Goal: Information Seeking & Learning: Check status

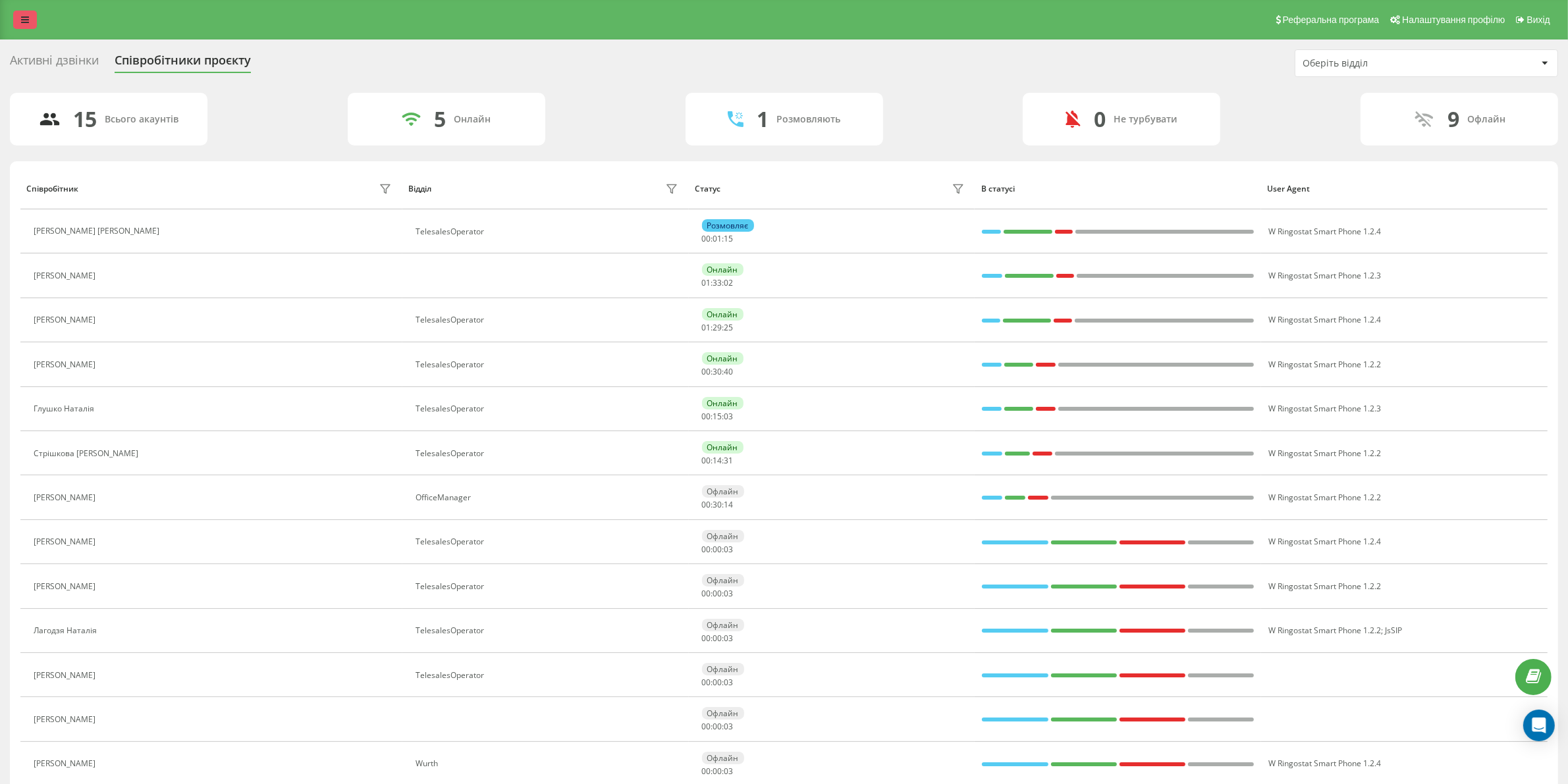
click at [15, 24] on link at bounding box center [24, 20] width 24 height 18
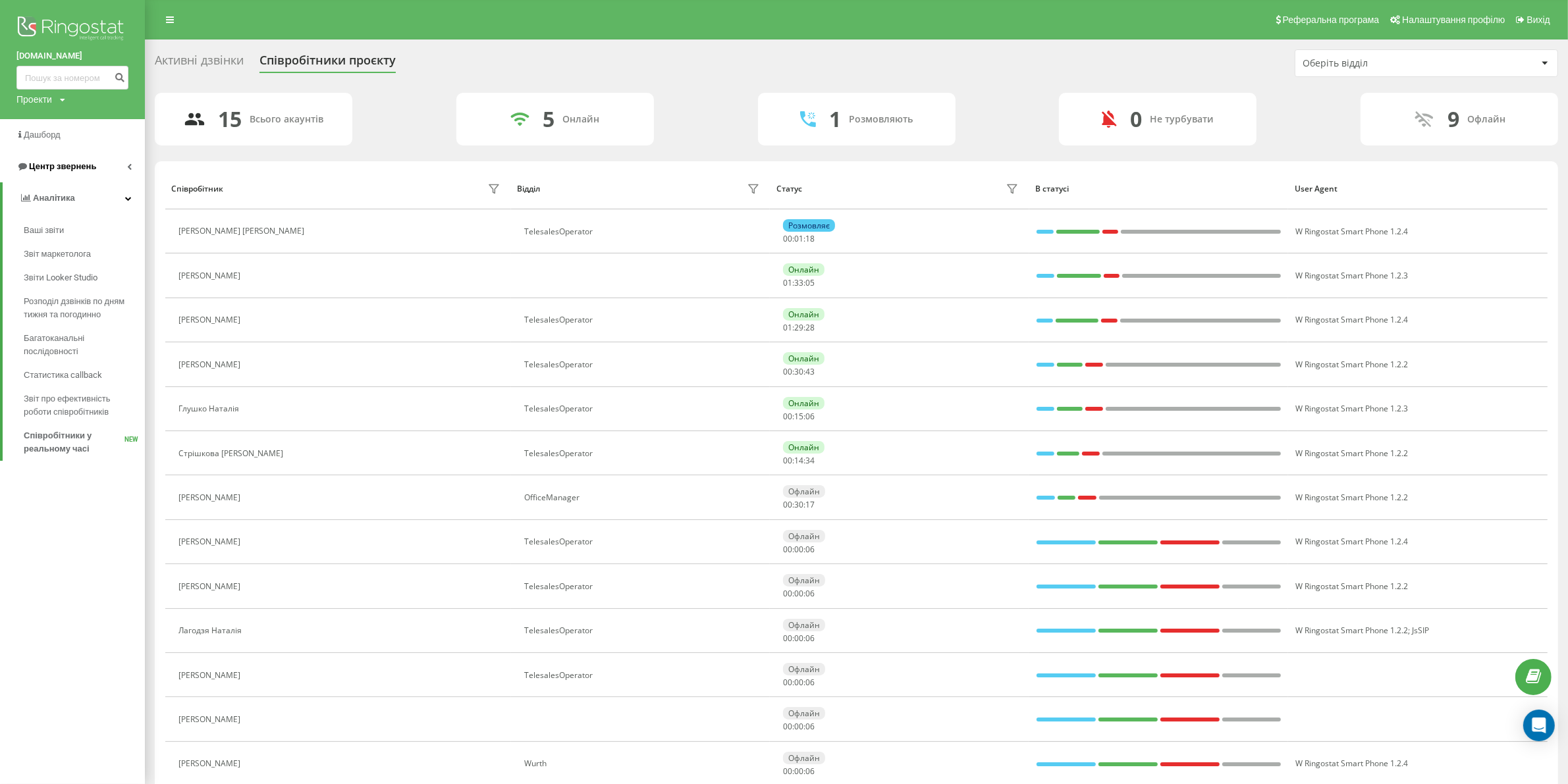
click at [99, 162] on link "Центр звернень" at bounding box center [72, 167] width 145 height 32
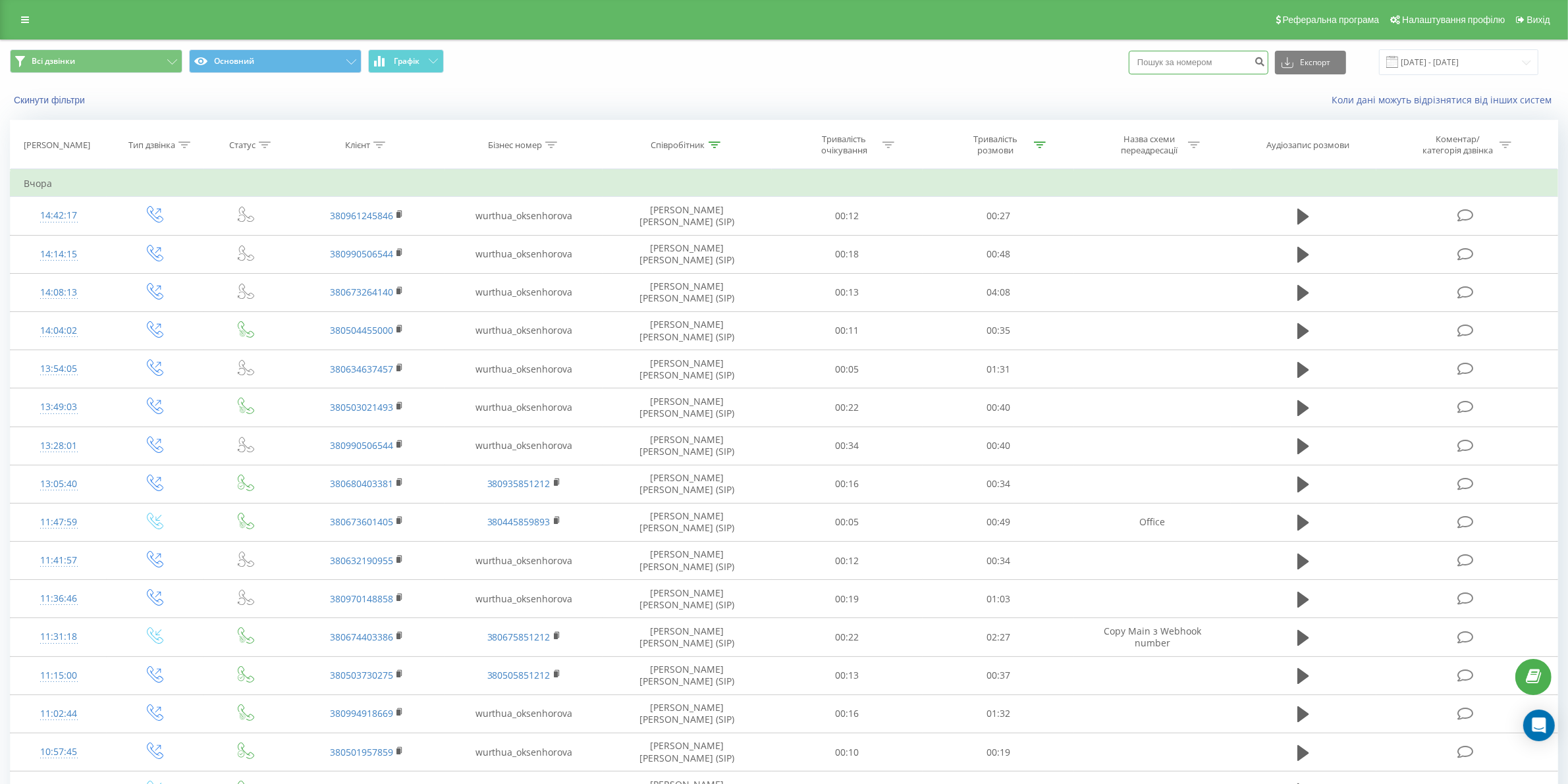
click at [1178, 57] on input at bounding box center [1199, 62] width 140 height 24
paste input "380970801107"
click at [1162, 54] on input "380970801107" at bounding box center [1199, 62] width 140 height 24
type input "0970801107"
click at [1265, 63] on icon "submit" at bounding box center [1259, 60] width 11 height 8
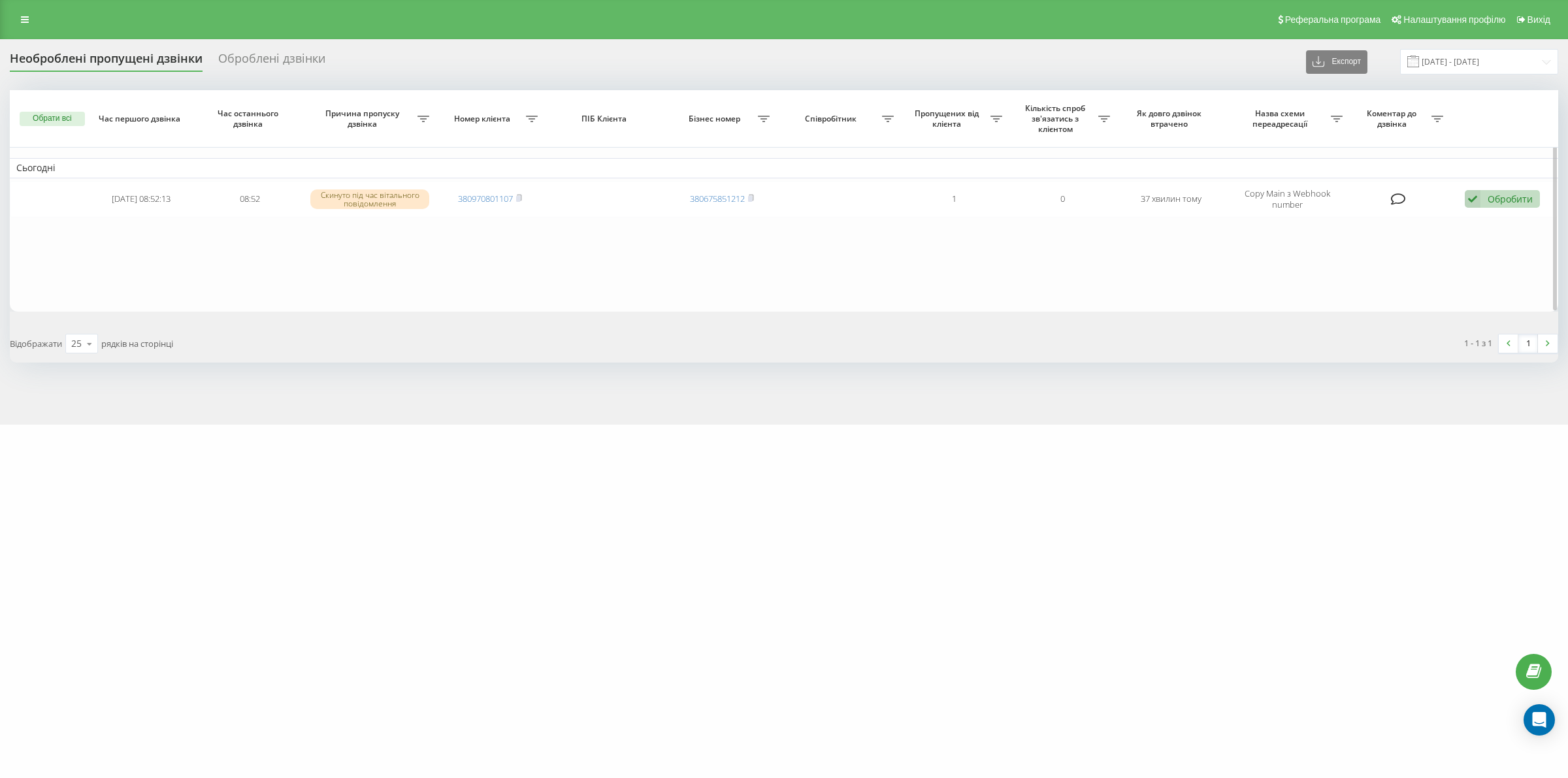
drag, startPoint x: 520, startPoint y: 200, endPoint x: 436, endPoint y: 178, distance: 86.8
click at [520, 200] on rect at bounding box center [517, 199] width 4 height 6
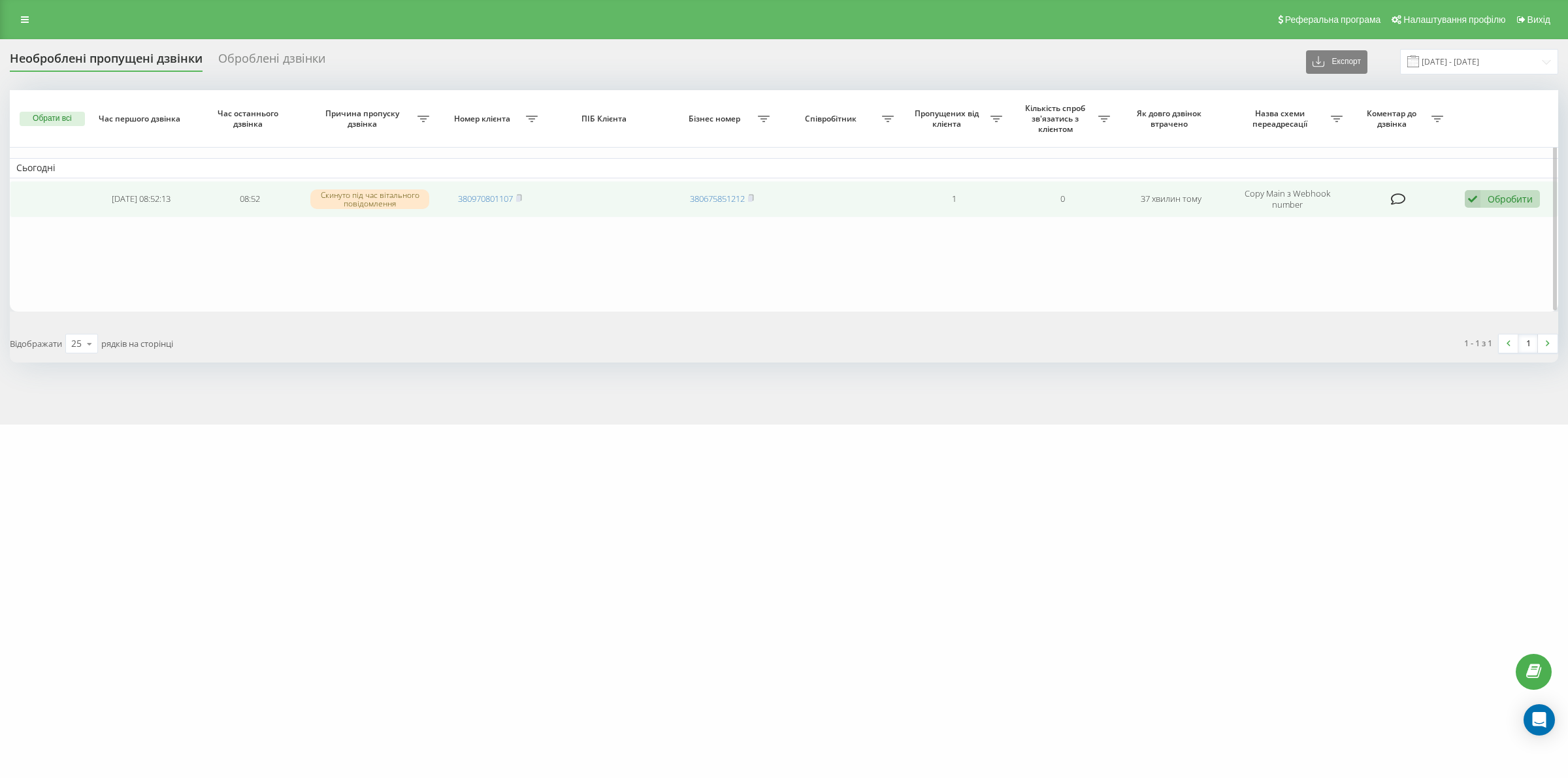
click at [1521, 195] on div "Обробити" at bounding box center [1510, 199] width 45 height 13
click at [1388, 217] on span "Не вдалося зв'язатися" at bounding box center [1354, 220] width 100 height 13
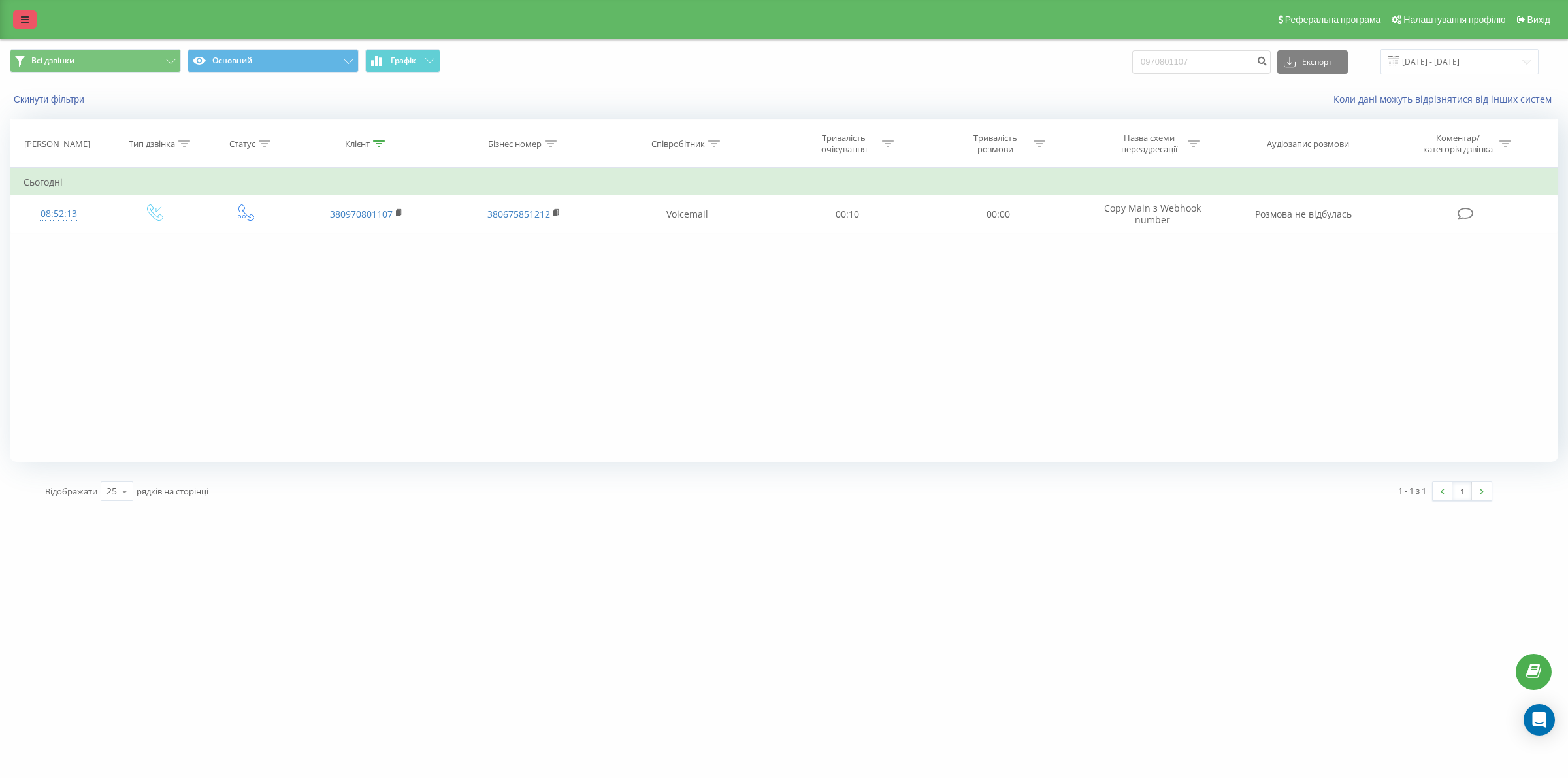
click at [17, 23] on link at bounding box center [24, 20] width 23 height 18
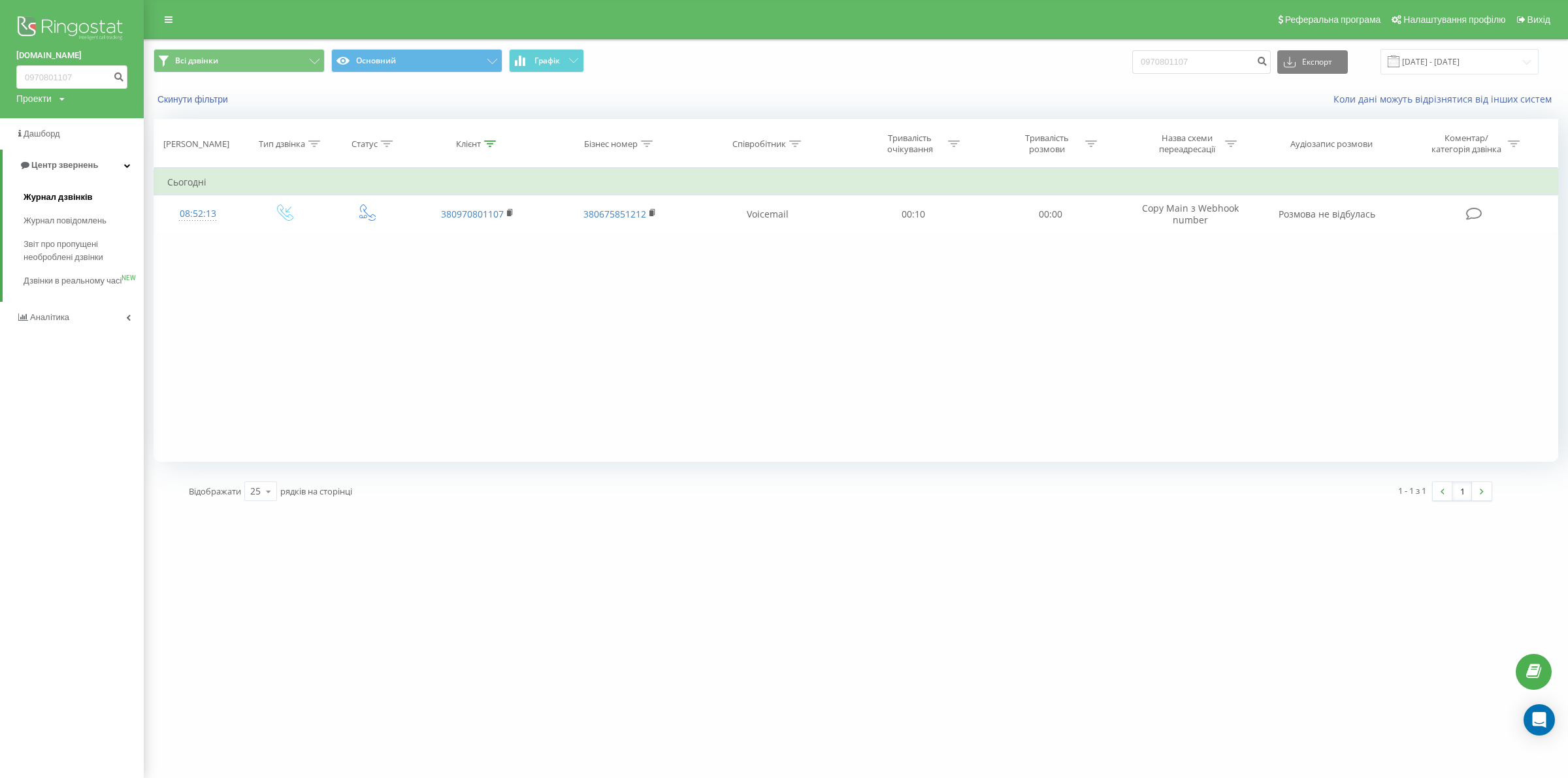
click at [86, 198] on span "Журнал дзвінків" at bounding box center [58, 197] width 69 height 13
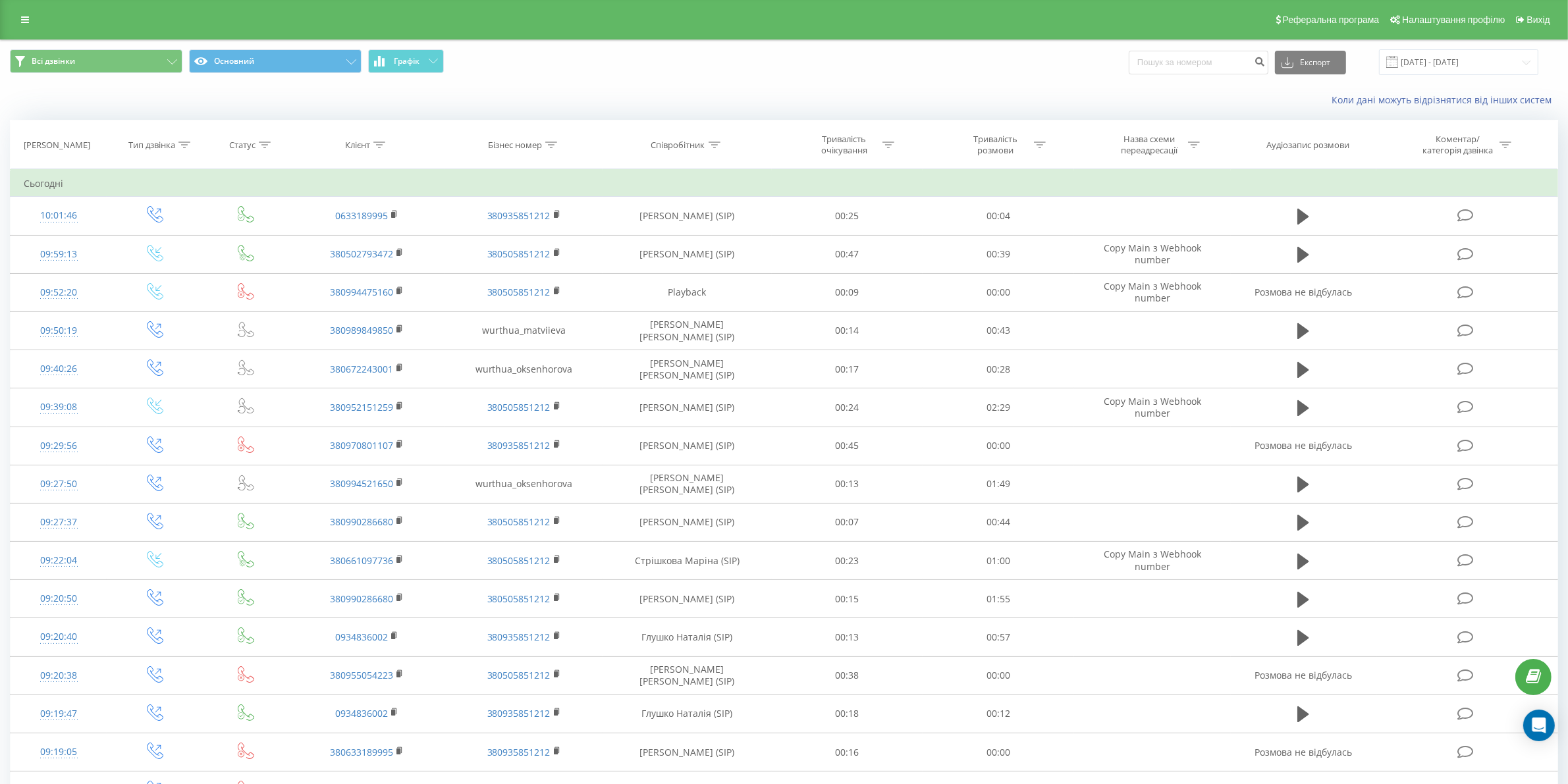
click at [696, 142] on div "Співробітник" at bounding box center [678, 145] width 54 height 11
click at [694, 232] on input "text" at bounding box center [687, 240] width 116 height 23
type input "сіліпіна"
click at [709, 271] on span "OK" at bounding box center [715, 265] width 37 height 20
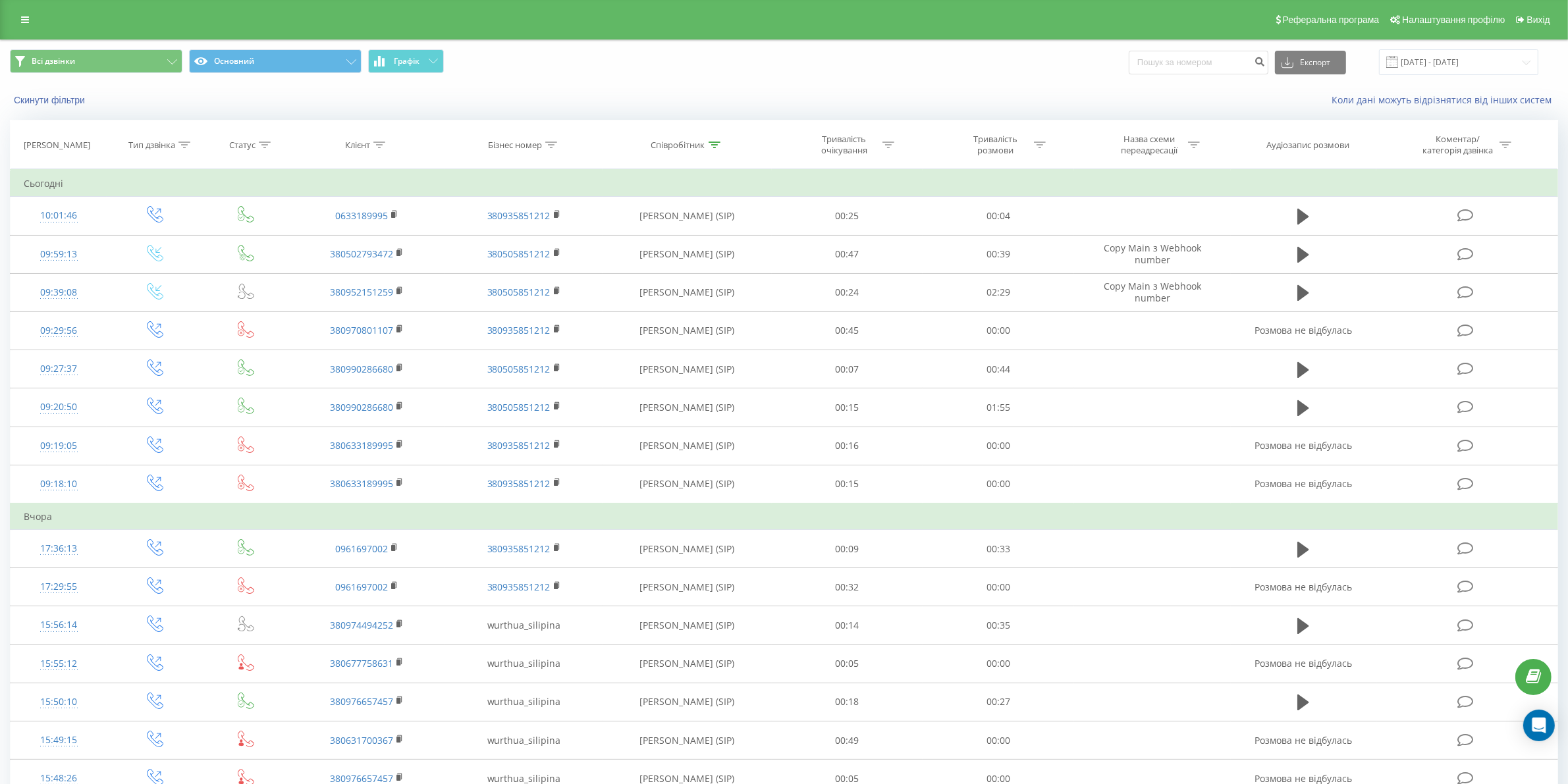
click at [1032, 147] on div "Тривалість розмови" at bounding box center [1002, 145] width 86 height 23
click at [1019, 206] on div at bounding box center [990, 209] width 93 height 13
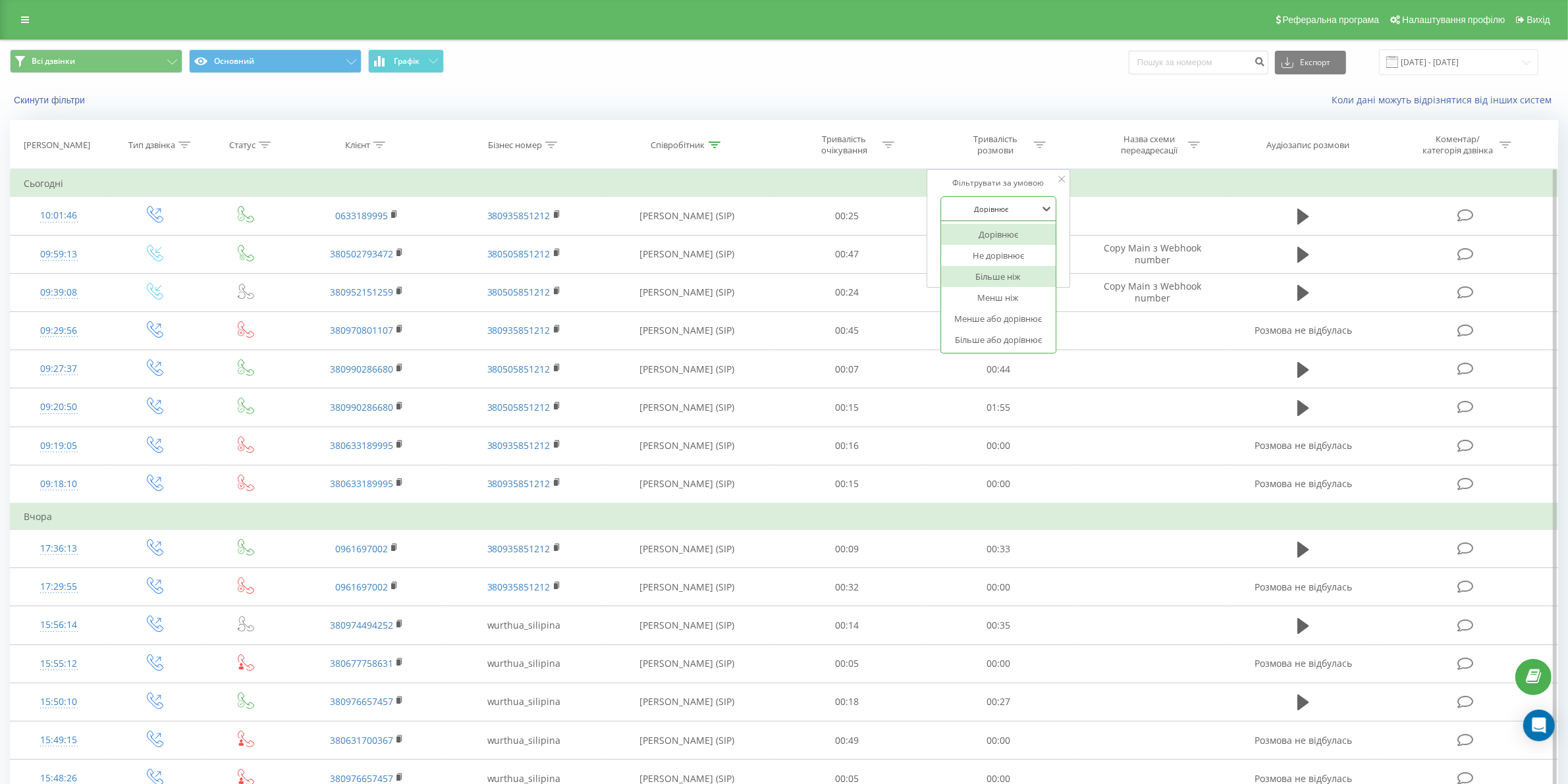
click at [1009, 281] on div "Більше ніж" at bounding box center [998, 277] width 114 height 21
drag, startPoint x: 1008, startPoint y: 246, endPoint x: 1009, endPoint y: 252, distance: 6.1
click at [1008, 246] on input "text" at bounding box center [998, 240] width 116 height 23
type input "03"
click at [1018, 258] on span "OK" at bounding box center [1027, 265] width 37 height 20
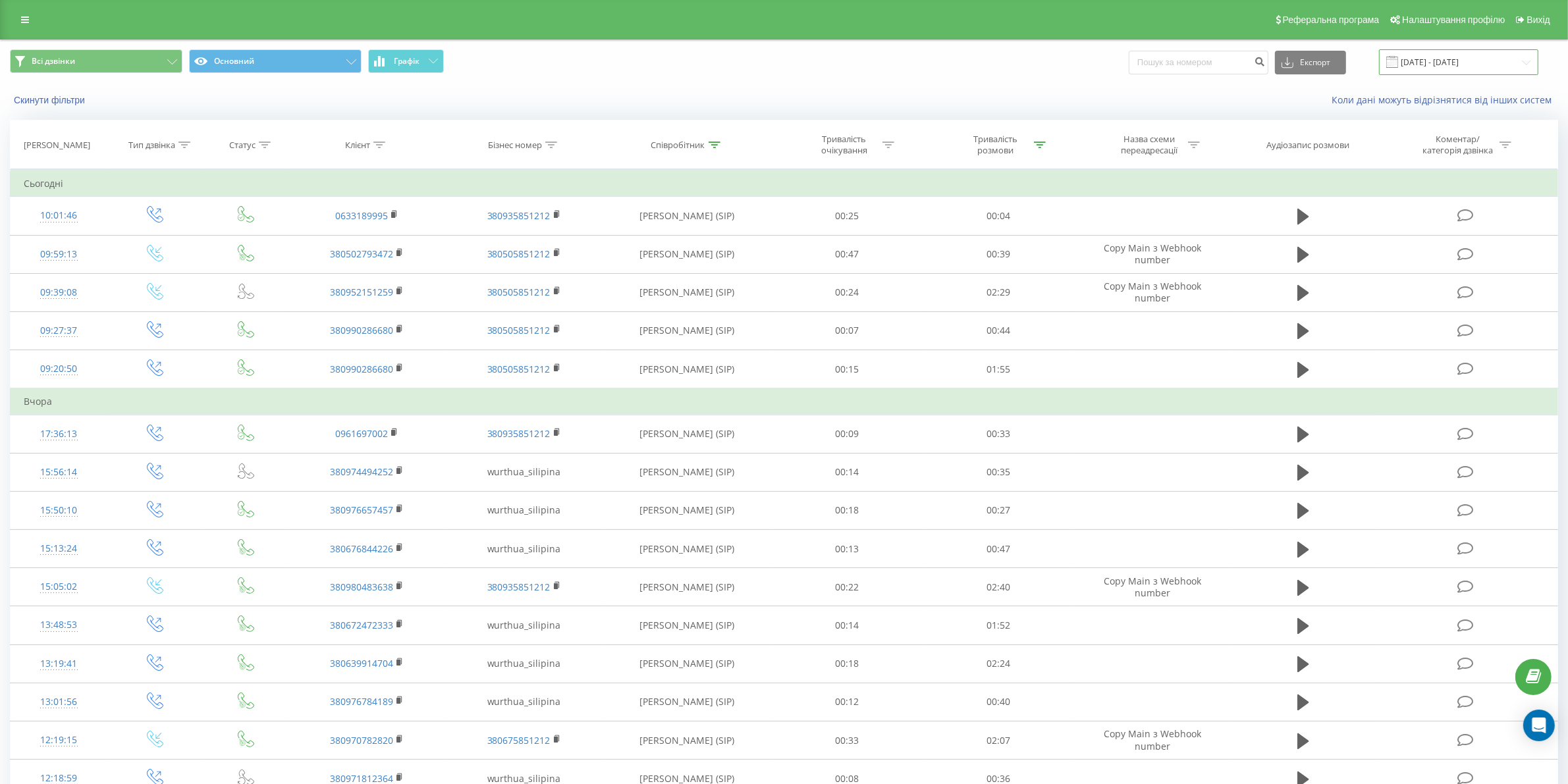
click at [1516, 63] on input "[DATE] - [DATE]" at bounding box center [1459, 62] width 159 height 26
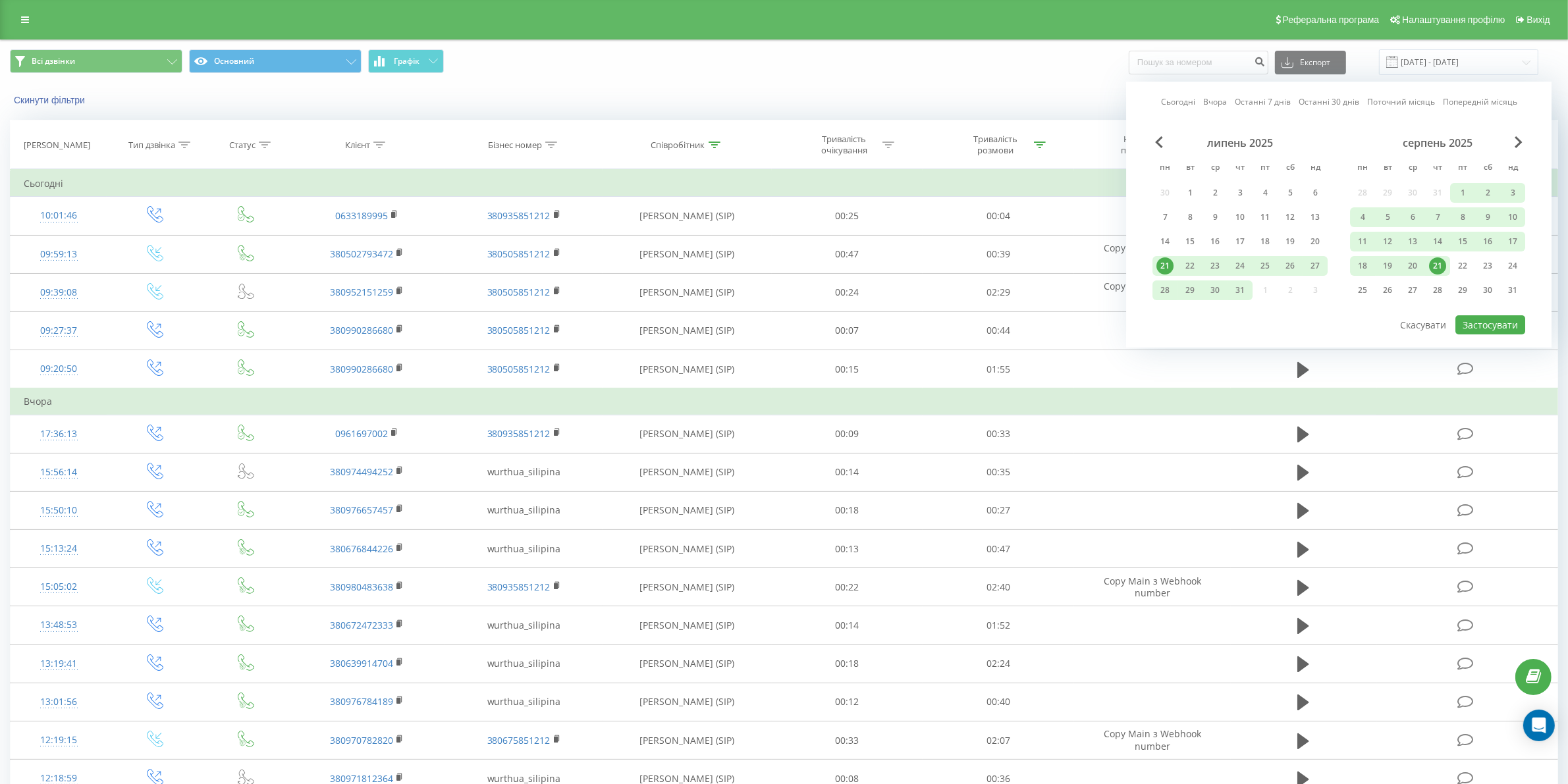
click at [1438, 268] on div "21" at bounding box center [1438, 266] width 17 height 17
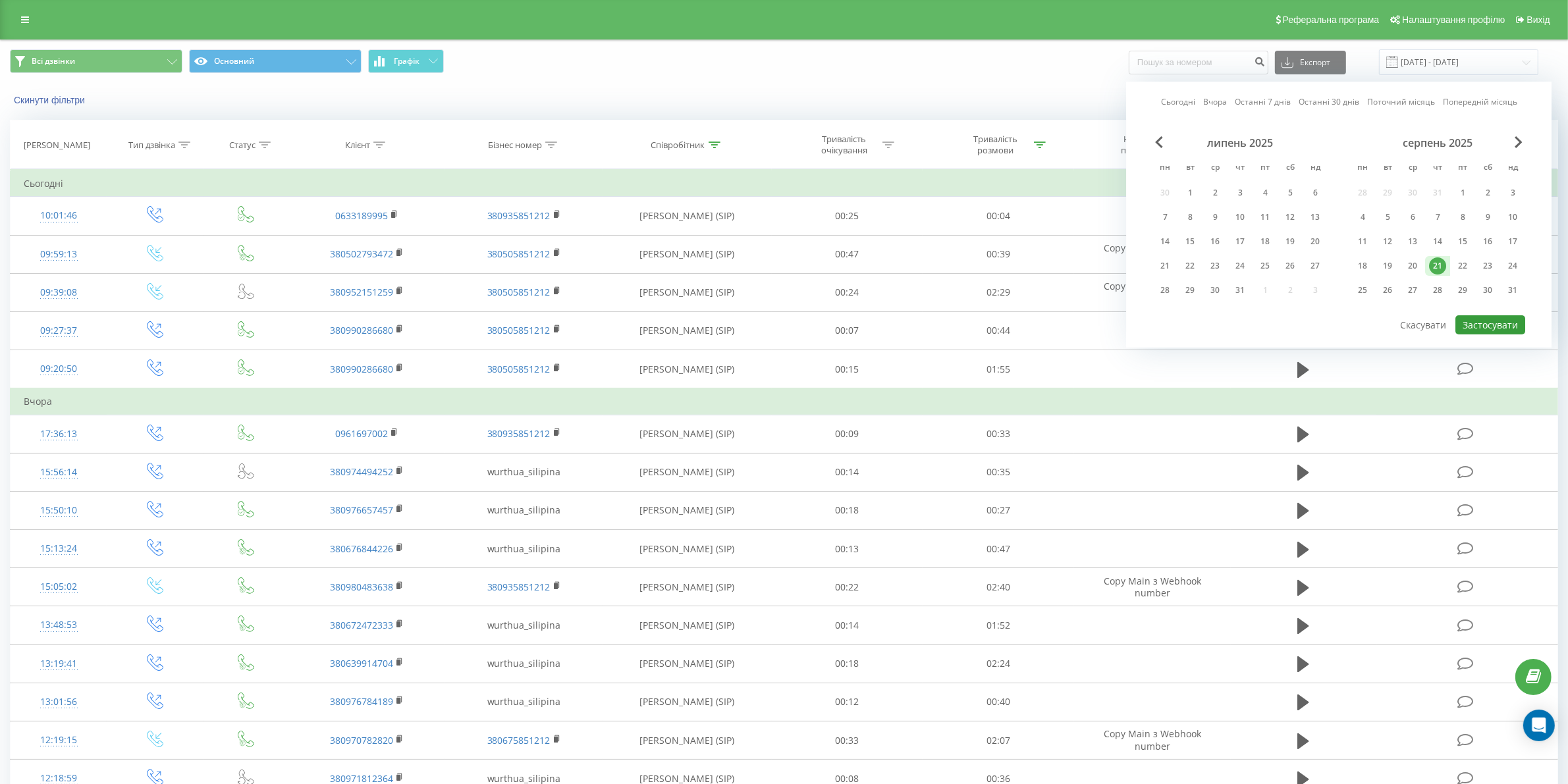
click at [1480, 318] on button "Застосувати" at bounding box center [1490, 325] width 70 height 19
type input "21.08.2025 - 21.08.2025"
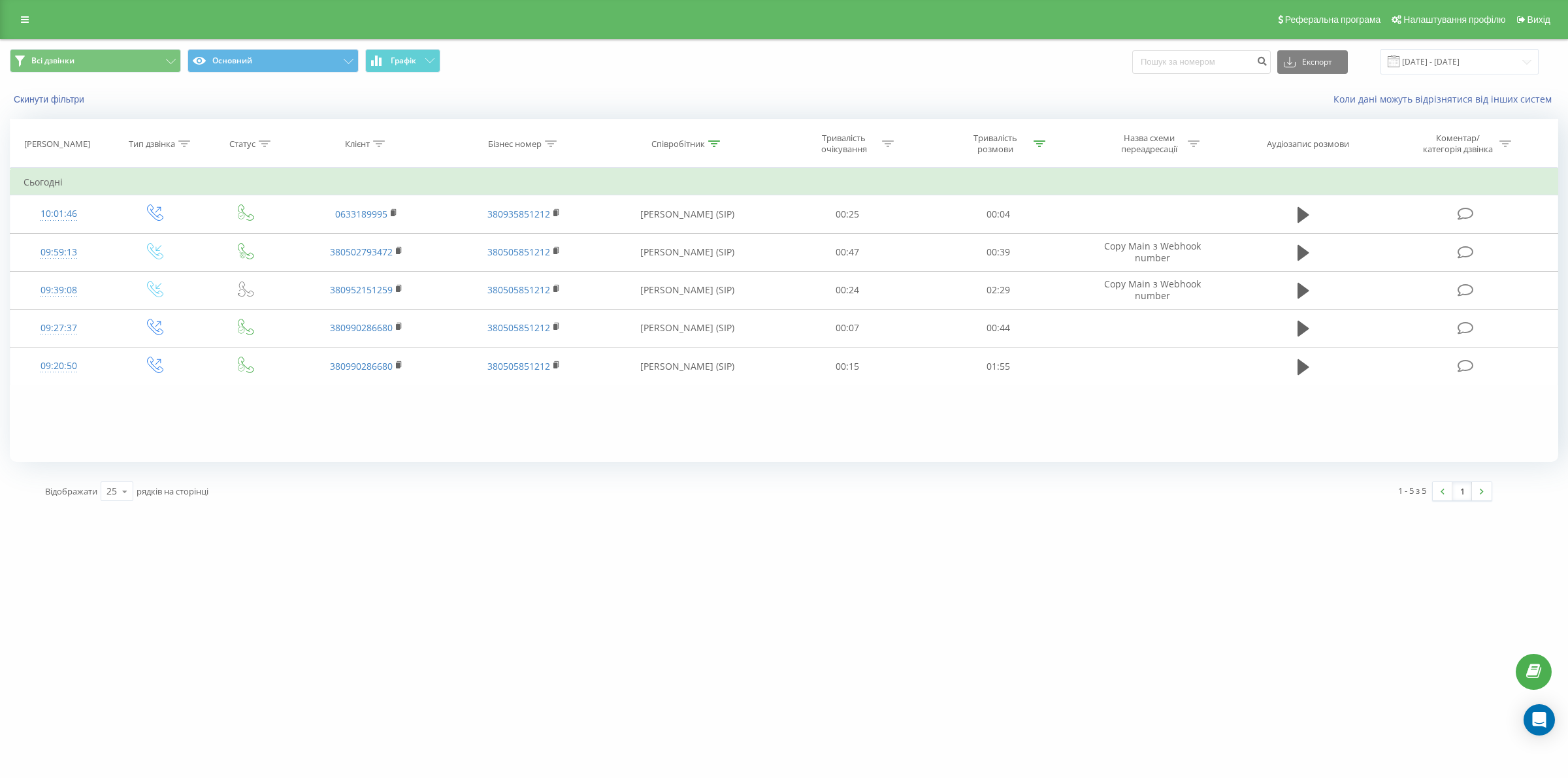
click at [708, 142] on icon at bounding box center [714, 144] width 12 height 7
drag, startPoint x: 702, startPoint y: 242, endPoint x: 622, endPoint y: 241, distance: 80.0
click at [622, 241] on div "Фільтрувати за умовою Містить сіліпіна Скасувати OK" at bounding box center [687, 226] width 142 height 117
click button "OK" at bounding box center [715, 264] width 56 height 17
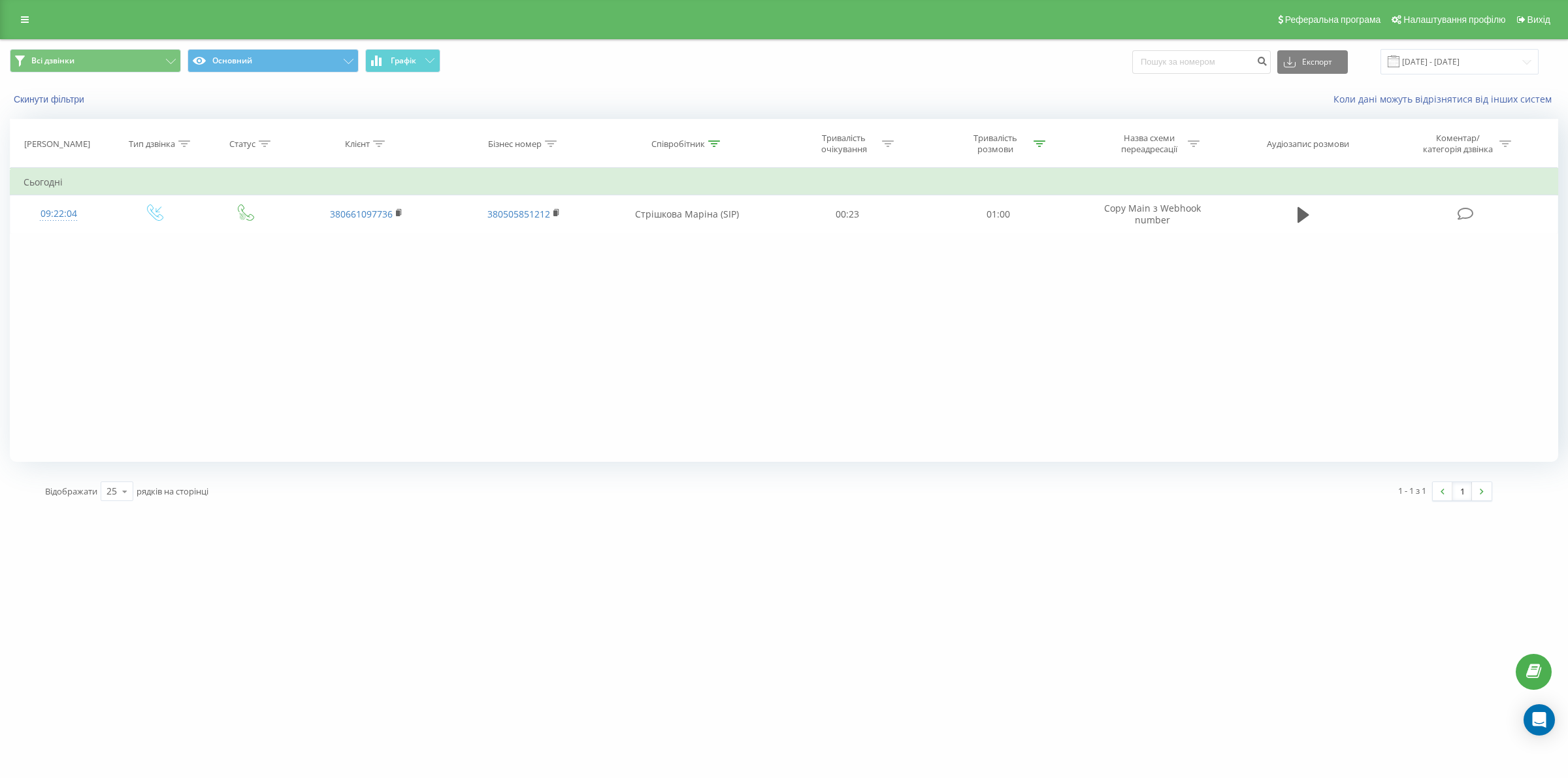
click at [699, 141] on div "Співробітник" at bounding box center [678, 144] width 53 height 11
drag, startPoint x: 683, startPoint y: 239, endPoint x: 628, endPoint y: 240, distance: 55.0
click at [628, 240] on div "Фільтрувати за умовою Містить стрішкова Скасувати OK" at bounding box center [687, 226] width 142 height 117
type input "оксенгорова"
click button "OK" at bounding box center [715, 264] width 56 height 17
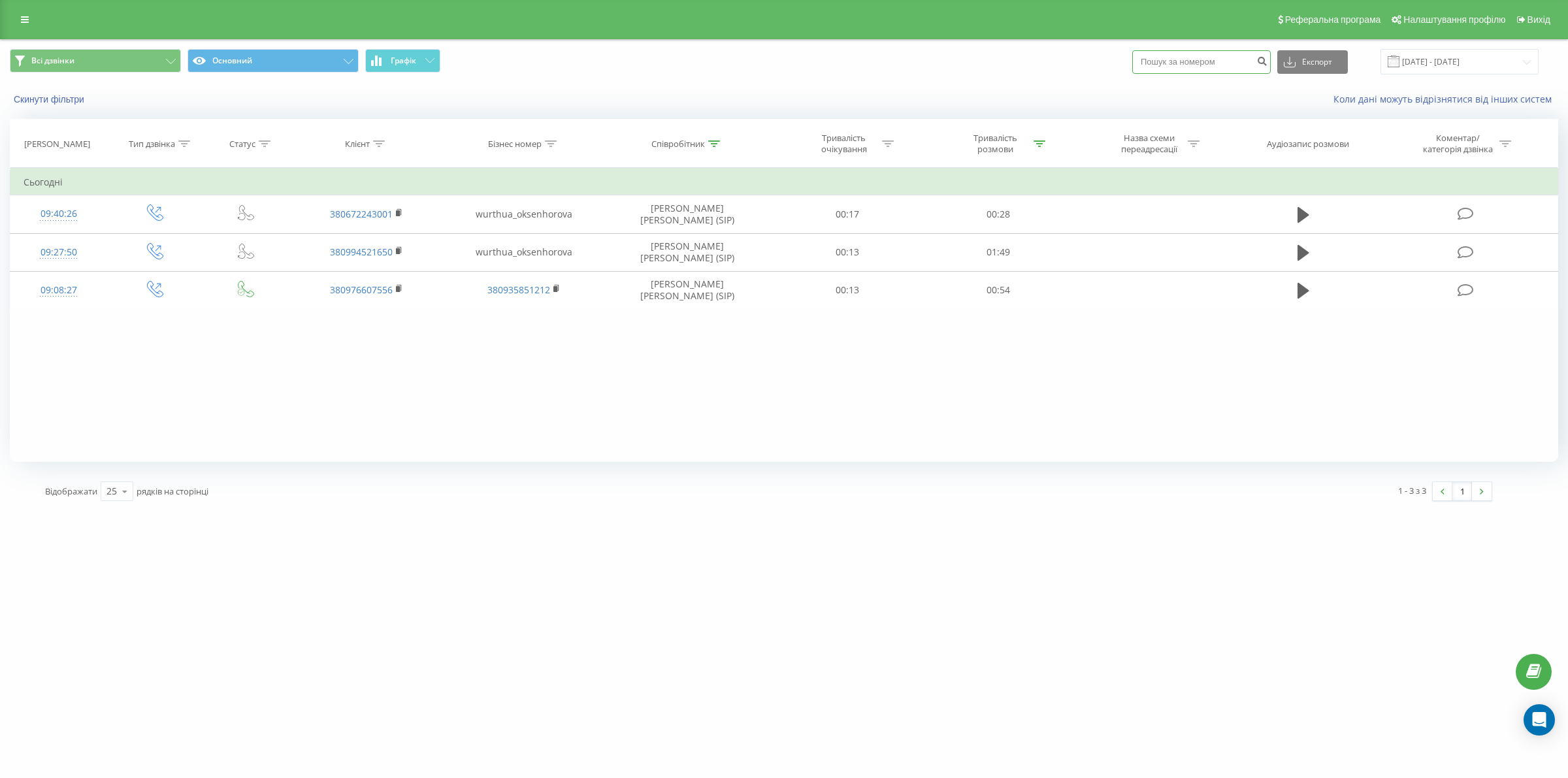
click at [1239, 63] on input at bounding box center [1201, 62] width 138 height 23
paste input "380994475160"
click at [1166, 57] on input "380994475160" at bounding box center [1201, 62] width 138 height 23
click at [1168, 60] on input "380994475160" at bounding box center [1201, 62] width 138 height 23
type input "0994475160"
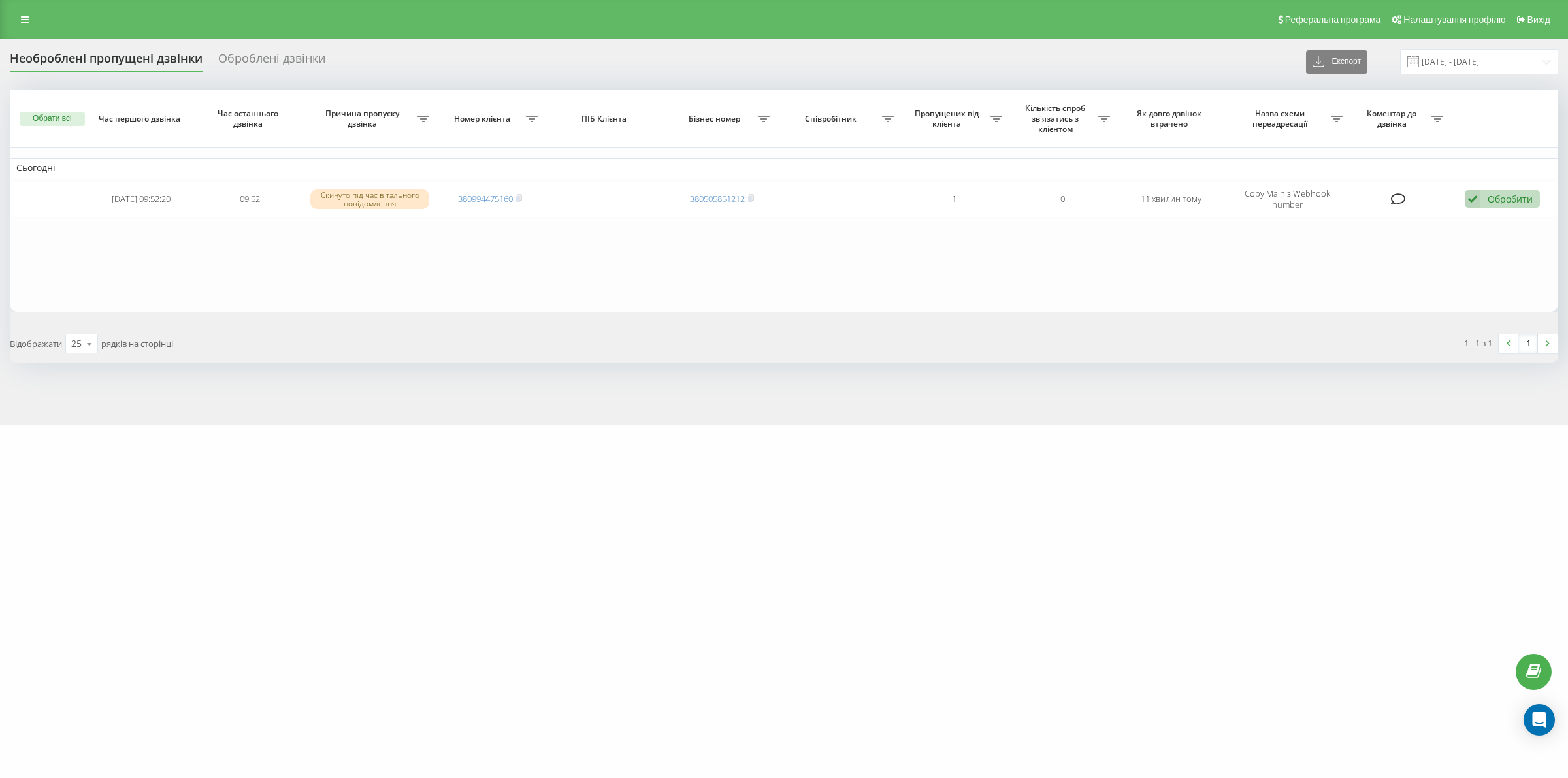
drag, startPoint x: 523, startPoint y: 196, endPoint x: 299, endPoint y: 67, distance: 258.5
click at [521, 196] on icon at bounding box center [519, 198] width 5 height 6
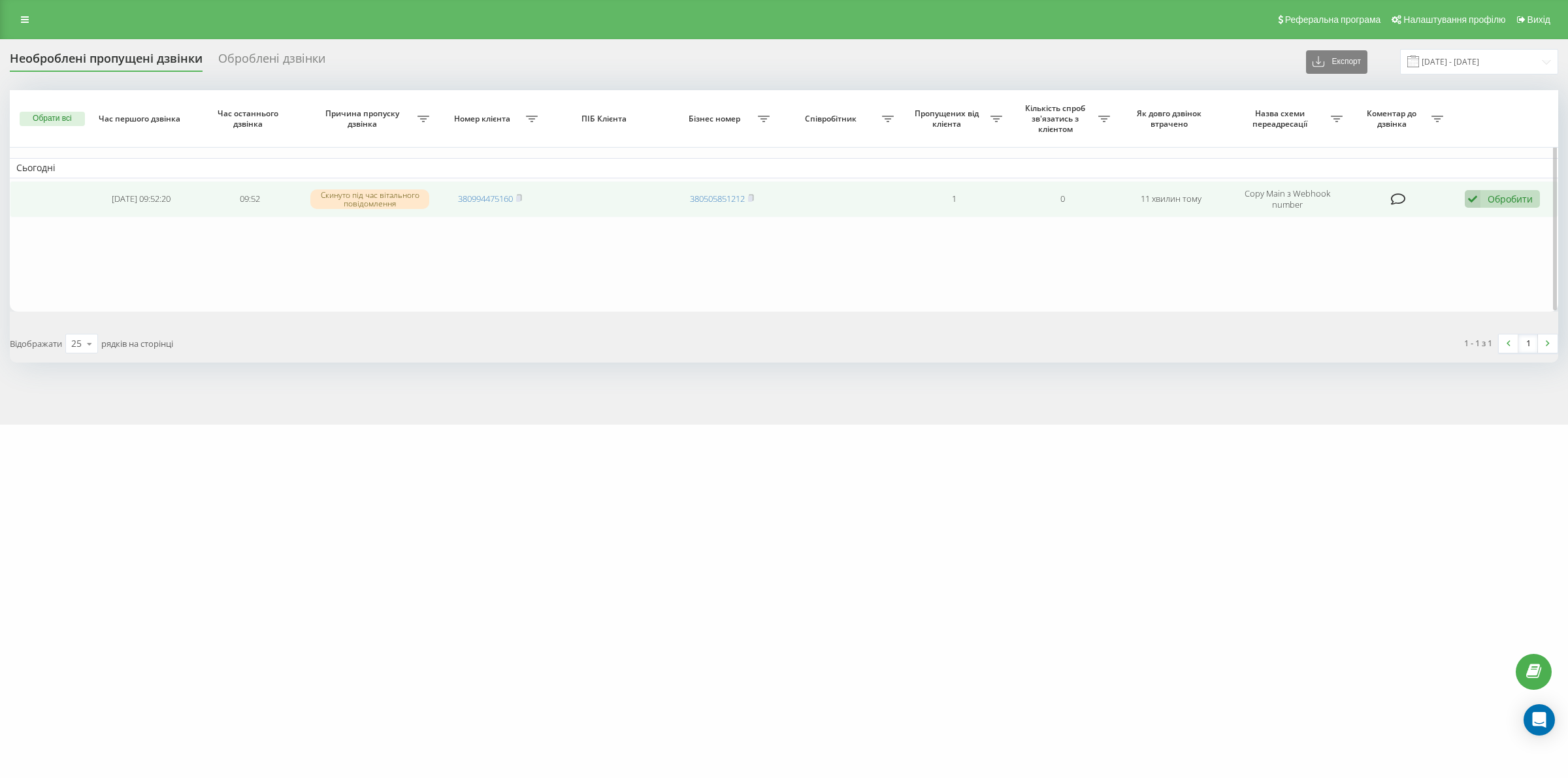
click at [1503, 205] on div "Обробити" at bounding box center [1510, 199] width 45 height 13
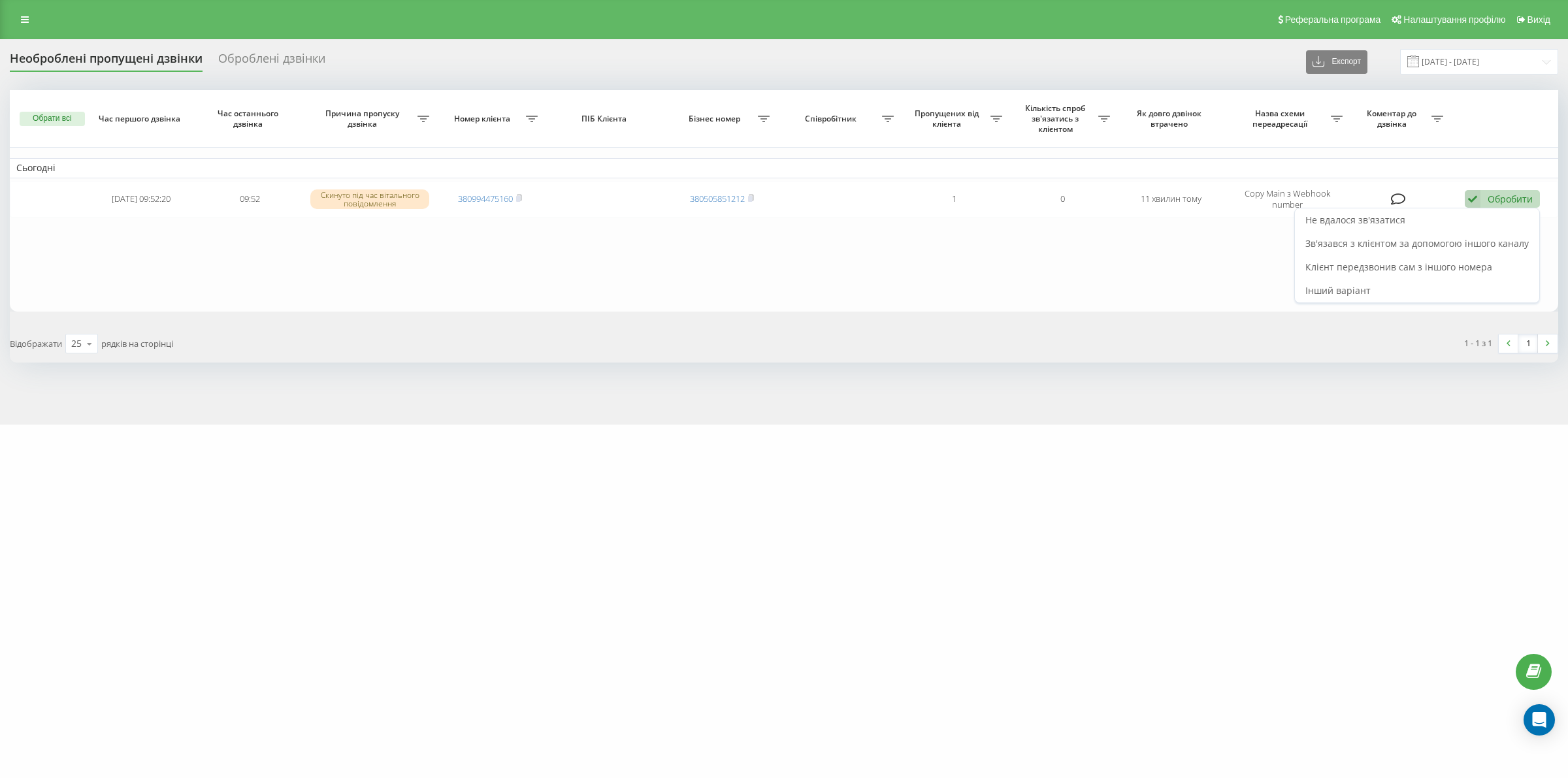
click at [1418, 237] on span "Зв'язався з клієнтом за допомогою іншого каналу" at bounding box center [1416, 243] width 223 height 13
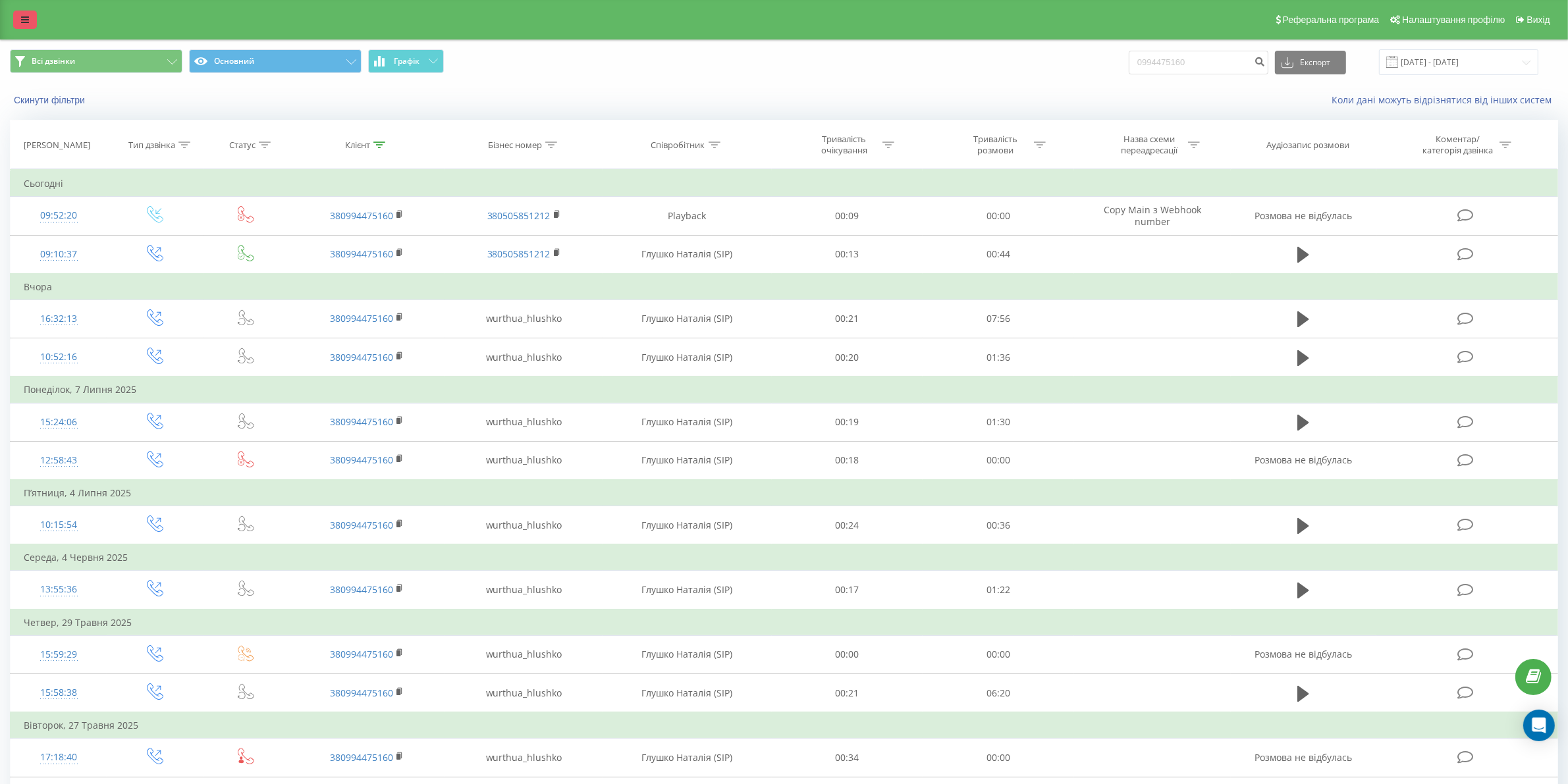
click at [18, 21] on link at bounding box center [24, 20] width 24 height 18
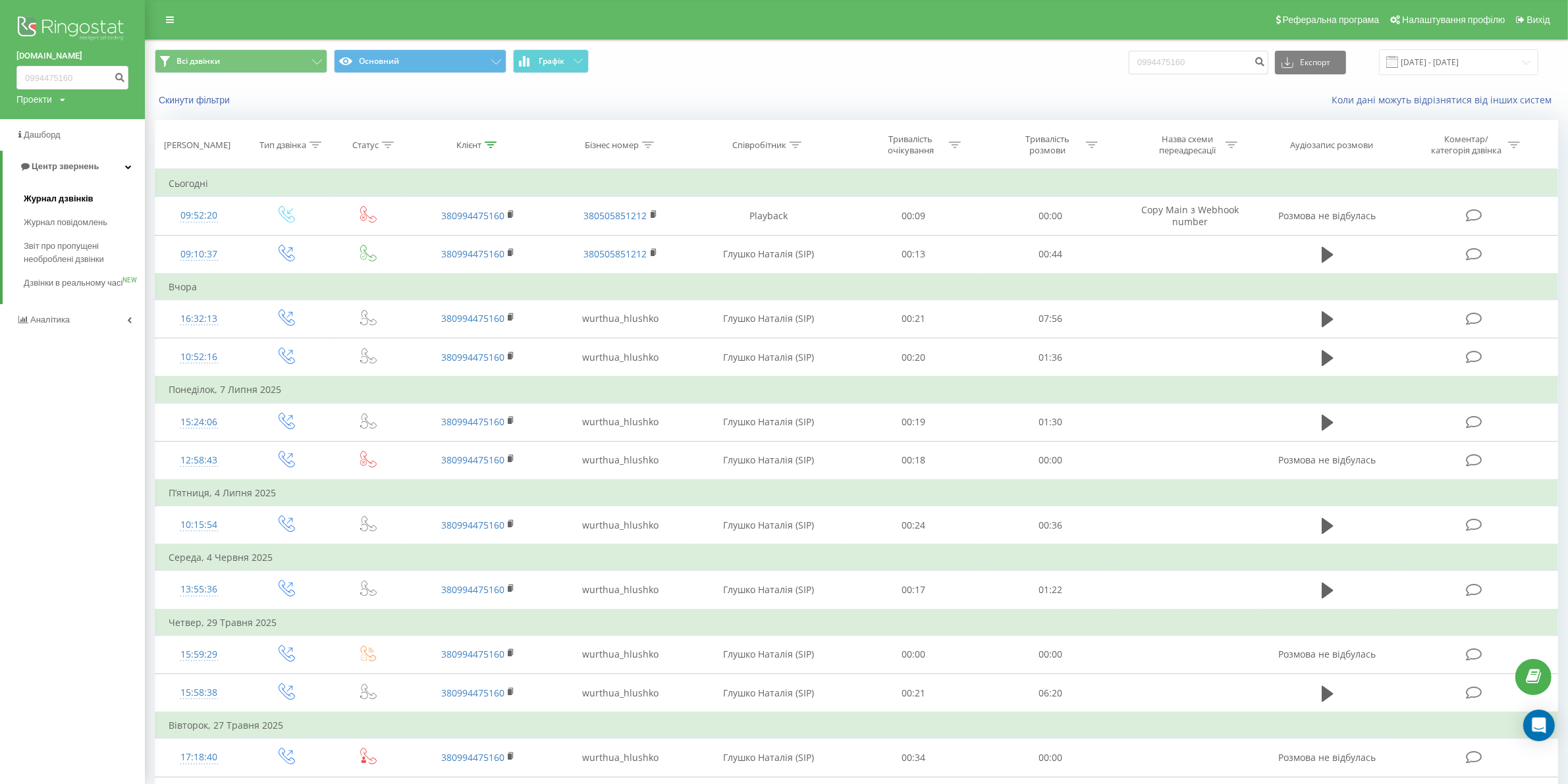
click at [46, 196] on span "Журнал дзвінків" at bounding box center [58, 199] width 70 height 13
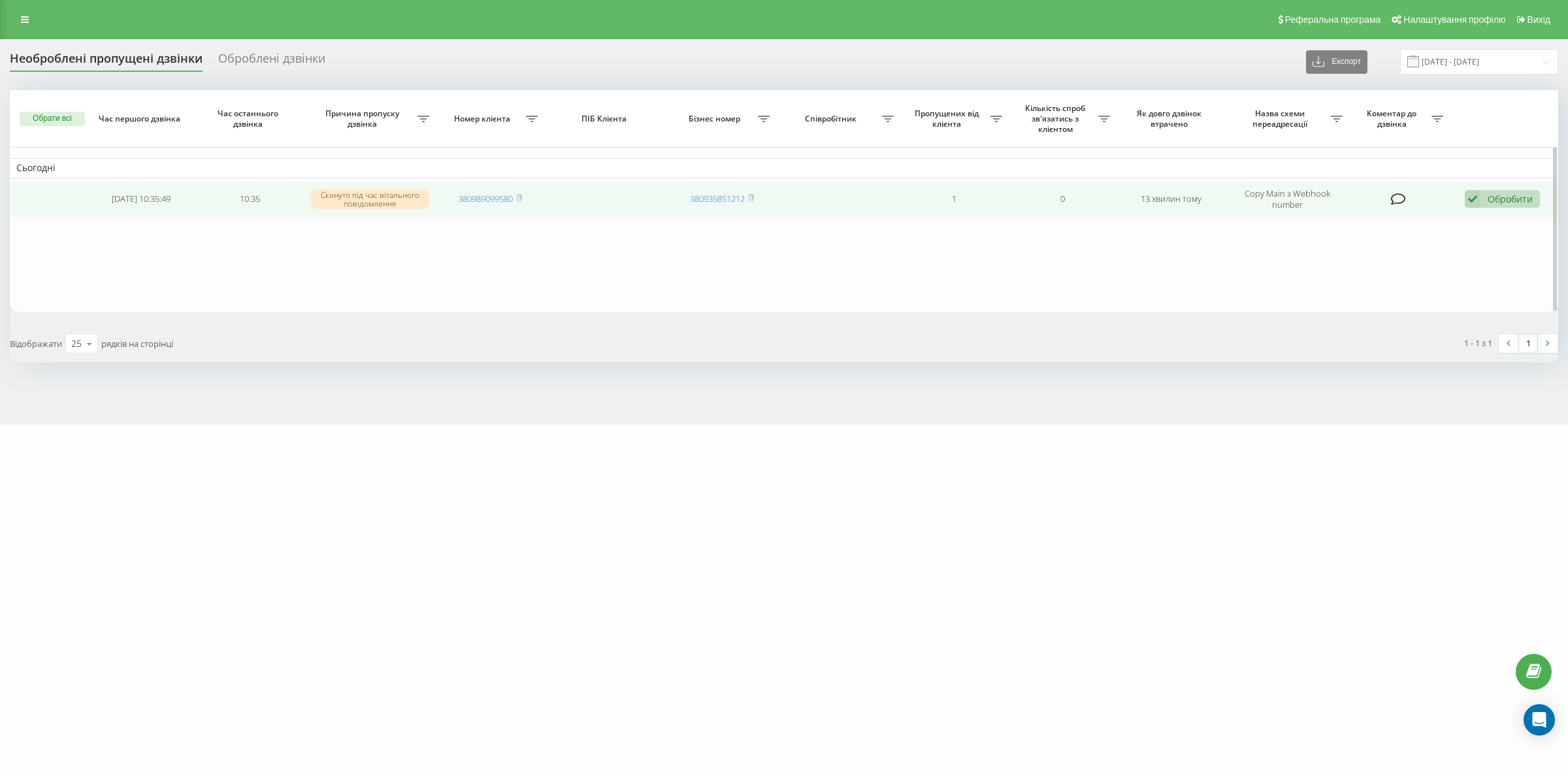
click at [523, 198] on td "380989099580" at bounding box center [490, 199] width 108 height 37
click at [520, 197] on rect at bounding box center [517, 199] width 4 height 6
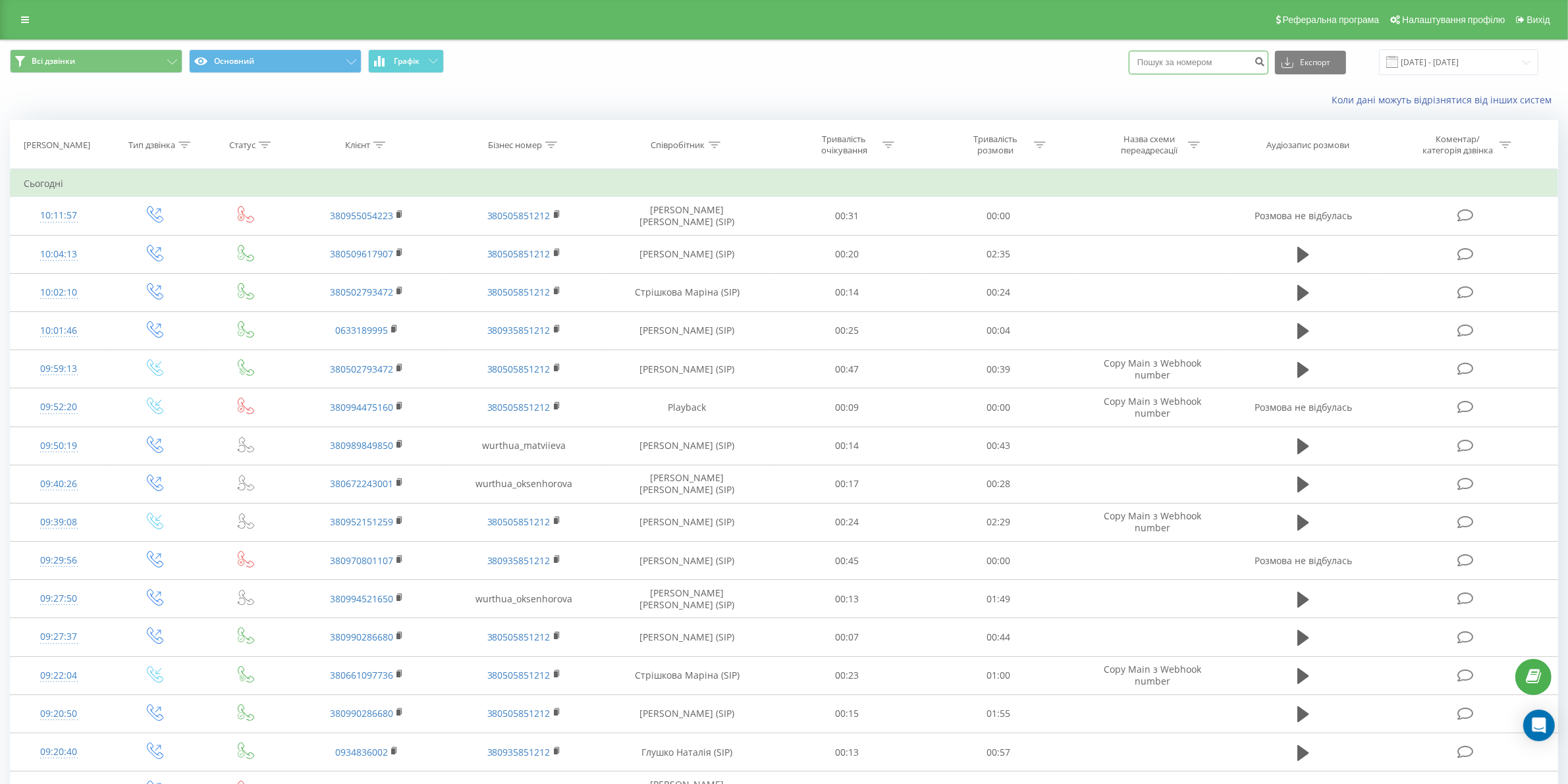
click at [1222, 63] on input at bounding box center [1199, 62] width 140 height 24
paste input "19021476"
type input "19021476"
drag, startPoint x: 1134, startPoint y: 58, endPoint x: 1121, endPoint y: 58, distance: 13.0
click at [1121, 58] on div "Всі дзвінки Основний Графік 19021476 Експорт .csv .xls .xlsx 21.07.2025 - 21.08…" at bounding box center [784, 62] width 1548 height 26
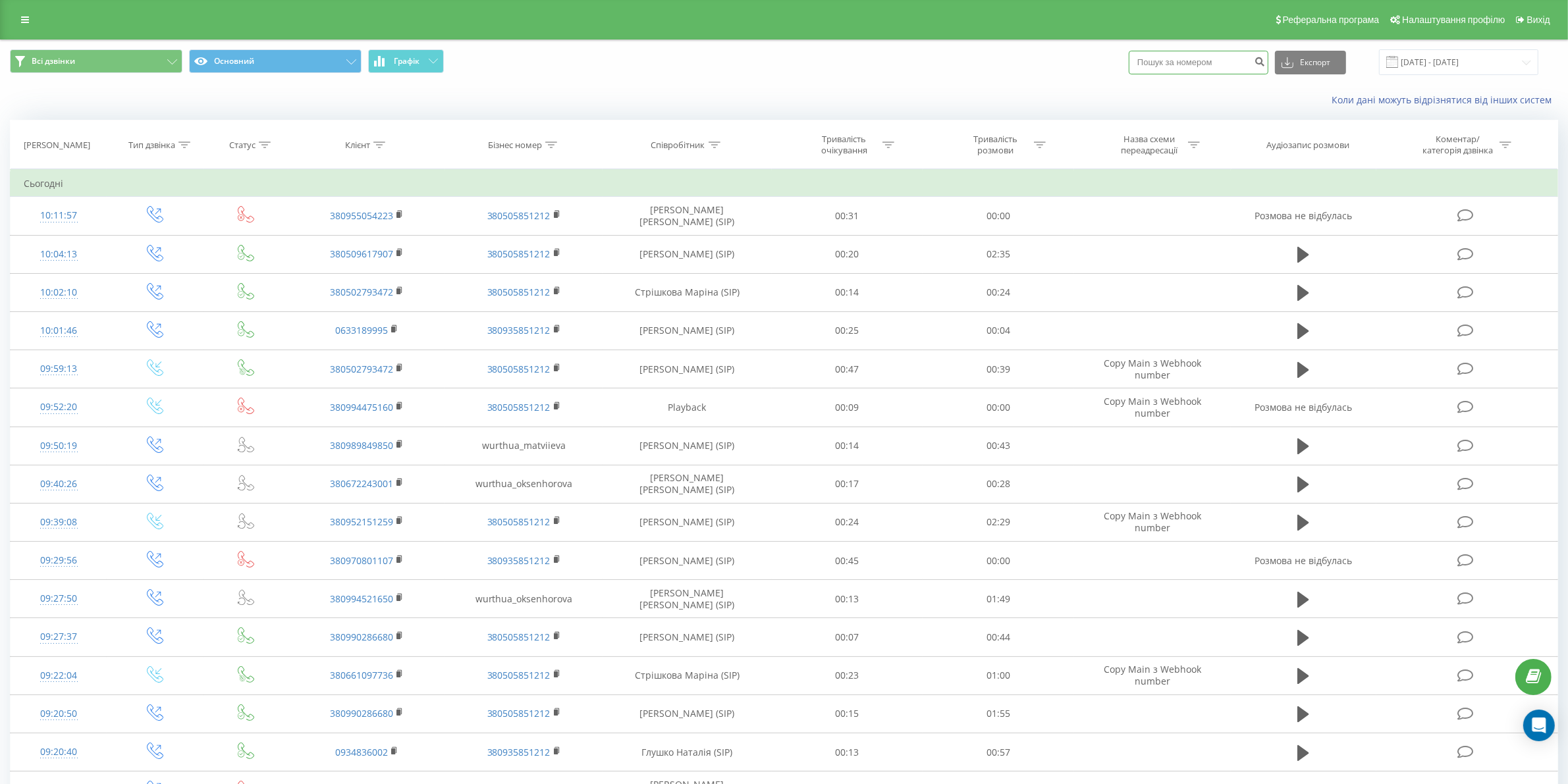
click at [1227, 61] on input at bounding box center [1199, 62] width 140 height 24
paste input "380989099580"
click at [1164, 58] on input "380989099580" at bounding box center [1199, 62] width 140 height 24
type input "0989099580"
click at [1265, 64] on icon "submit" at bounding box center [1259, 60] width 11 height 8
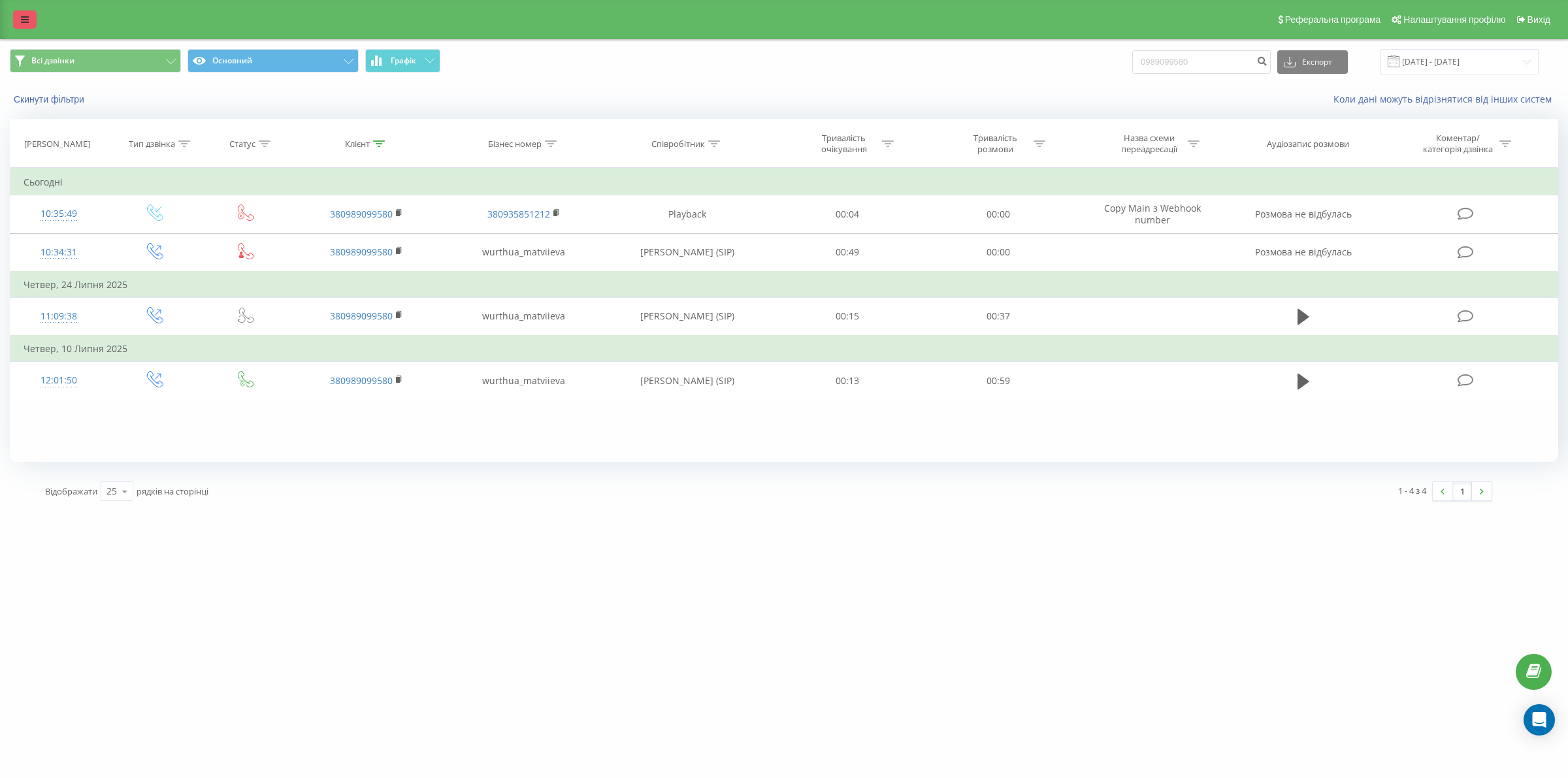
click at [13, 20] on link at bounding box center [24, 20] width 23 height 18
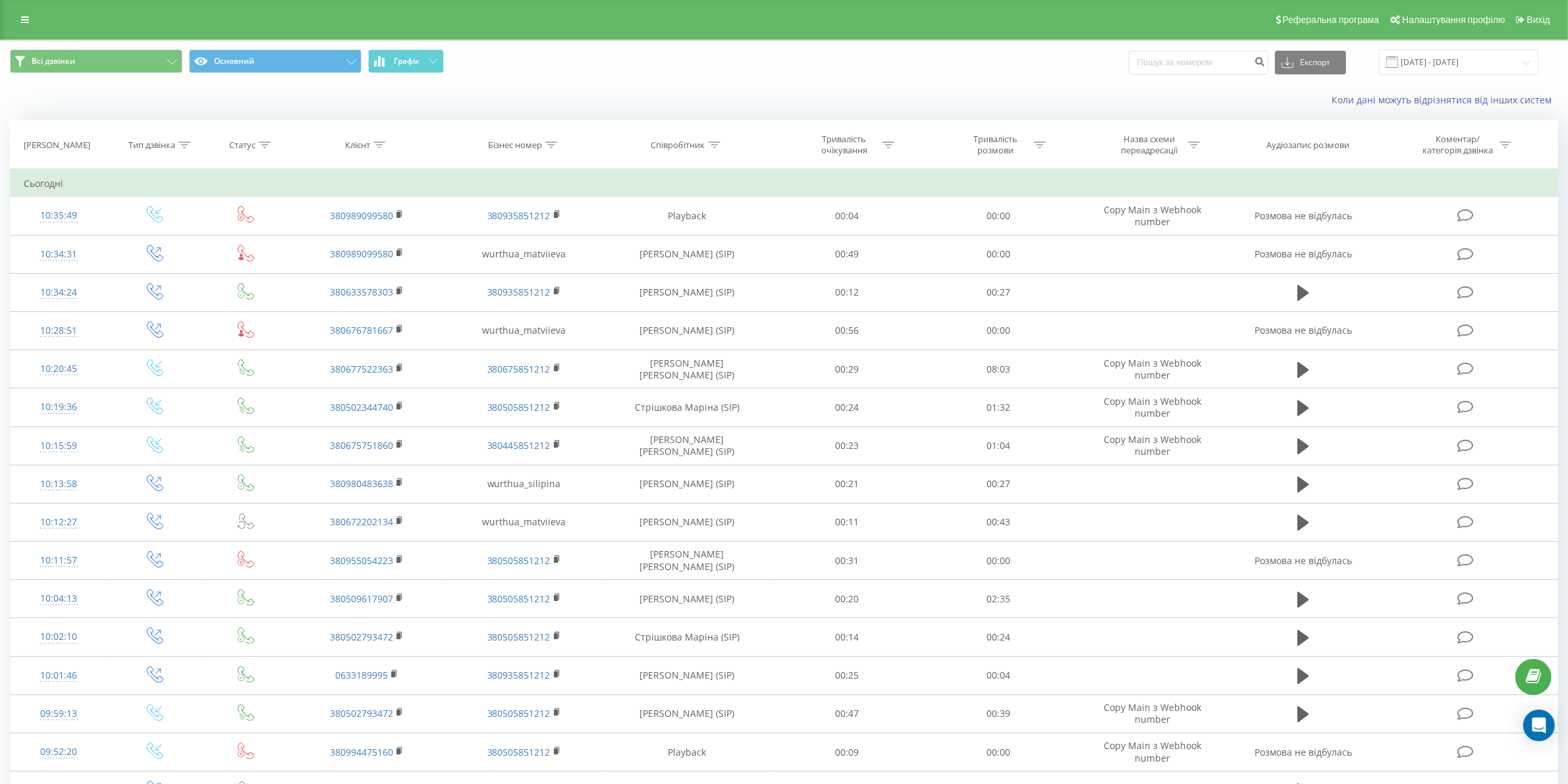
click at [672, 140] on div "Співробітник" at bounding box center [678, 145] width 54 height 11
click at [657, 241] on input "text" at bounding box center [687, 240] width 116 height 23
type input "сіліпіна"
click at [695, 259] on button "OK" at bounding box center [715, 266] width 56 height 17
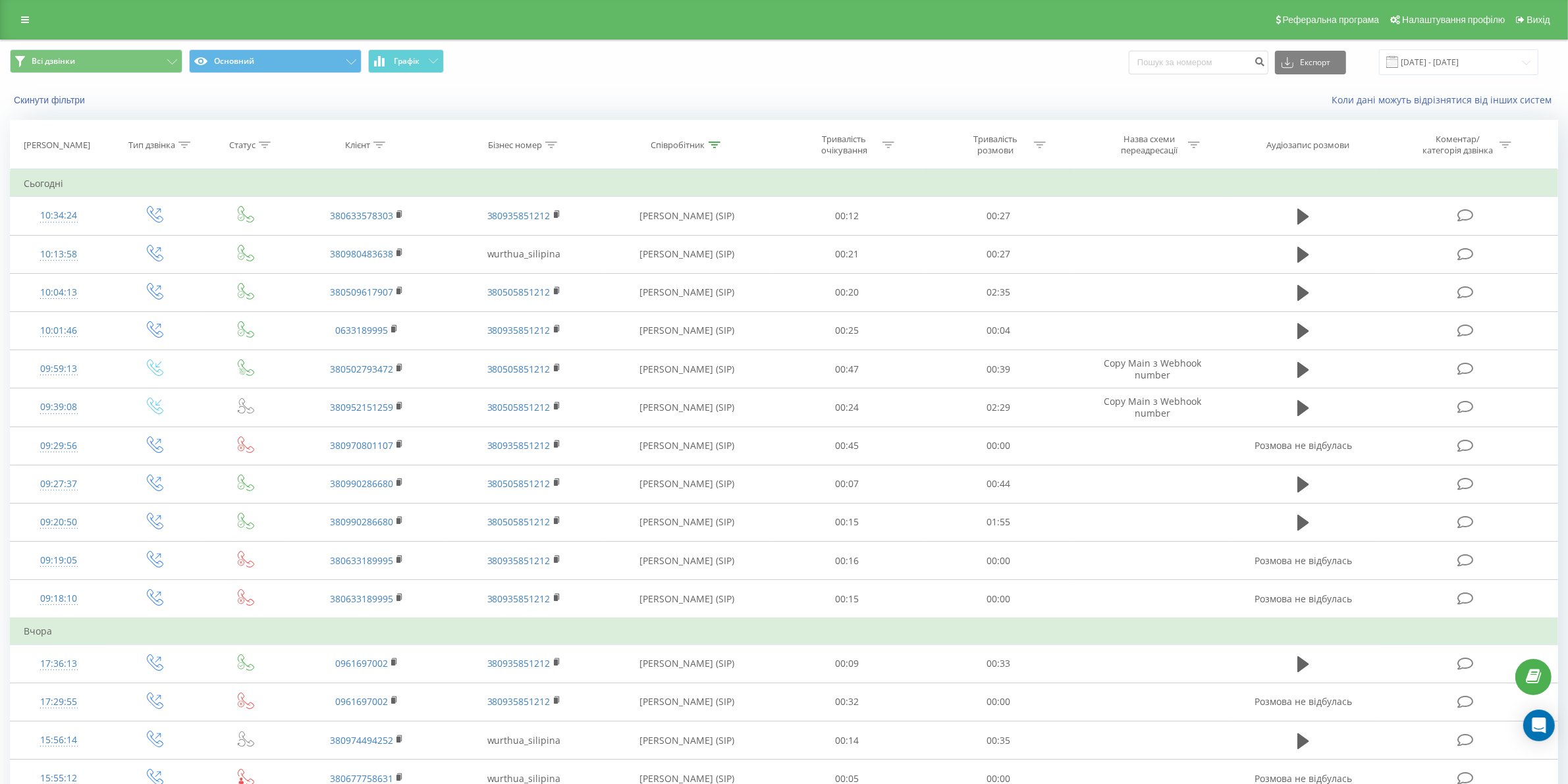
click at [984, 147] on div "Тривалість розмови" at bounding box center [995, 145] width 71 height 23
click at [1001, 213] on div at bounding box center [990, 209] width 93 height 13
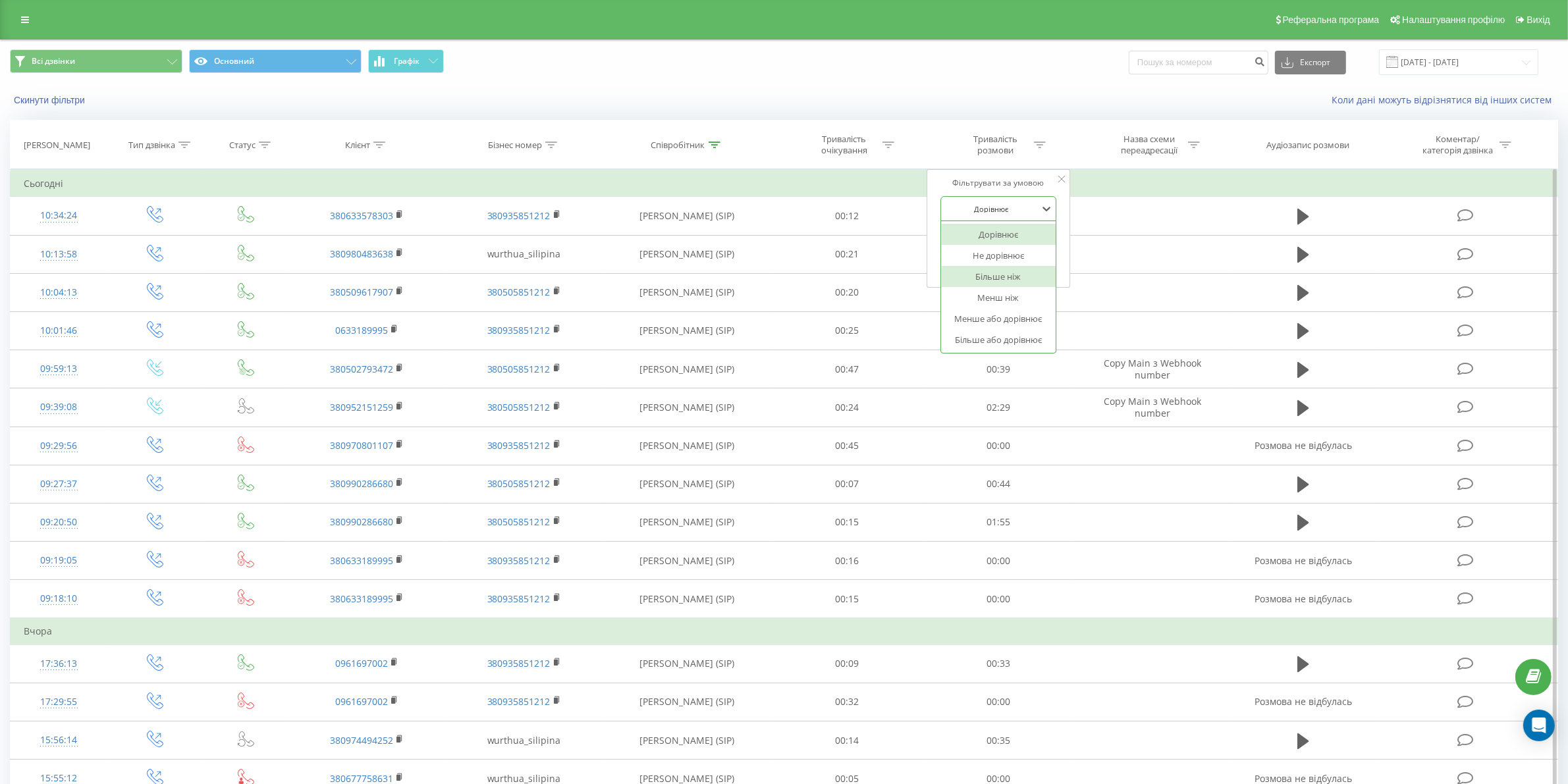
click at [1012, 281] on div "Більше ніж" at bounding box center [998, 277] width 114 height 21
click at [1008, 253] on div "Скасувати OK" at bounding box center [998, 265] width 116 height 30
click at [1006, 245] on input "text" at bounding box center [998, 240] width 116 height 23
type input "03"
drag, startPoint x: 1040, startPoint y: 262, endPoint x: 1098, endPoint y: 228, distance: 67.2
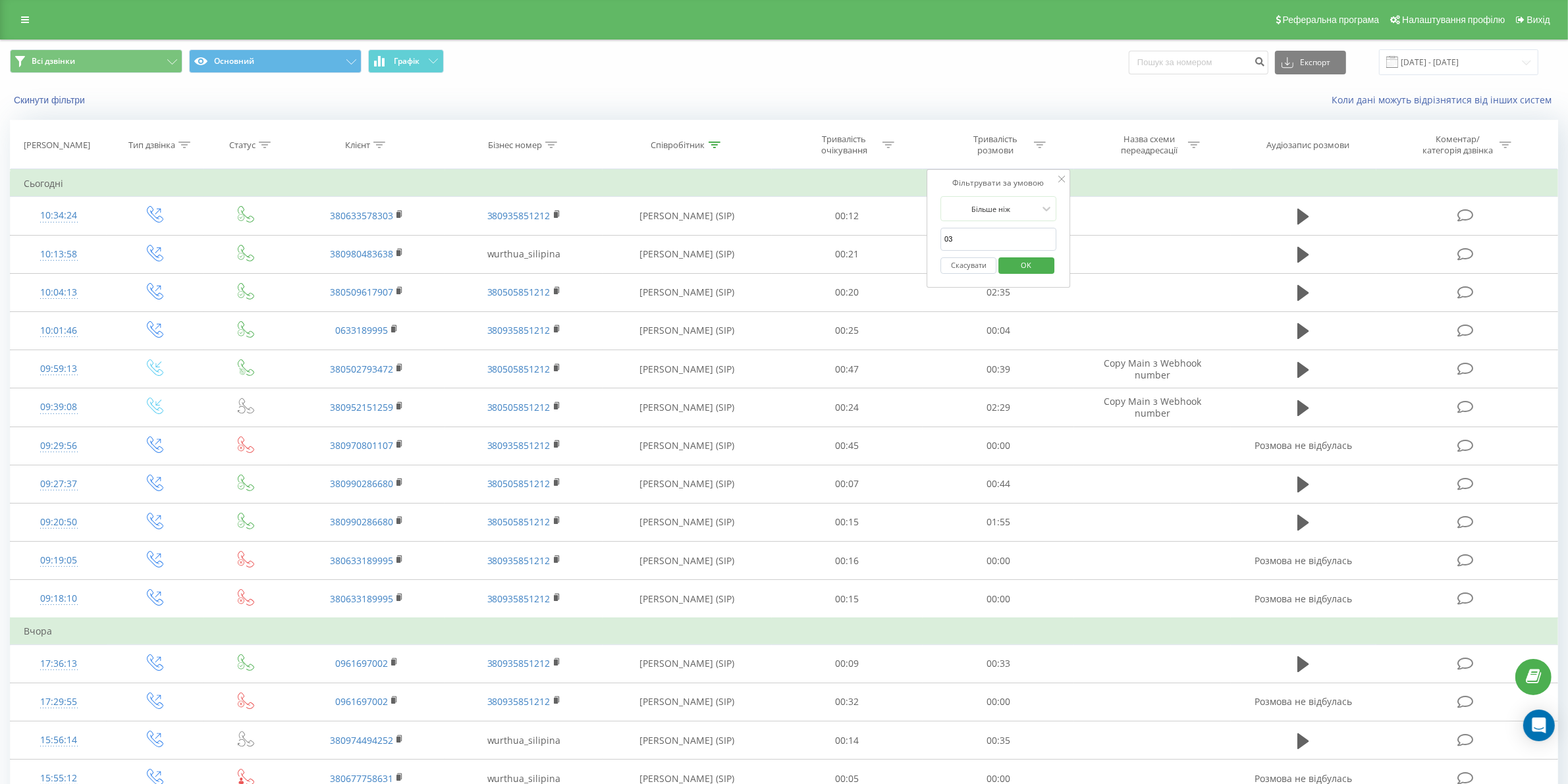
click at [1041, 262] on span "OK" at bounding box center [1027, 265] width 37 height 20
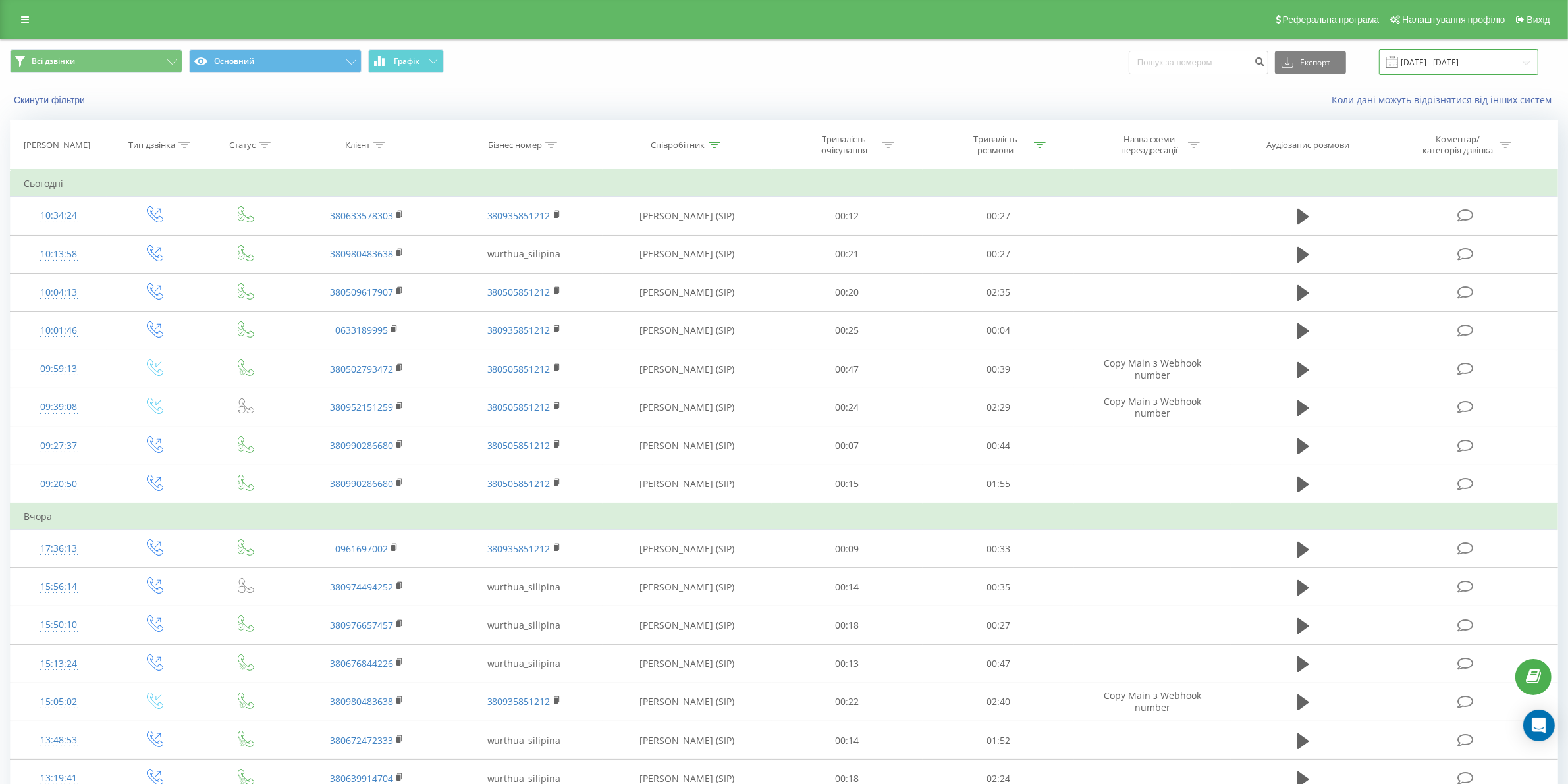
click at [1502, 54] on input "21.07.2025 - 21.08.2025" at bounding box center [1459, 62] width 159 height 26
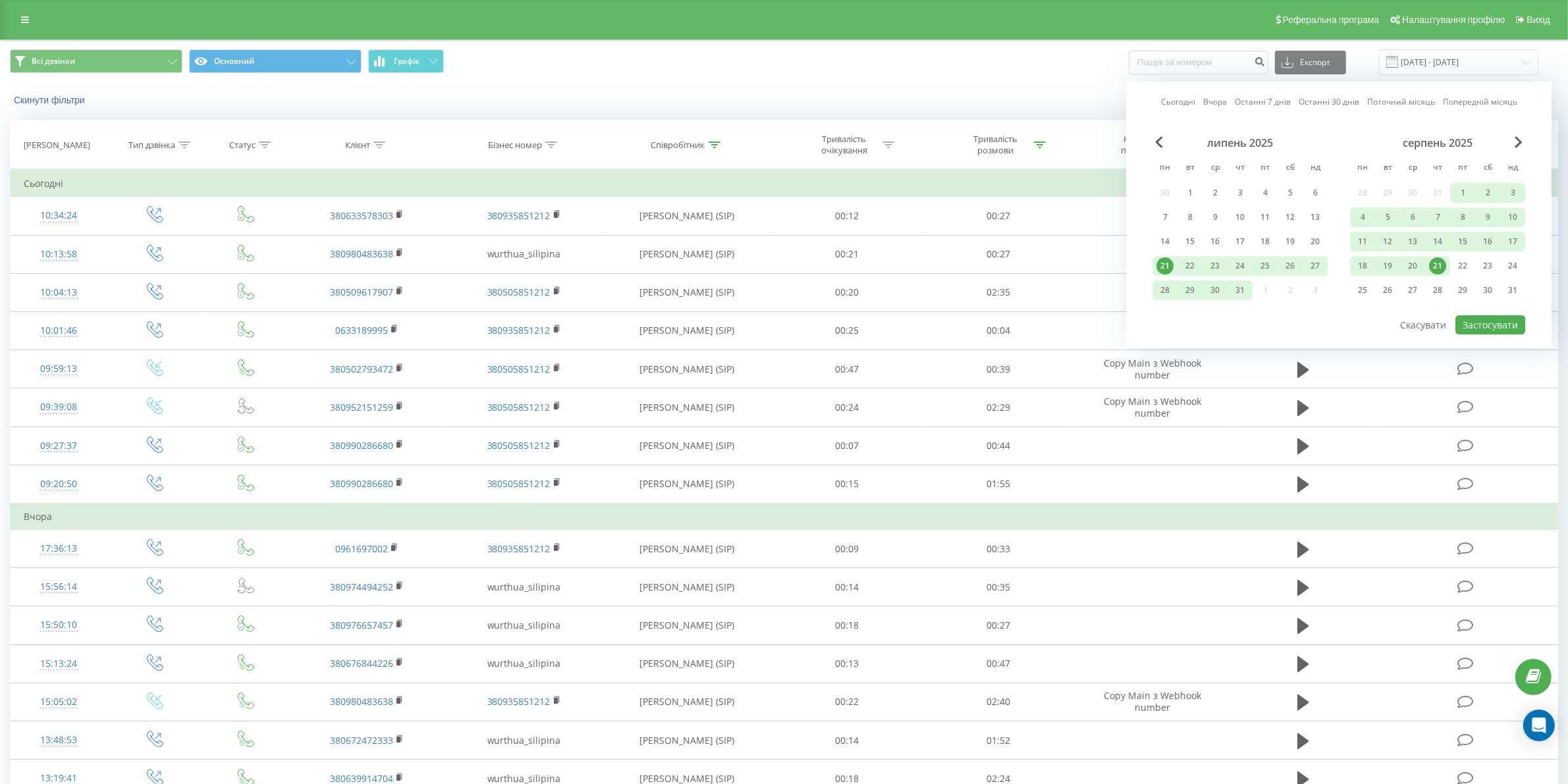
click at [1436, 258] on div "21" at bounding box center [1438, 266] width 17 height 17
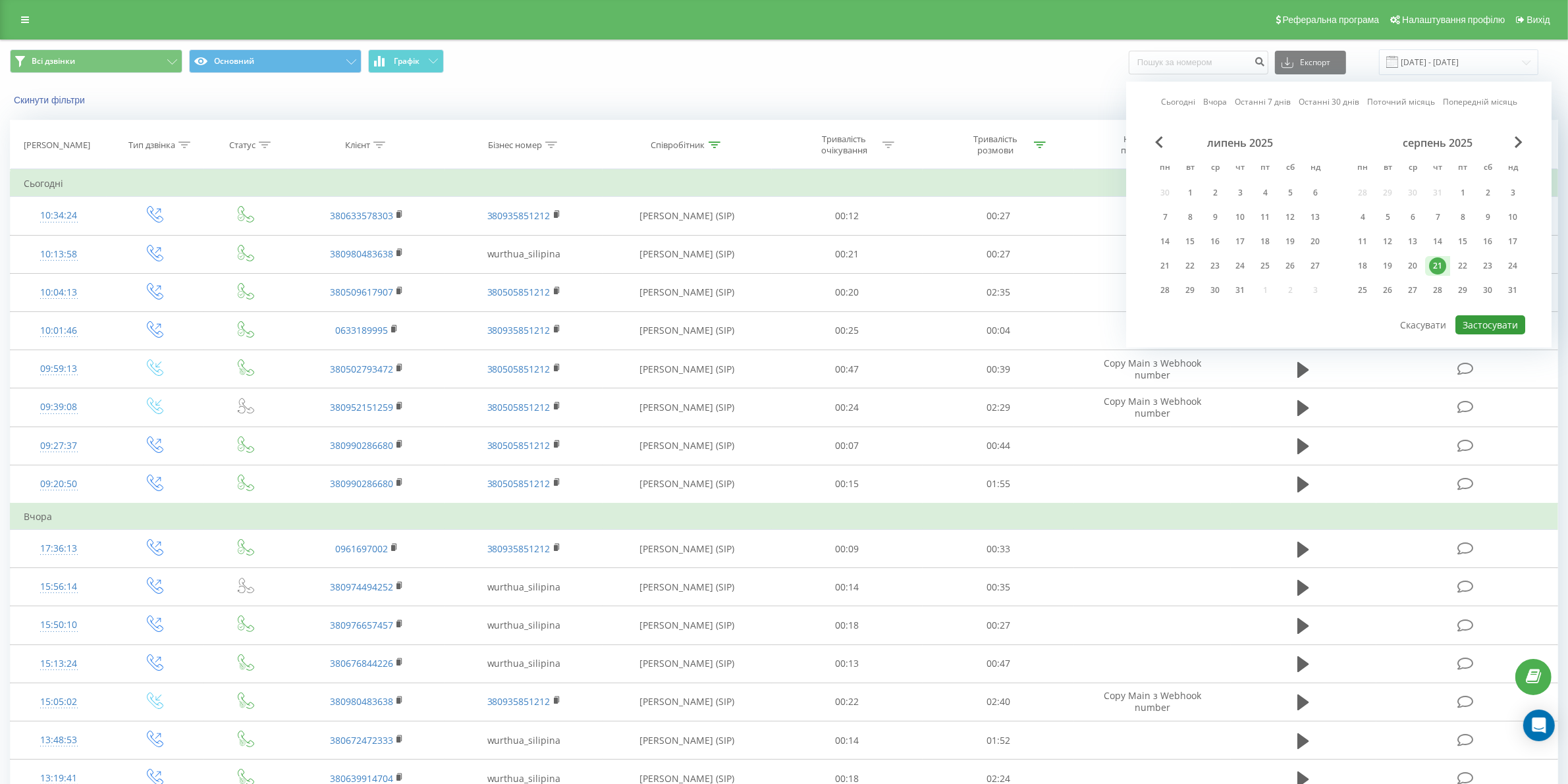
click at [1485, 321] on button "Застосувати" at bounding box center [1490, 325] width 70 height 19
type input "21.08.2025 - 21.08.2025"
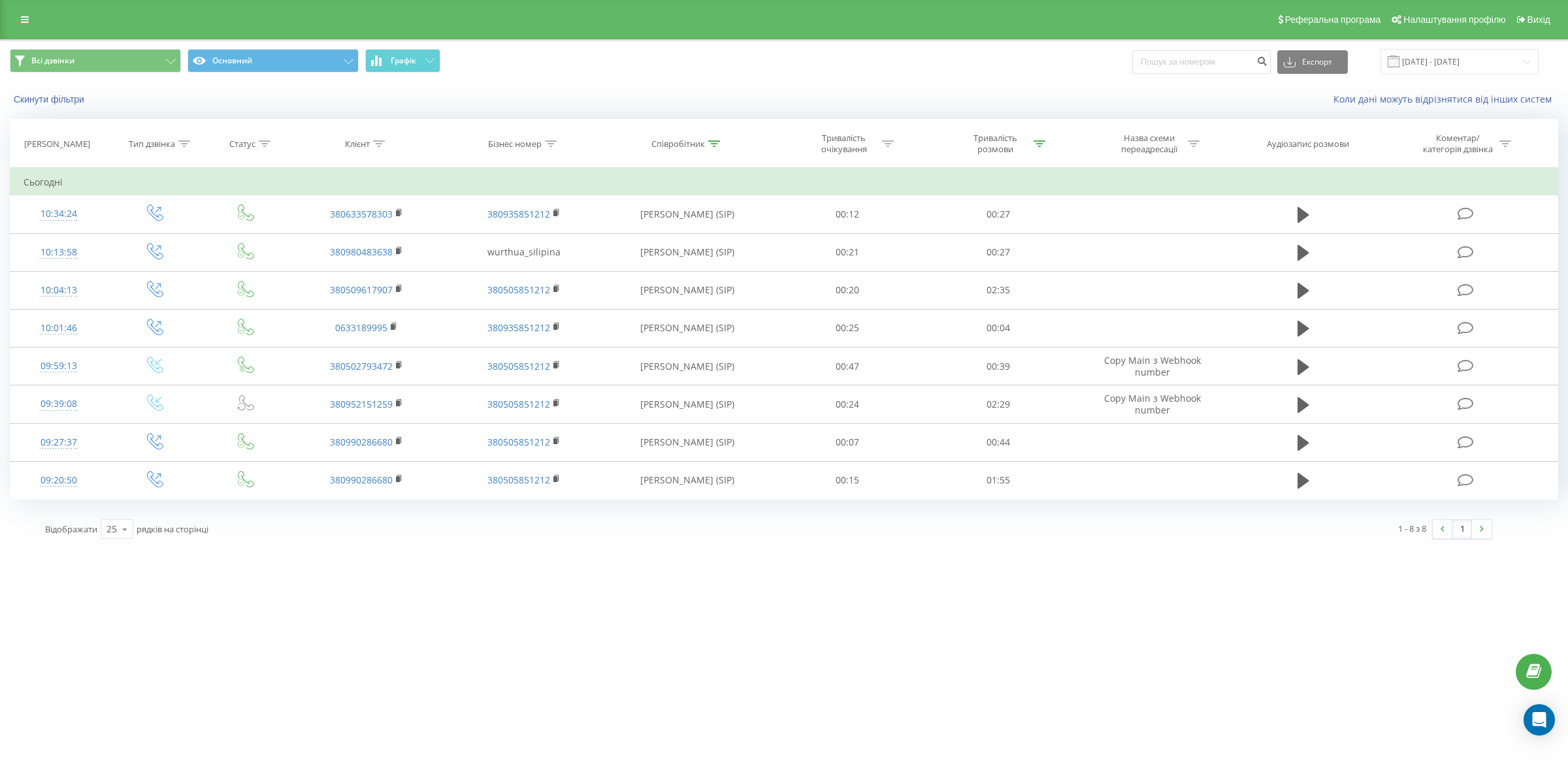
click at [688, 138] on div "Співробітник" at bounding box center [678, 144] width 53 height 11
drag, startPoint x: 673, startPoint y: 239, endPoint x: 634, endPoint y: 242, distance: 39.1
click at [634, 242] on input "сіліпіна" at bounding box center [687, 238] width 115 height 23
type input "стрішкова"
click at [717, 256] on span "OK" at bounding box center [714, 263] width 37 height 20
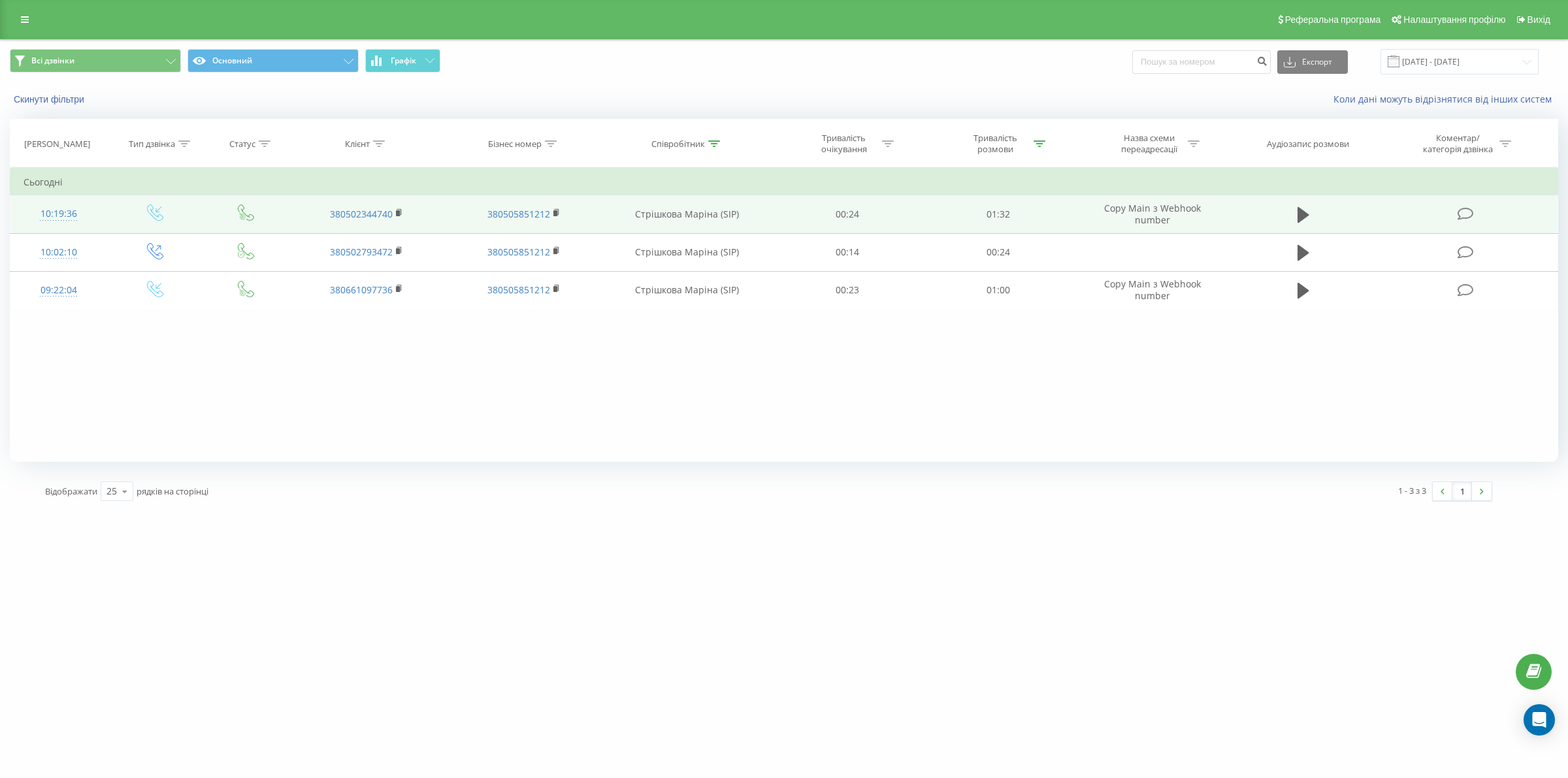
drag, startPoint x: 683, startPoint y: 137, endPoint x: 681, endPoint y: 203, distance: 66.0
click at [681, 138] on th "Співробітник" at bounding box center [687, 144] width 169 height 48
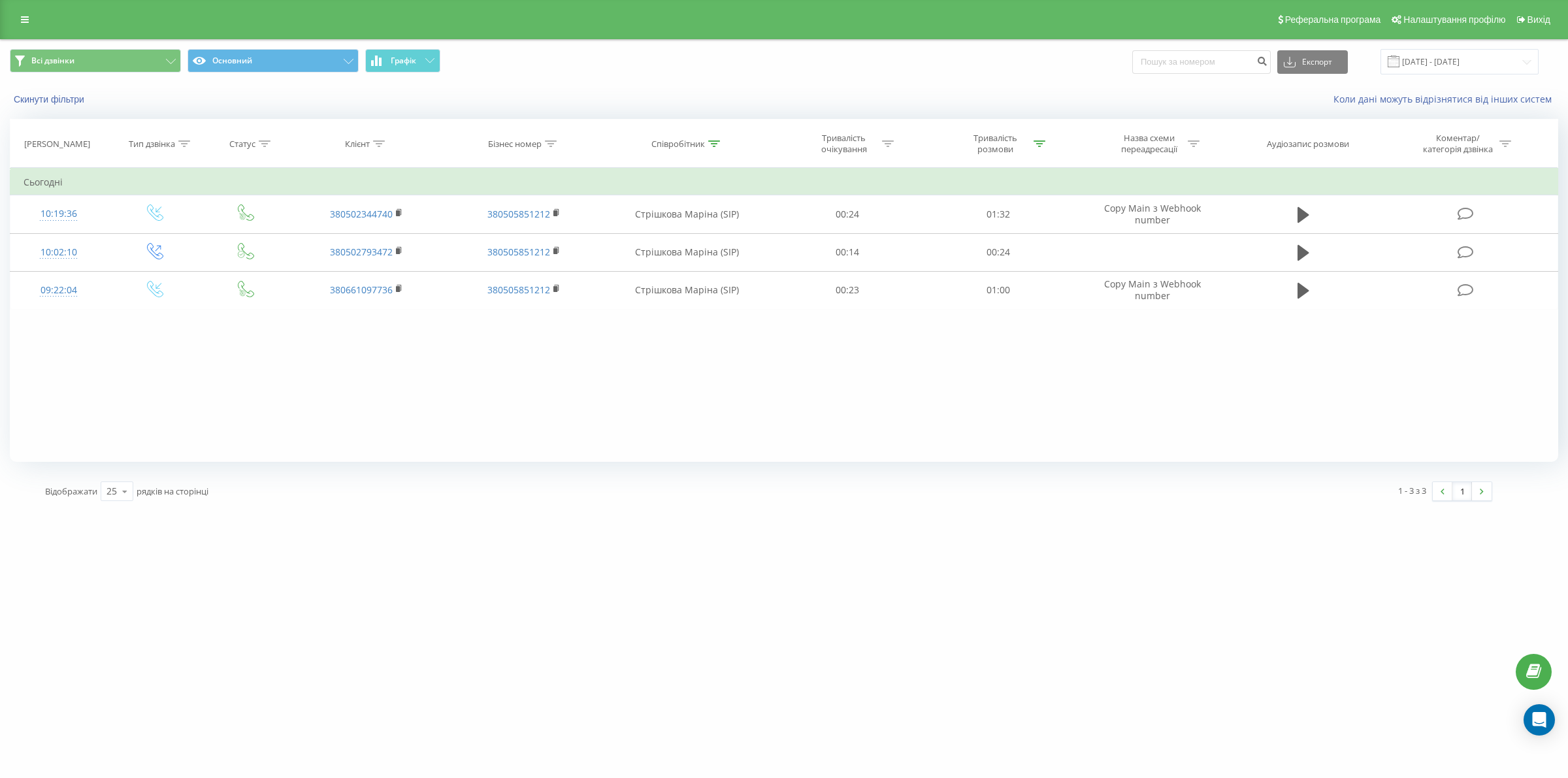
click at [710, 139] on th "Співробітник" at bounding box center [687, 144] width 169 height 48
click at [708, 142] on icon at bounding box center [714, 144] width 12 height 7
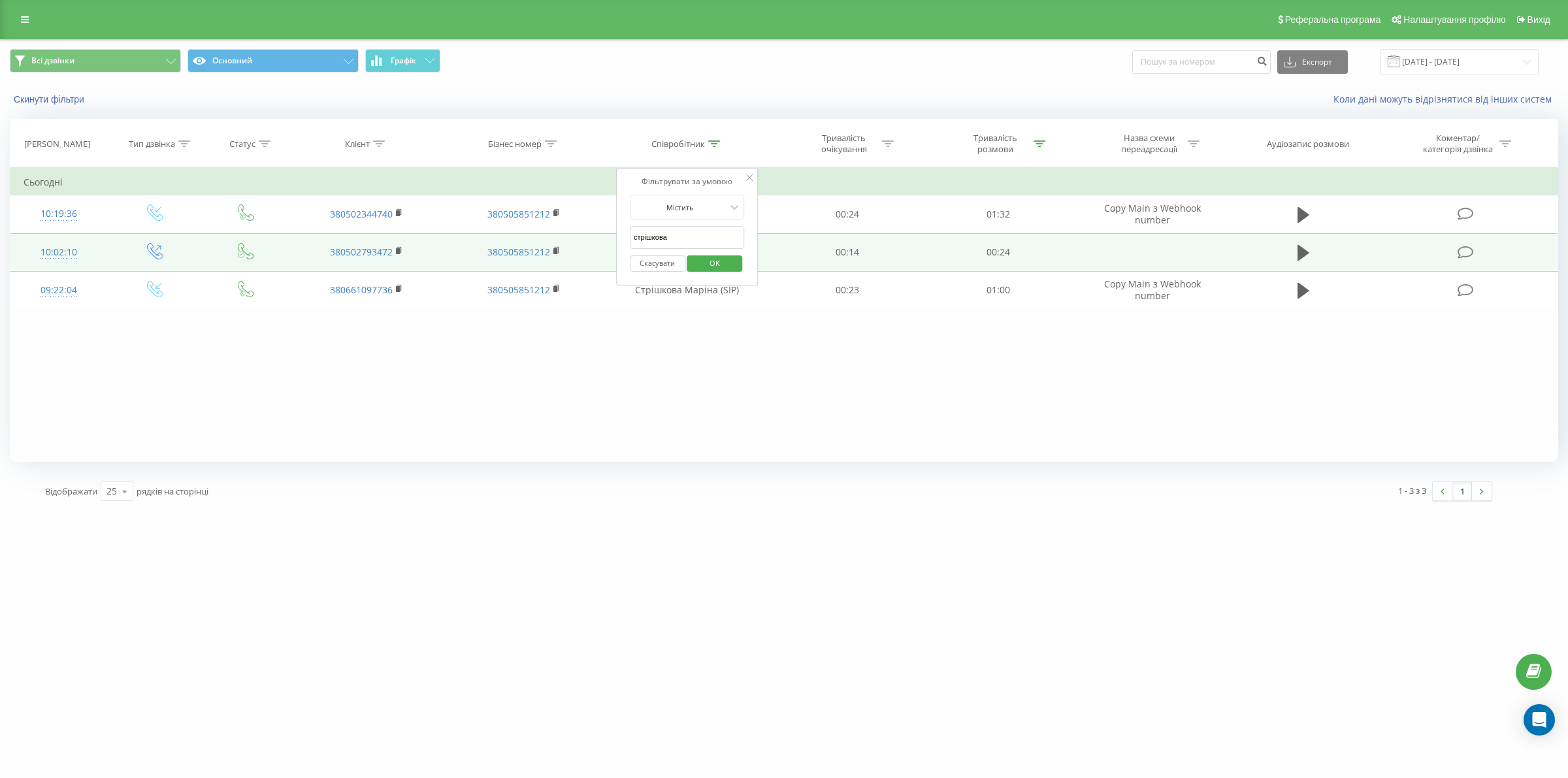
drag, startPoint x: 669, startPoint y: 236, endPoint x: 592, endPoint y: 243, distance: 77.3
click at [592, 243] on table "Фільтрувати за умовою Дорівнює Введіть значення Скасувати OK Фільтрувати за умо…" at bounding box center [784, 239] width 1548 height 141
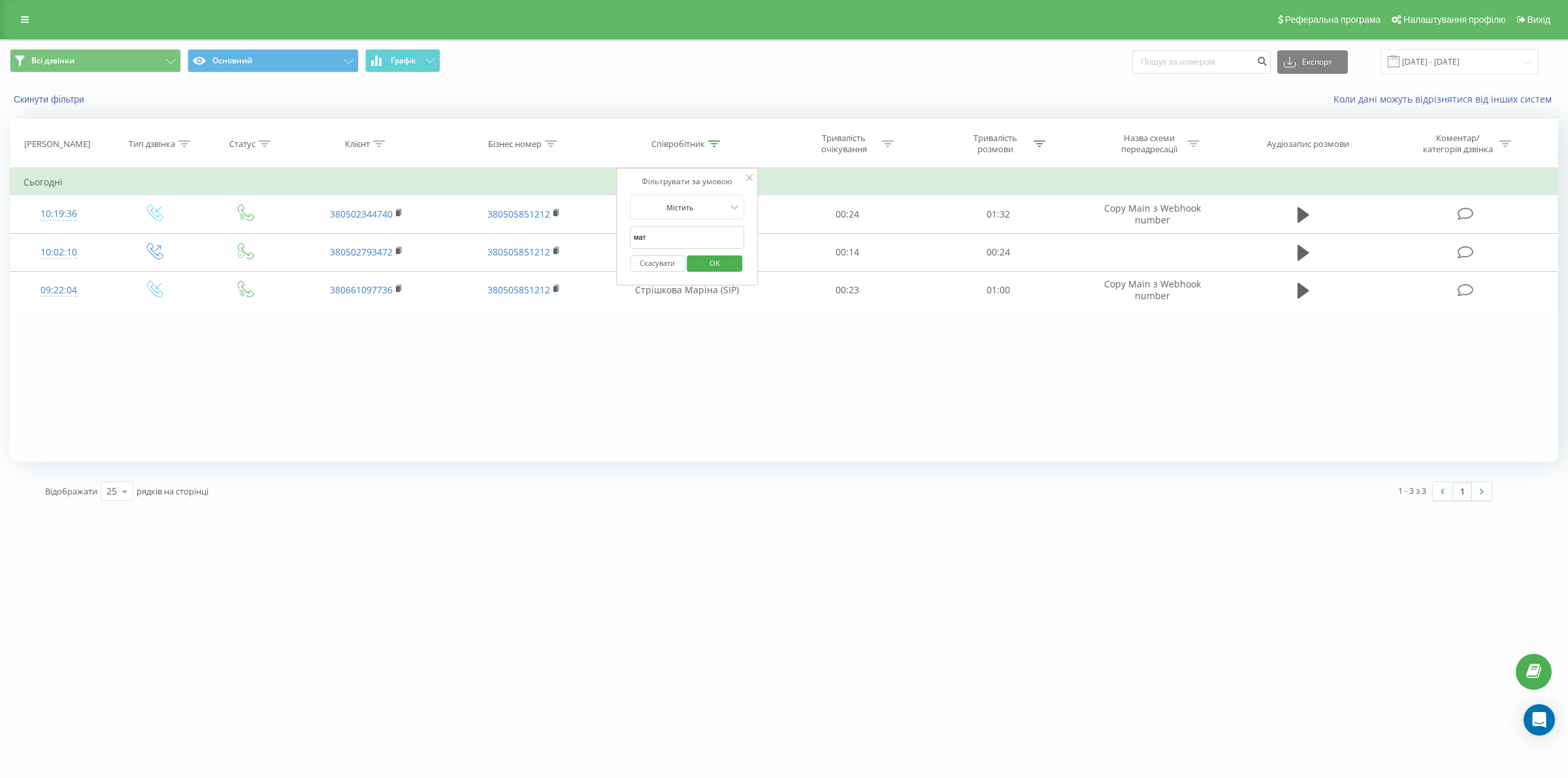
type input "матвієва"
click at [716, 260] on span "OK" at bounding box center [714, 263] width 37 height 20
drag, startPoint x: 707, startPoint y: 135, endPoint x: 703, endPoint y: 154, distance: 19.4
click at [706, 136] on th "Співробітник" at bounding box center [687, 144] width 169 height 48
click at [703, 154] on th "Співробітник" at bounding box center [687, 144] width 169 height 48
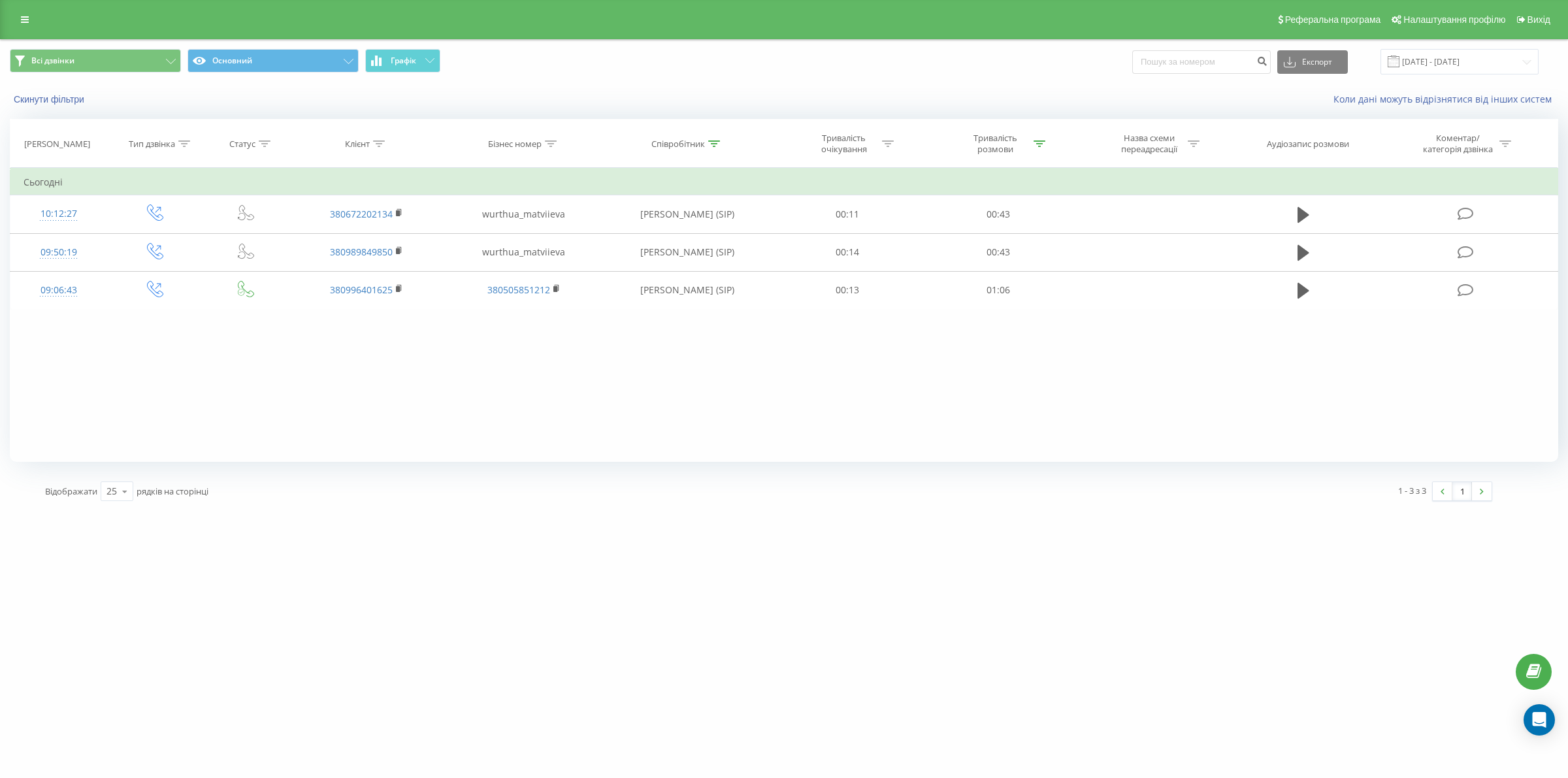
click at [708, 149] on div at bounding box center [714, 144] width 12 height 11
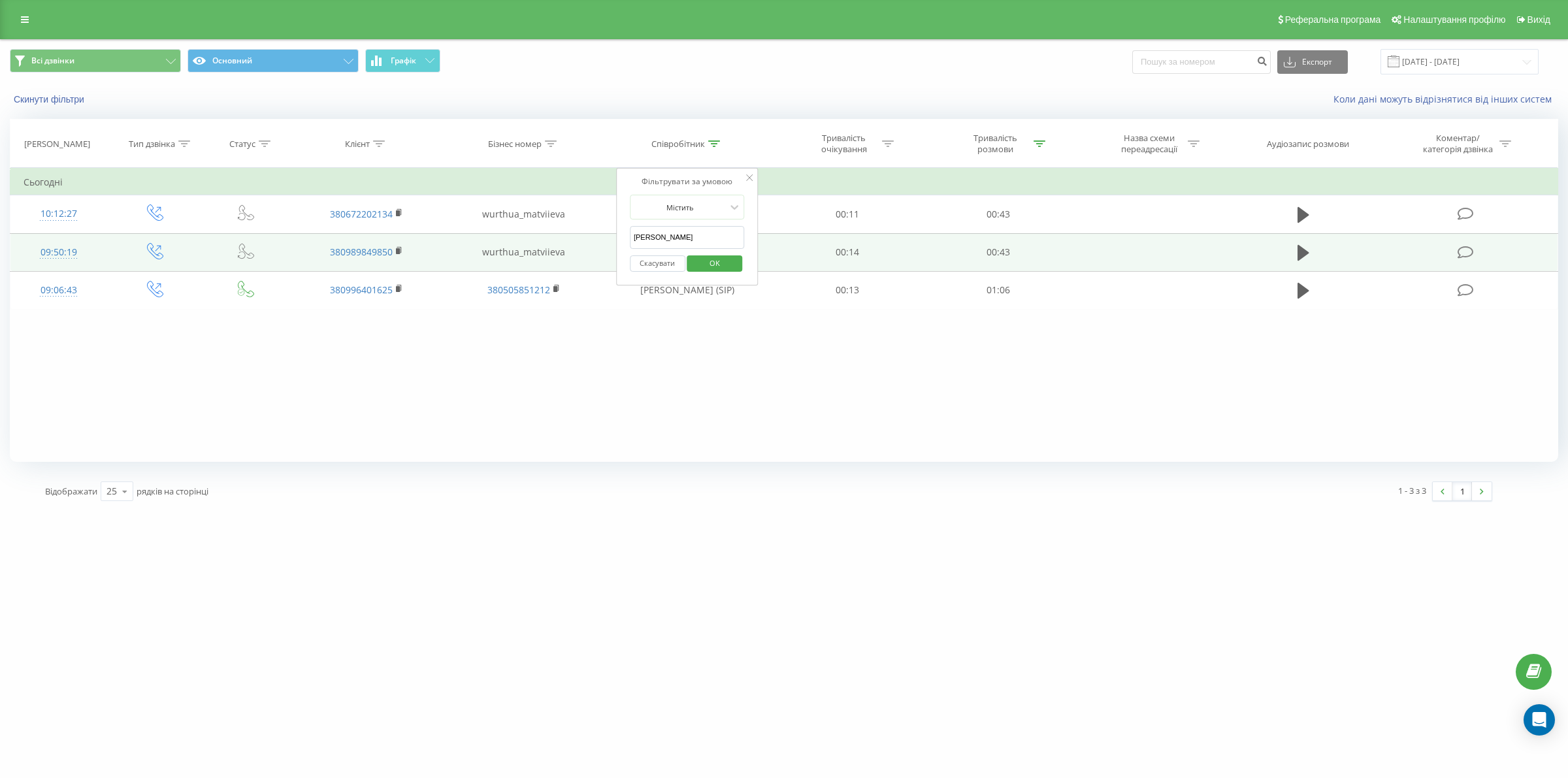
drag, startPoint x: 676, startPoint y: 232, endPoint x: 614, endPoint y: 236, distance: 62.1
click at [614, 236] on table "Фільтрувати за умовою Дорівнює Введіть значення Скасувати OK Фільтрувати за умо…" at bounding box center [784, 239] width 1548 height 141
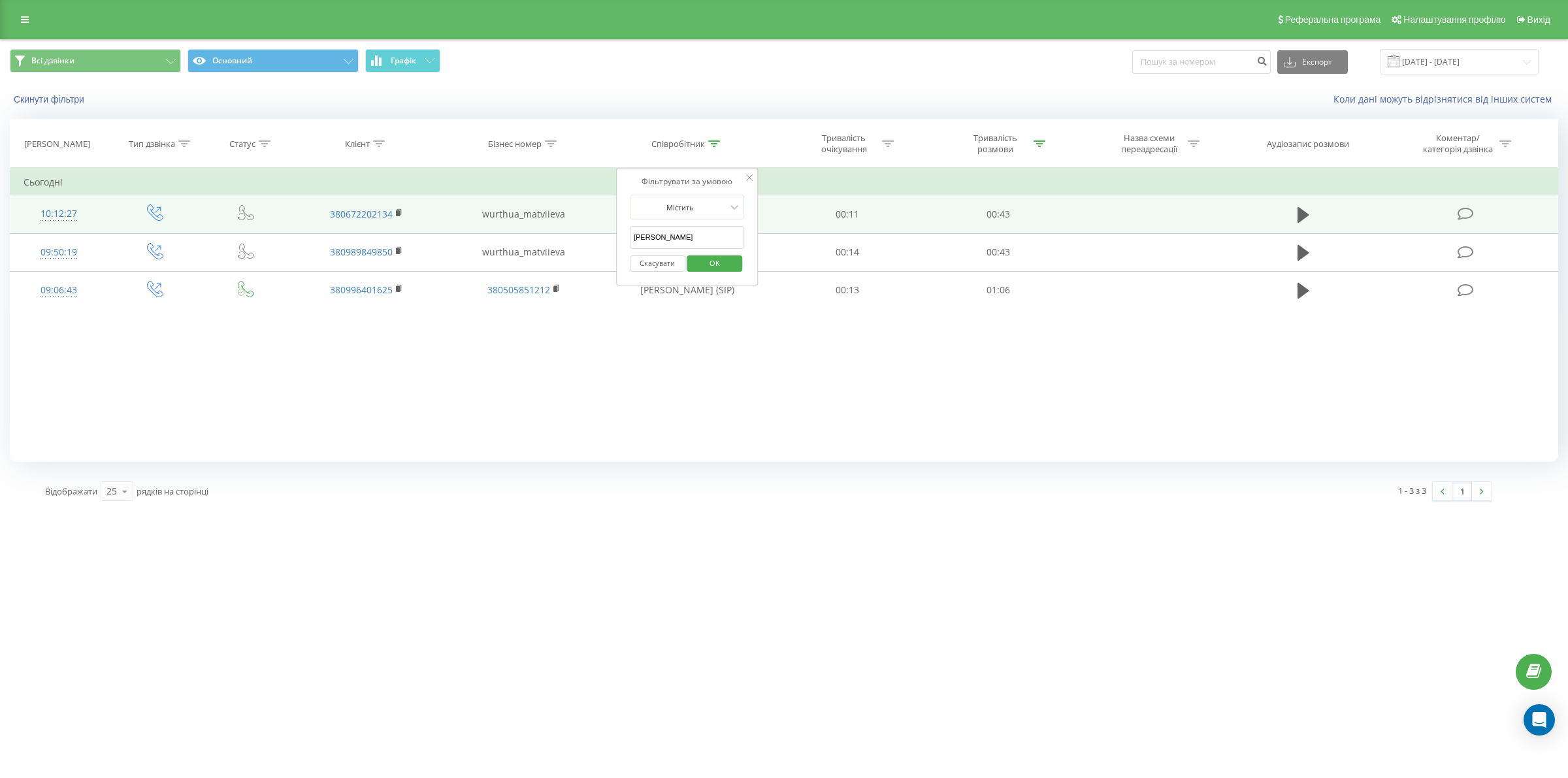
type input "оксенгорова"
click button "OK" at bounding box center [715, 264] width 56 height 17
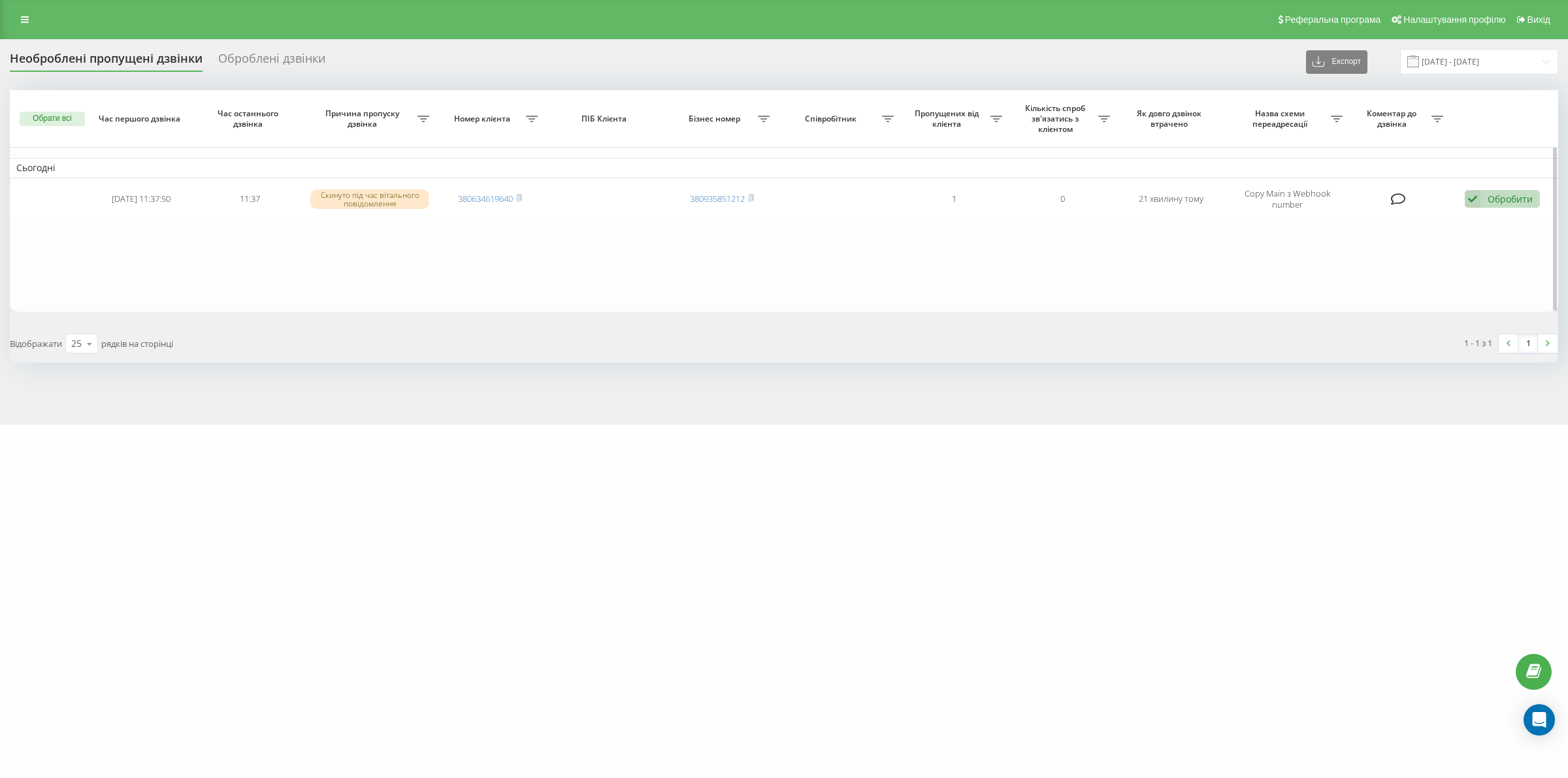
drag, startPoint x: 520, startPoint y: 198, endPoint x: 405, endPoint y: 125, distance: 136.2
click at [520, 198] on rect at bounding box center [517, 199] width 4 height 6
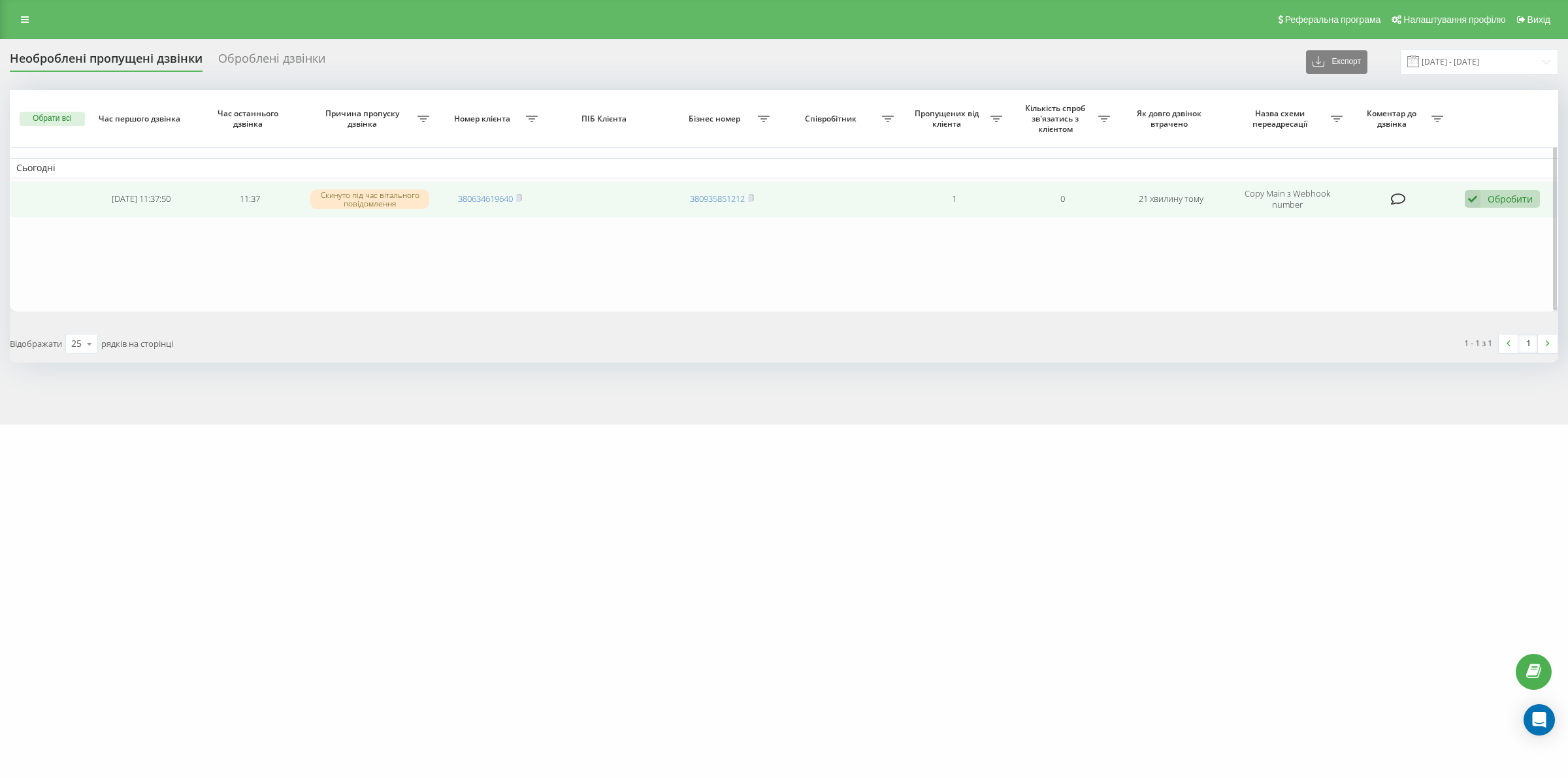
click at [1497, 203] on div "Обробити" at bounding box center [1510, 199] width 45 height 13
click at [1318, 217] on span "Не вдалося зв'язатися" at bounding box center [1354, 220] width 100 height 13
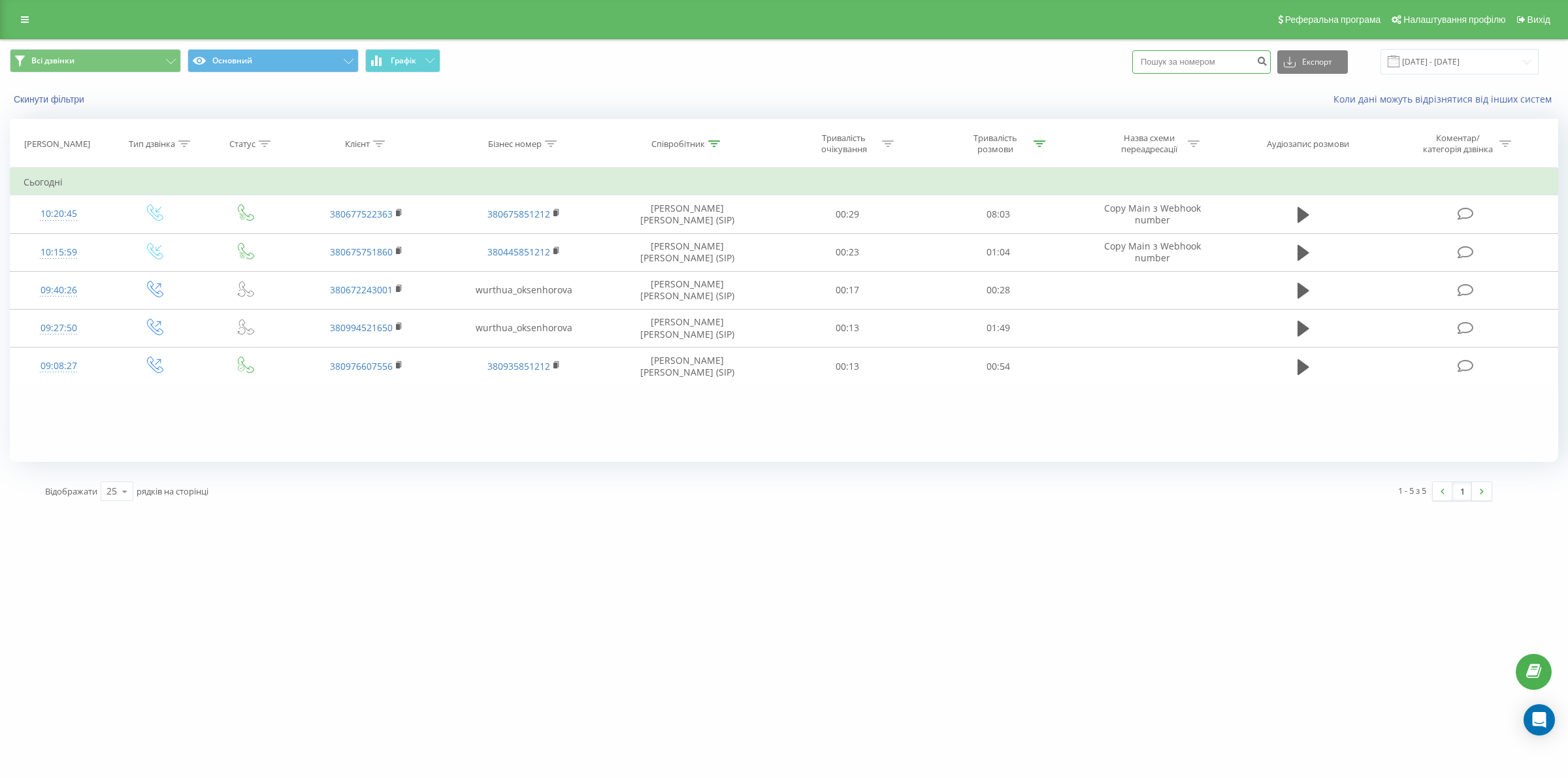
click at [1203, 59] on input at bounding box center [1201, 62] width 138 height 23
paste input "380634619640"
click at [1166, 66] on input "380634619640" at bounding box center [1201, 62] width 138 height 23
type input "0634619640"
click at [1267, 60] on icon "submit" at bounding box center [1261, 59] width 11 height 8
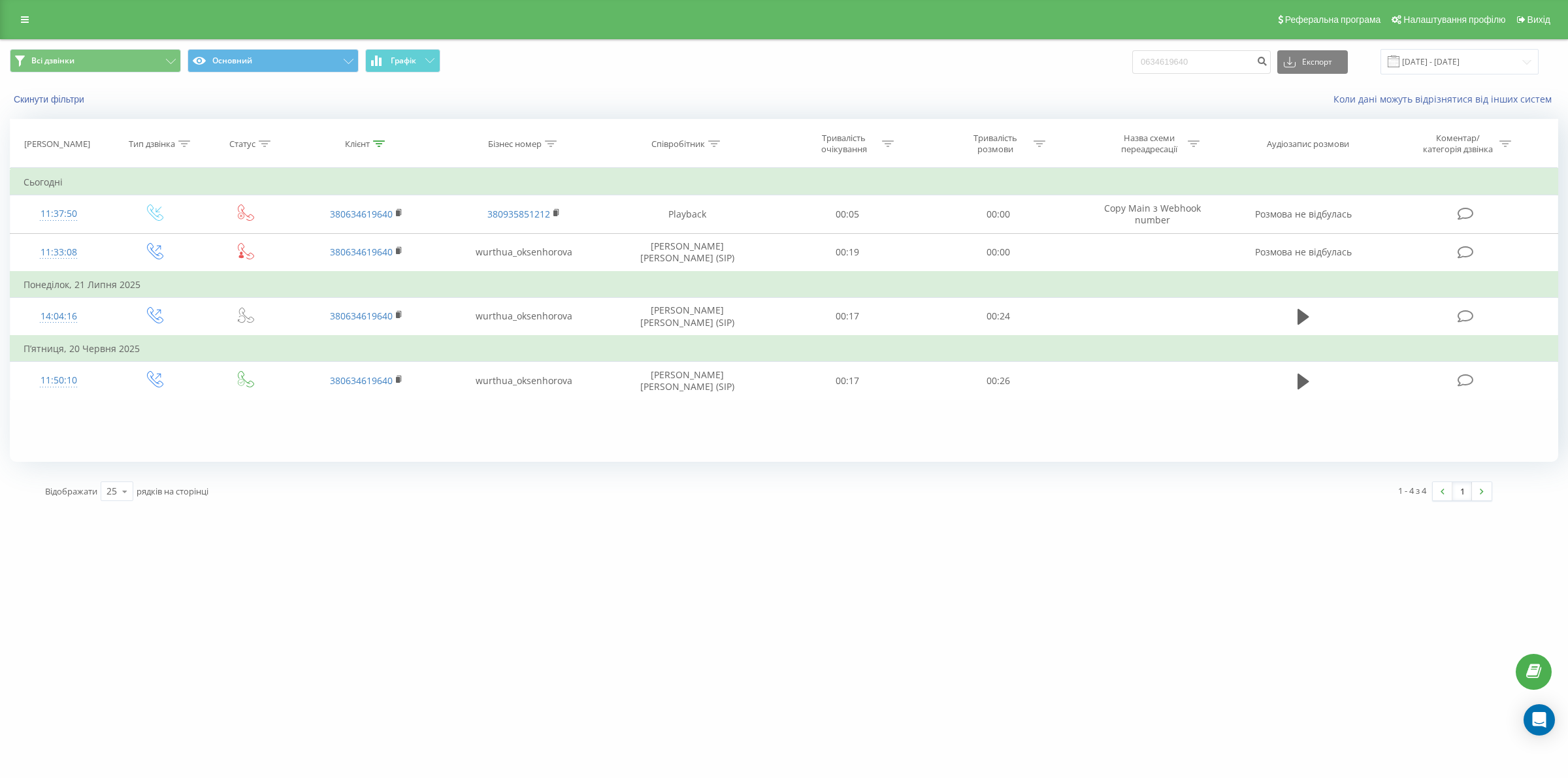
click at [3, 23] on div "Реферальна програма Налаштування профілю Вихід" at bounding box center [784, 20] width 1568 height 39
click at [17, 22] on link at bounding box center [24, 20] width 23 height 18
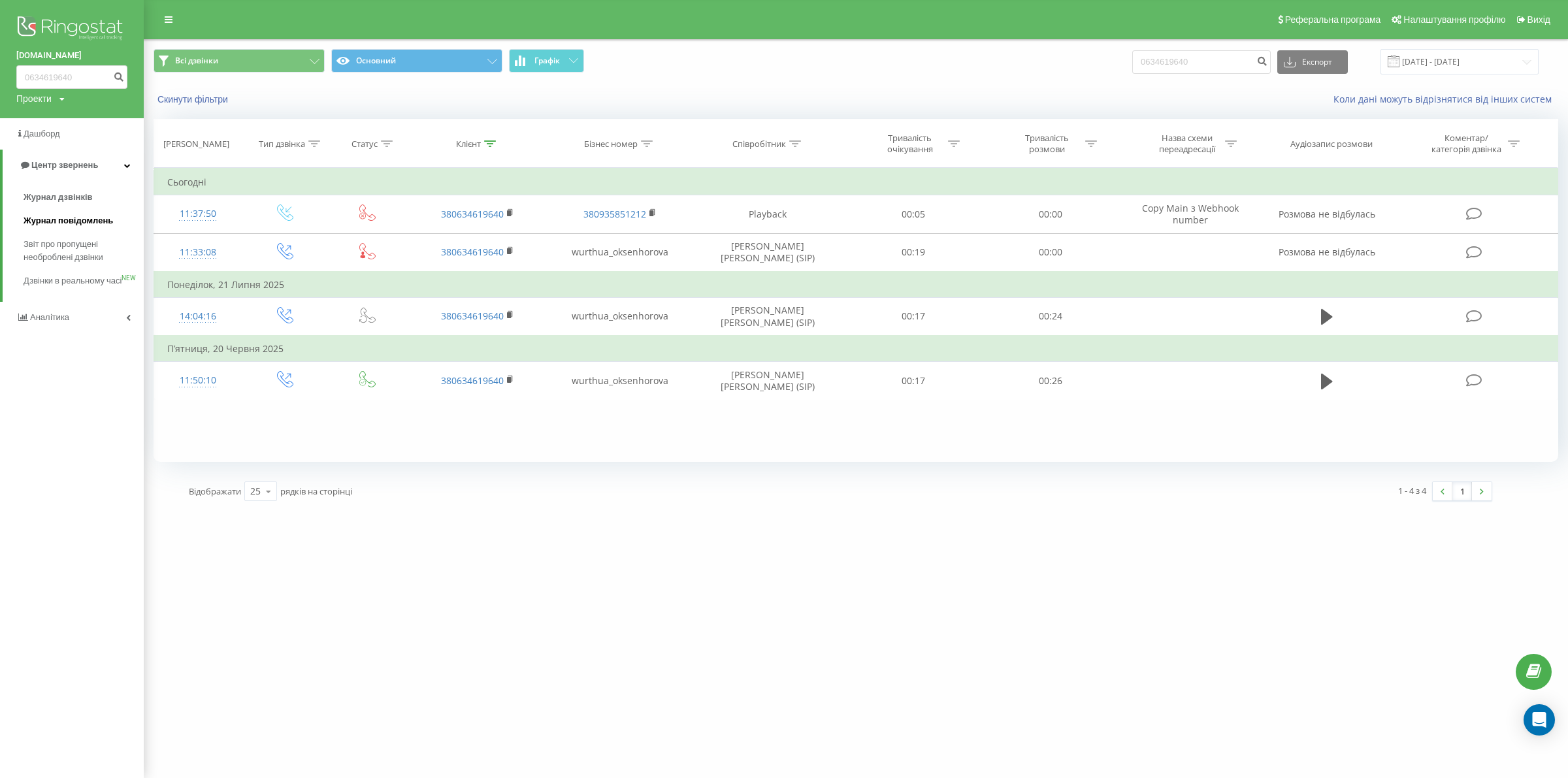
click at [76, 220] on span "Журнал повідомлень" at bounding box center [68, 220] width 89 height 13
click at [73, 194] on span "Журнал дзвінків" at bounding box center [58, 197] width 69 height 13
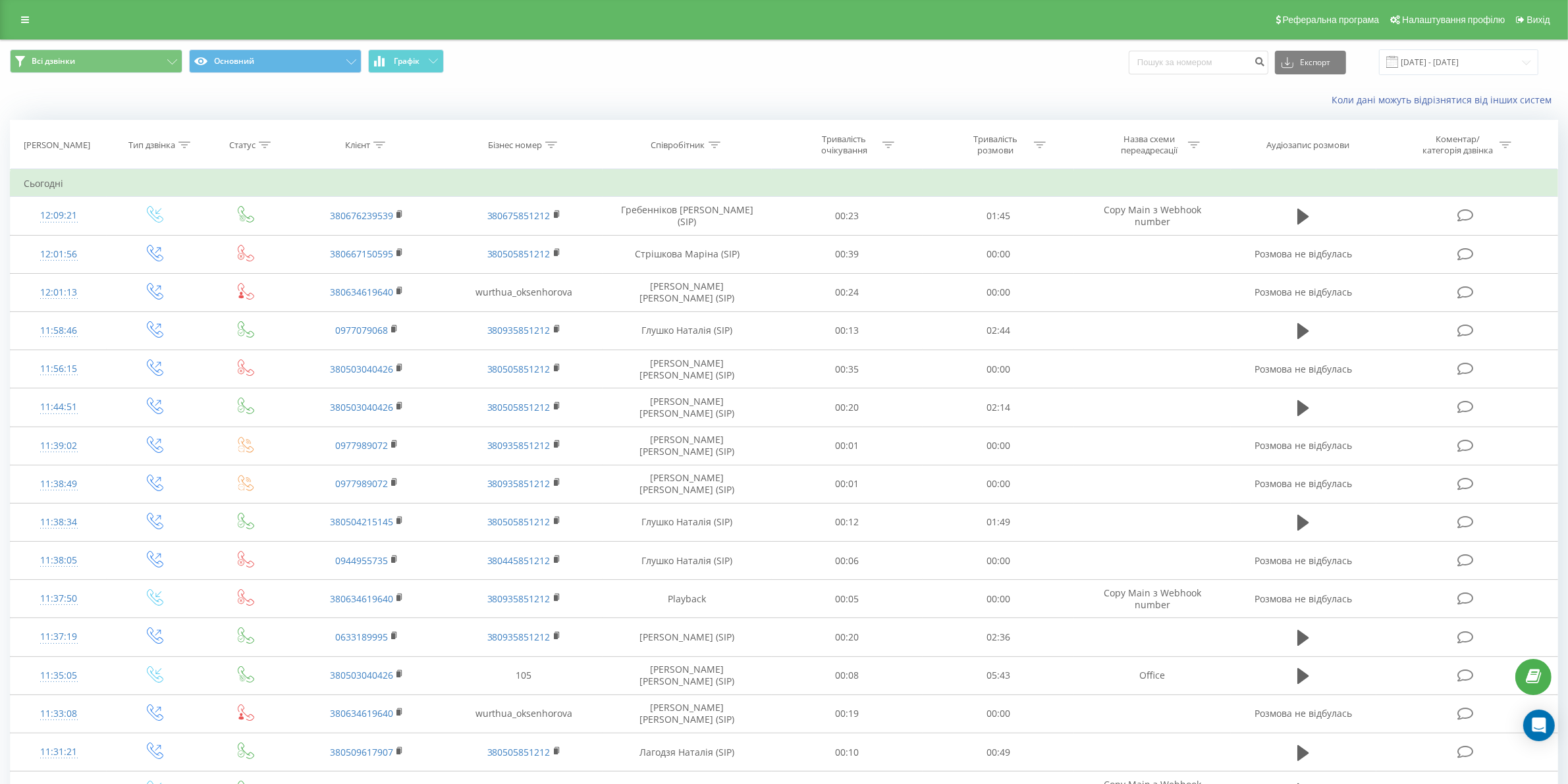
click at [709, 136] on th "Співробітник" at bounding box center [687, 145] width 169 height 49
click at [701, 143] on div "Співробітник" at bounding box center [678, 145] width 54 height 11
click at [696, 236] on input "text" at bounding box center [687, 240] width 116 height 23
type input "сіліпіна"
click at [729, 265] on span "OK" at bounding box center [715, 265] width 37 height 20
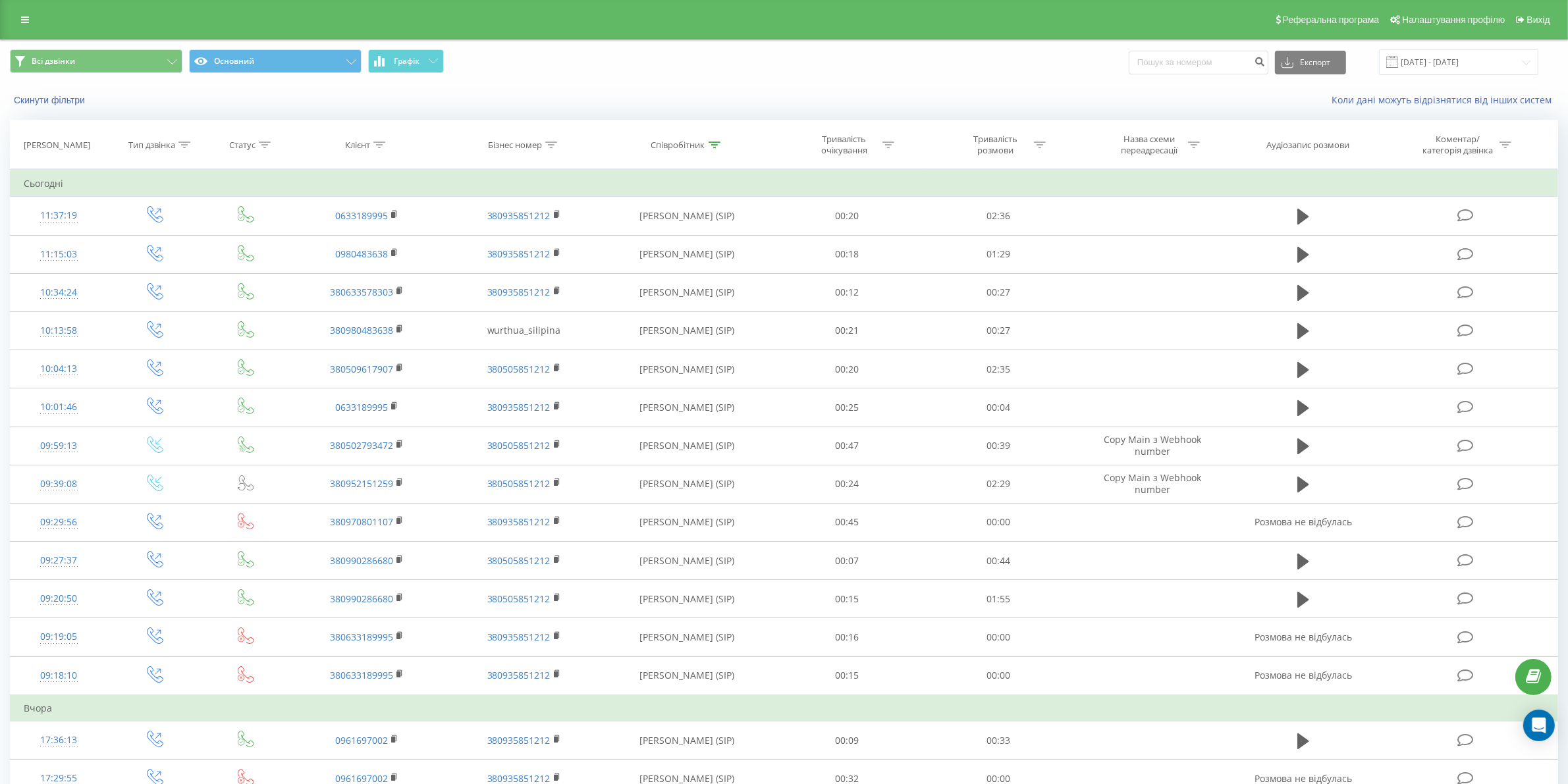
click at [1005, 145] on div "Тривалість розмови" at bounding box center [995, 145] width 71 height 23
click at [996, 234] on input "text" at bounding box center [998, 240] width 116 height 23
type input "03"
click at [1011, 212] on div at bounding box center [990, 209] width 93 height 13
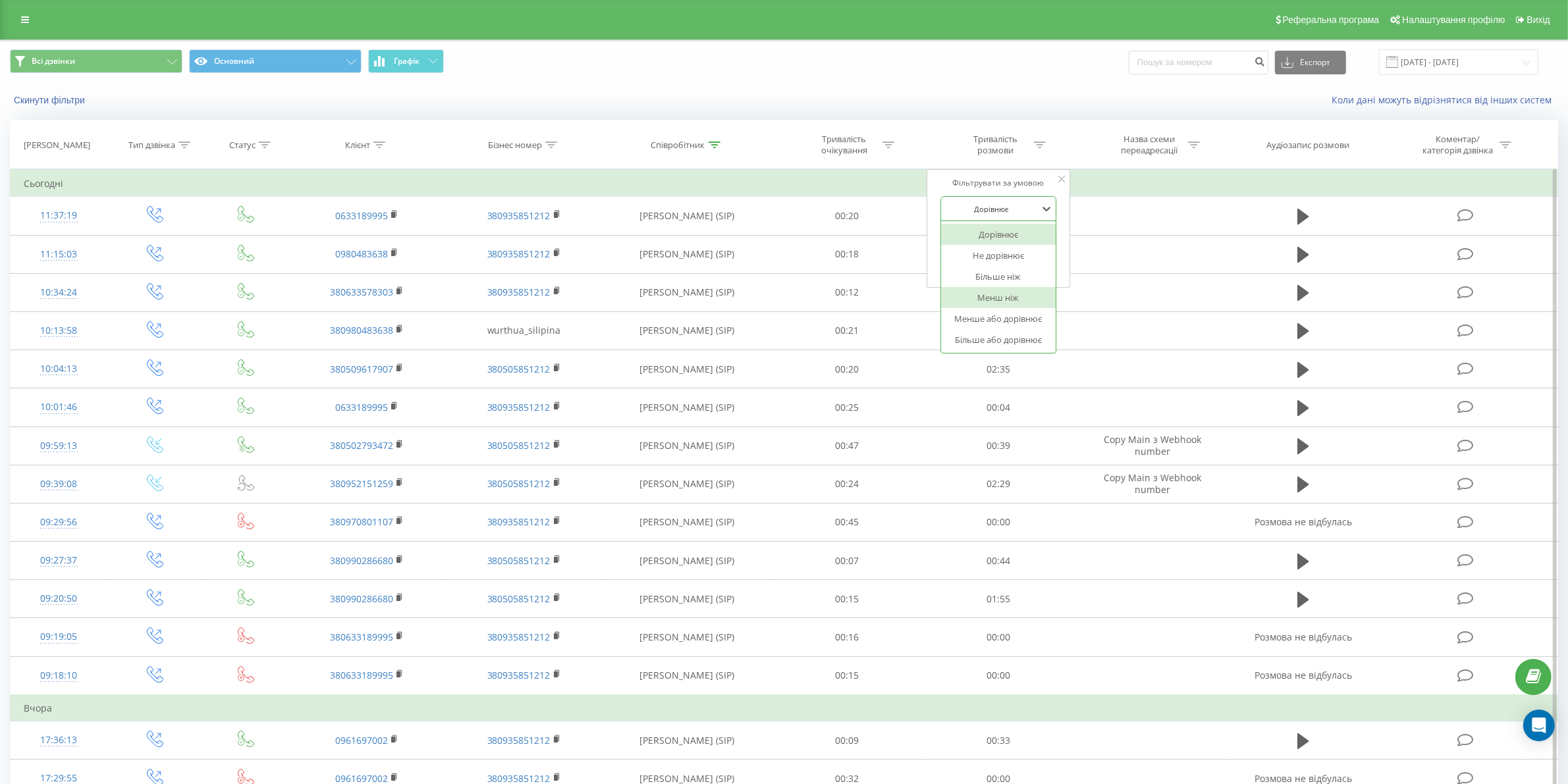
click at [994, 278] on div "Більше ніж" at bounding box center [998, 277] width 114 height 21
click at [1024, 267] on span "OK" at bounding box center [1027, 265] width 37 height 20
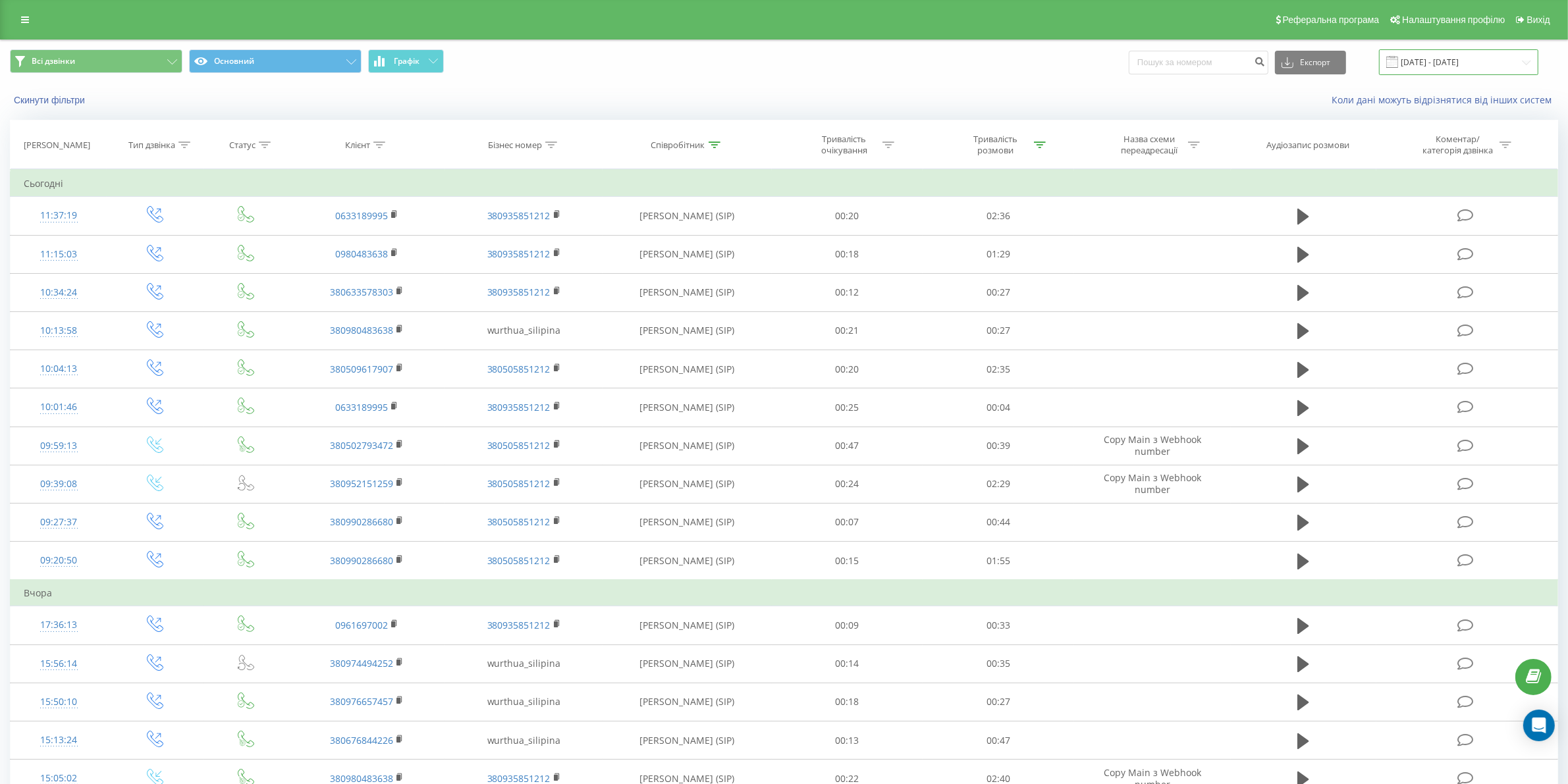
click at [1494, 64] on input "[DATE] - [DATE]" at bounding box center [1459, 62] width 159 height 26
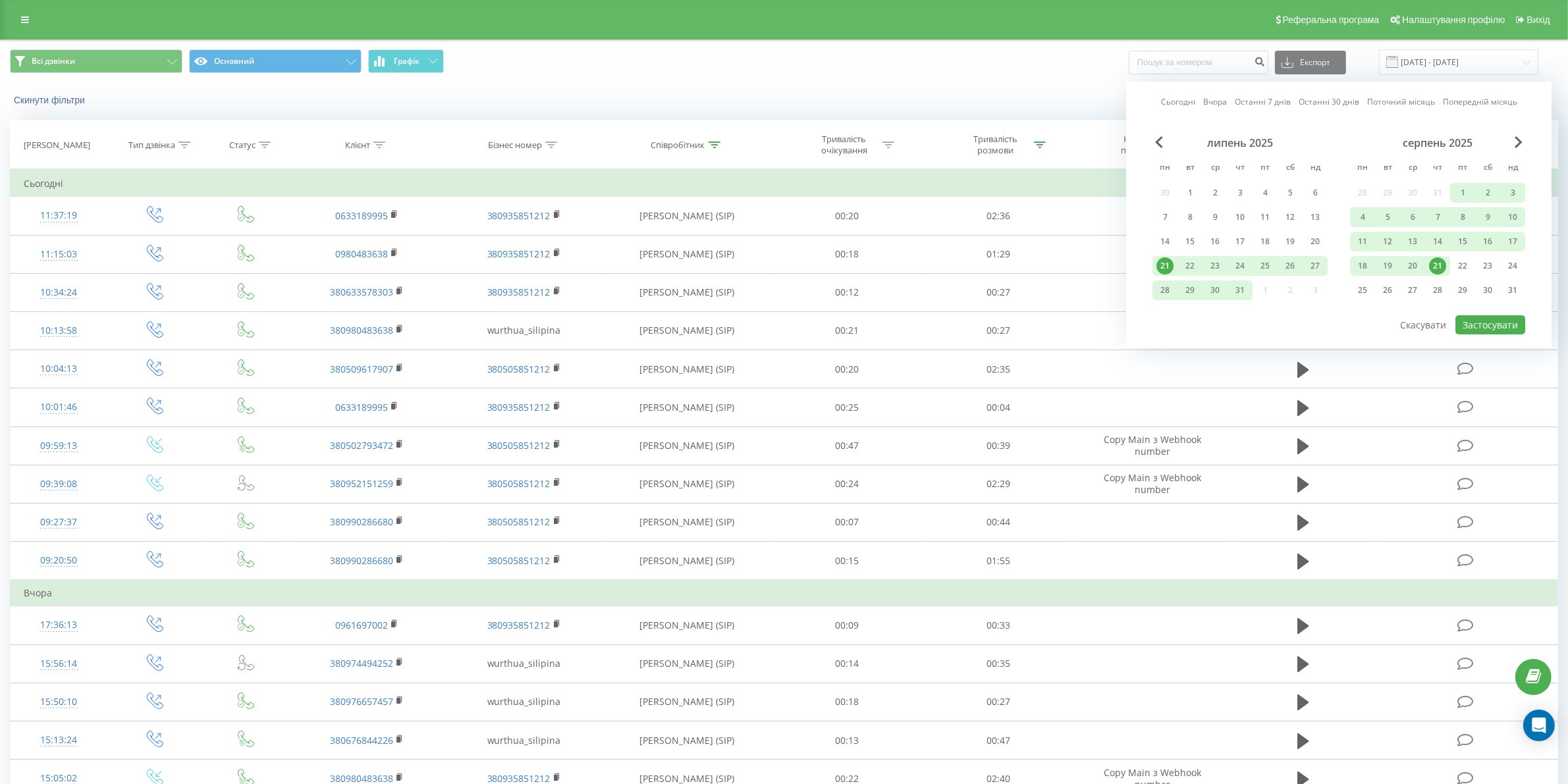
click at [1437, 262] on div "21" at bounding box center [1438, 266] width 17 height 17
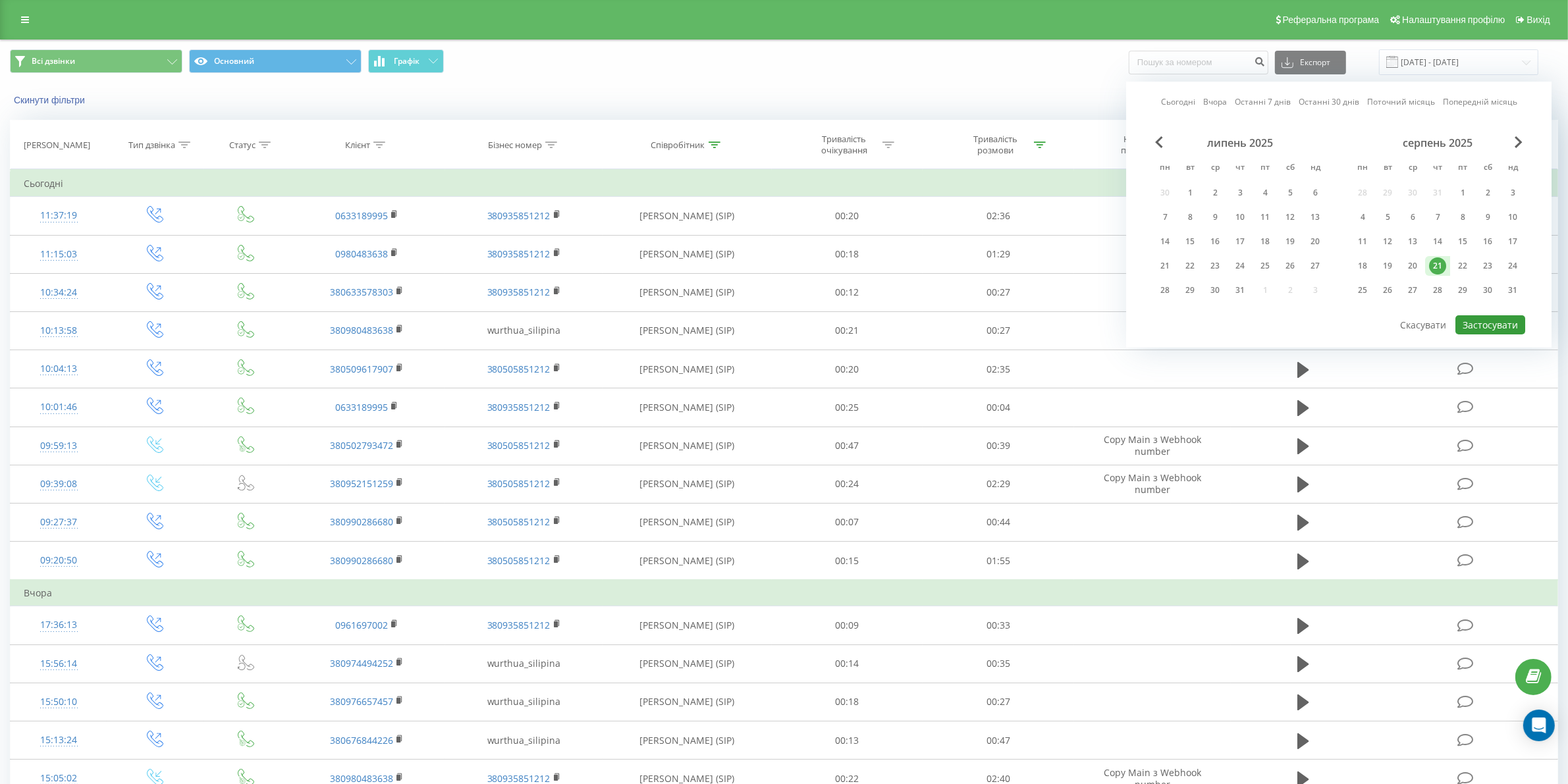
click at [1473, 315] on button "Застосувати" at bounding box center [1490, 325] width 70 height 19
type input "[DATE] - [DATE]"
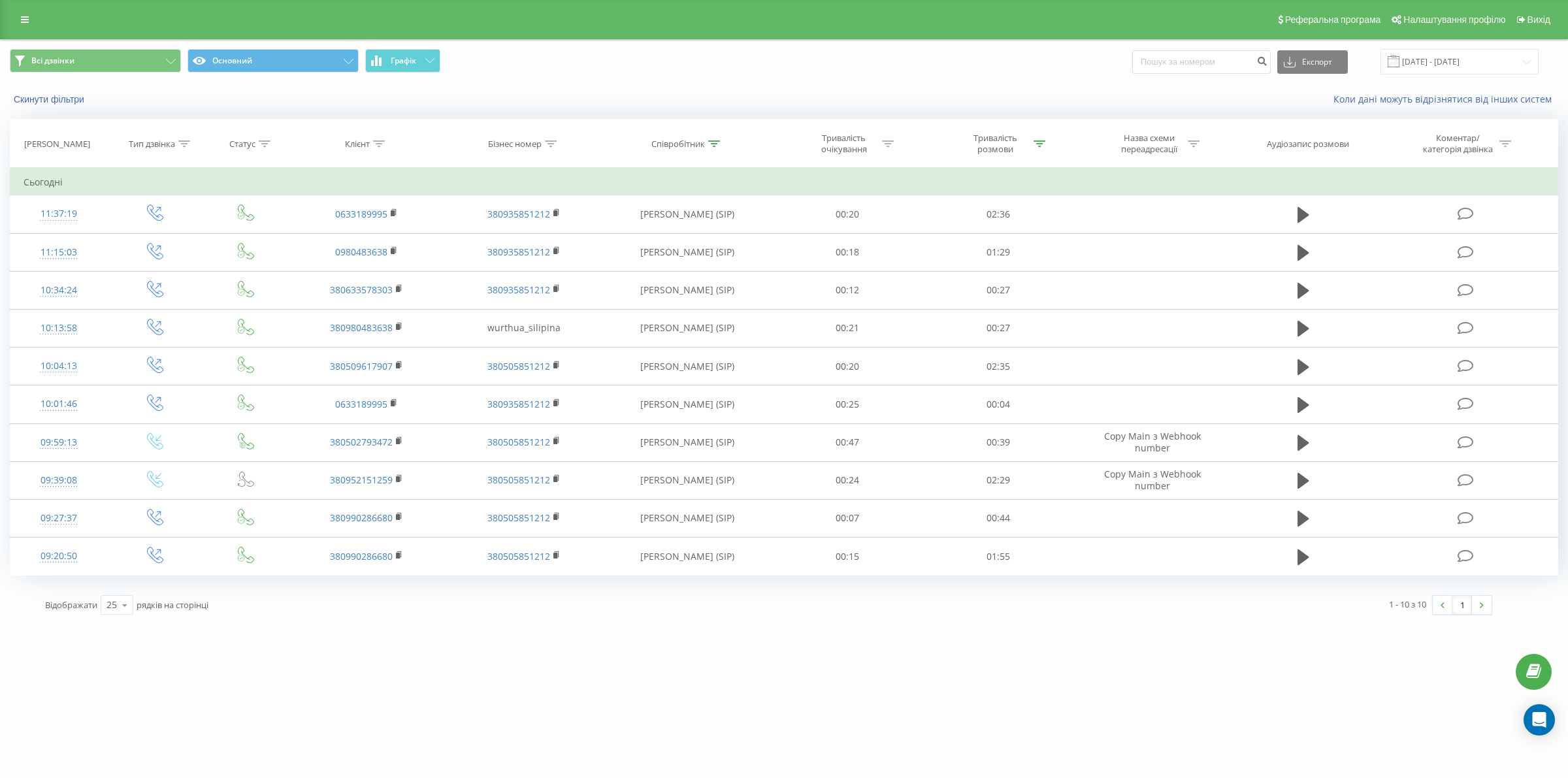
click at [715, 137] on th "Співробітник" at bounding box center [687, 144] width 169 height 48
click at [709, 146] on icon at bounding box center [714, 144] width 12 height 7
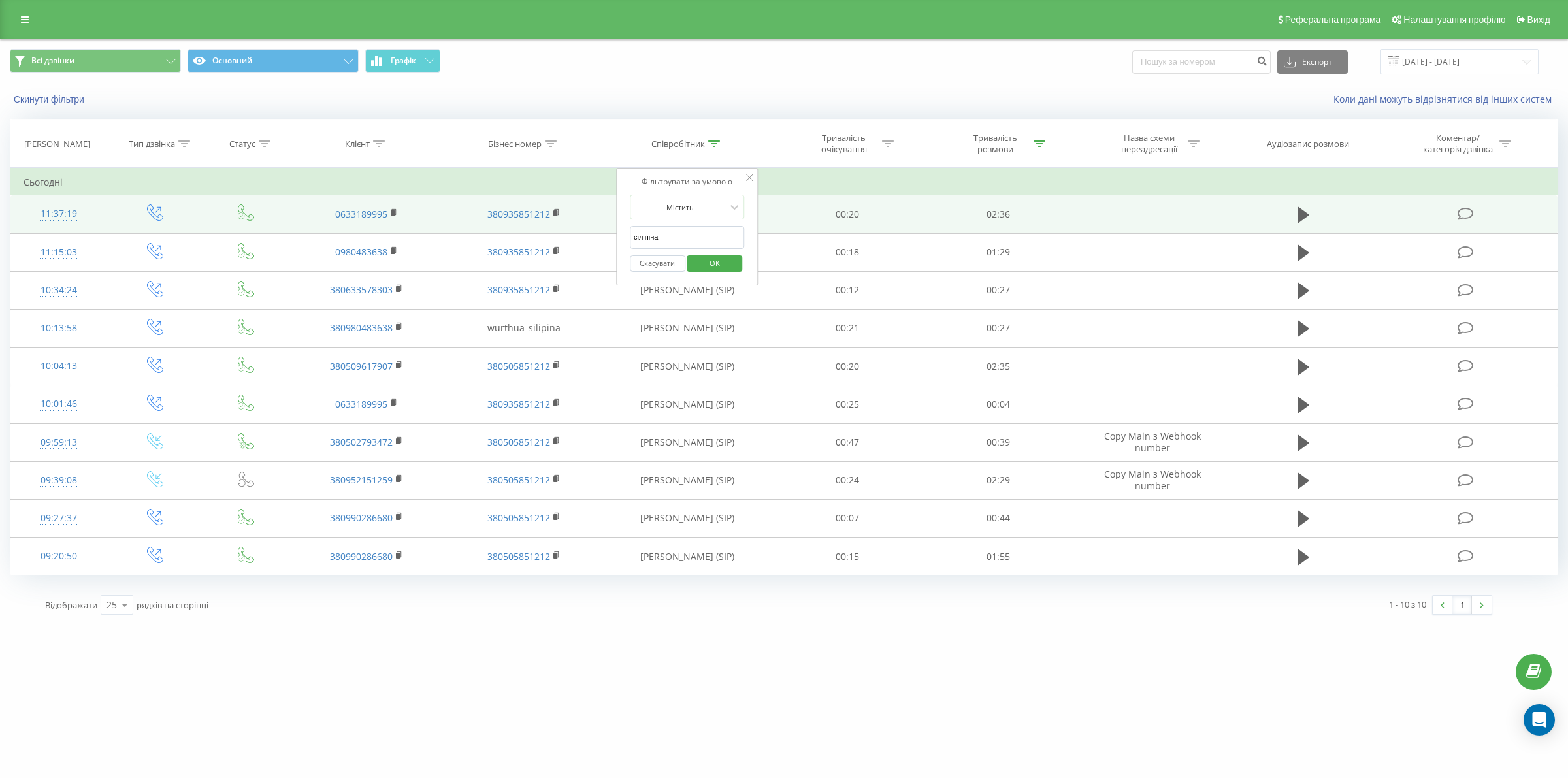
drag, startPoint x: 684, startPoint y: 233, endPoint x: 602, endPoint y: 232, distance: 82.0
click at [605, 233] on table "Фільтрувати за умовою Дорівнює Введіть значення Скасувати OK Фільтрувати за умо…" at bounding box center [784, 372] width 1548 height 408
type input "cnhsirjdf"
click button "OK" at bounding box center [715, 264] width 56 height 17
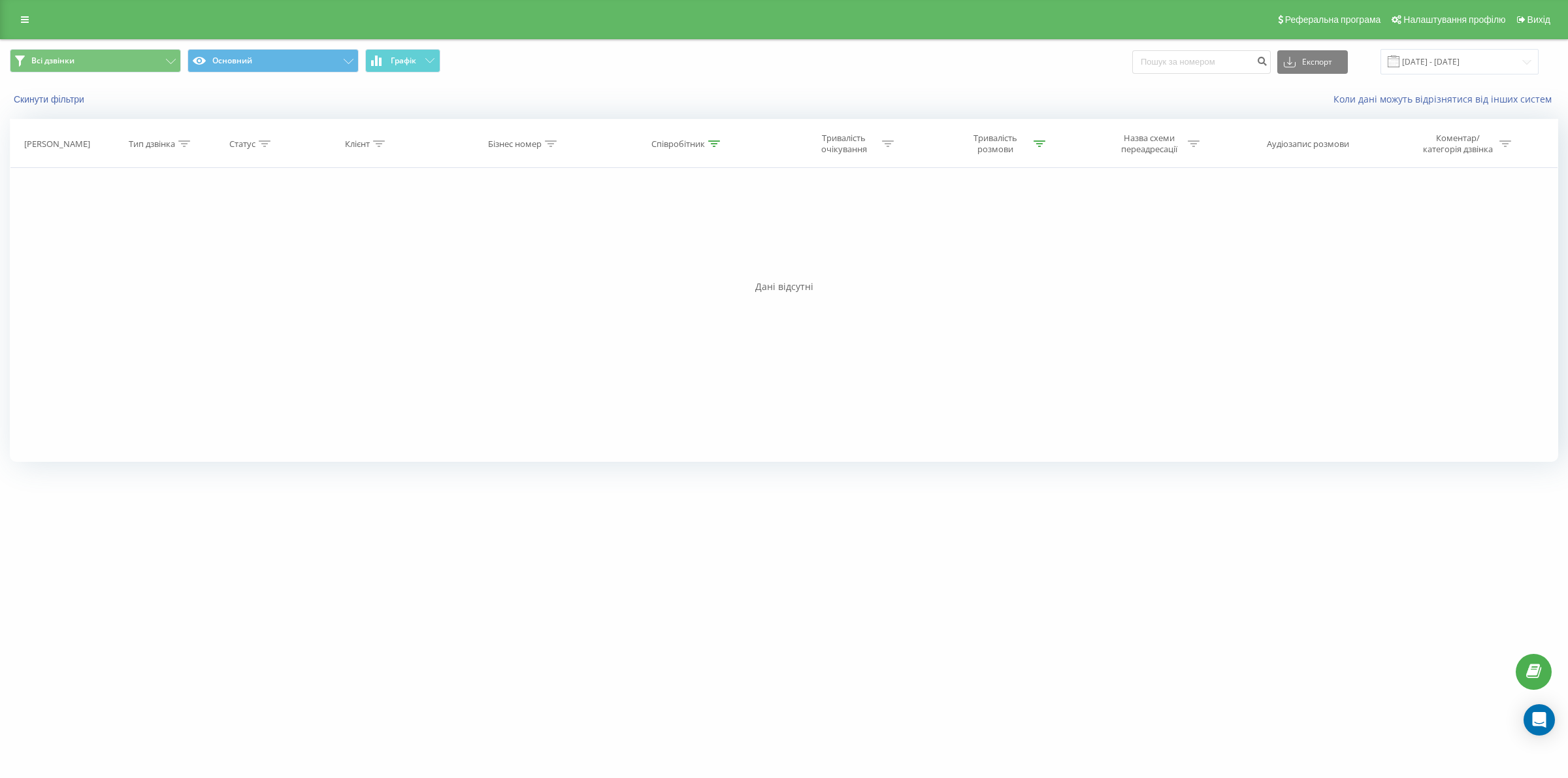
click at [699, 142] on div "Співробітник" at bounding box center [678, 144] width 53 height 11
drag, startPoint x: 703, startPoint y: 234, endPoint x: 614, endPoint y: 236, distance: 89.0
click at [614, 236] on div "Фільтрувати за умовою Дорівнює Введіть значення Скасувати OK Фільтрувати за умо…" at bounding box center [784, 315] width 1548 height 294
type input "стрішкова"
click button "OK" at bounding box center [715, 264] width 56 height 17
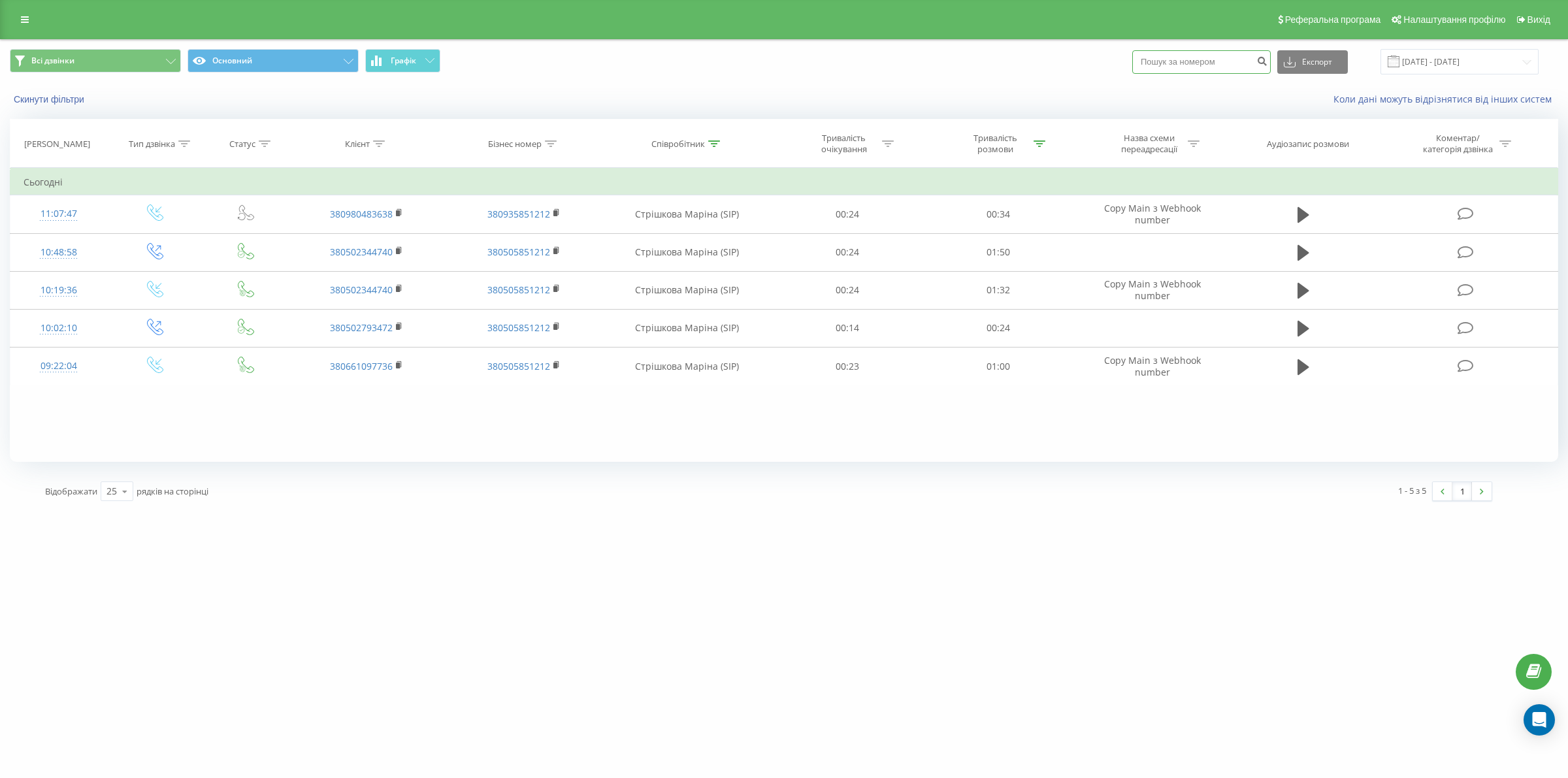
click at [1194, 71] on input at bounding box center [1201, 62] width 138 height 23
paste input "380737180090"
click at [1165, 59] on input "380737180090" at bounding box center [1201, 62] width 138 height 23
type input "0737180090"
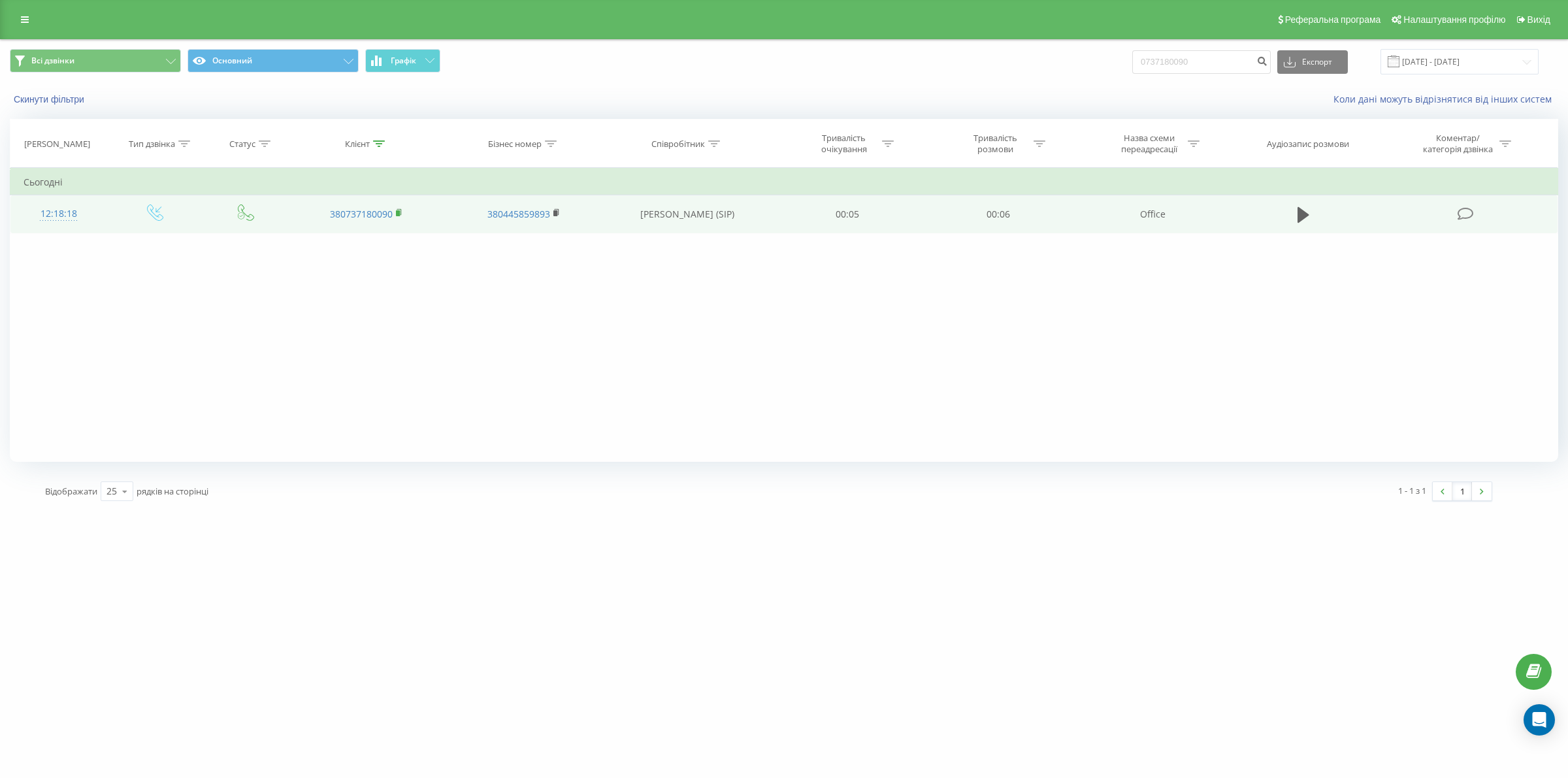
click at [399, 212] on rect at bounding box center [397, 214] width 4 height 6
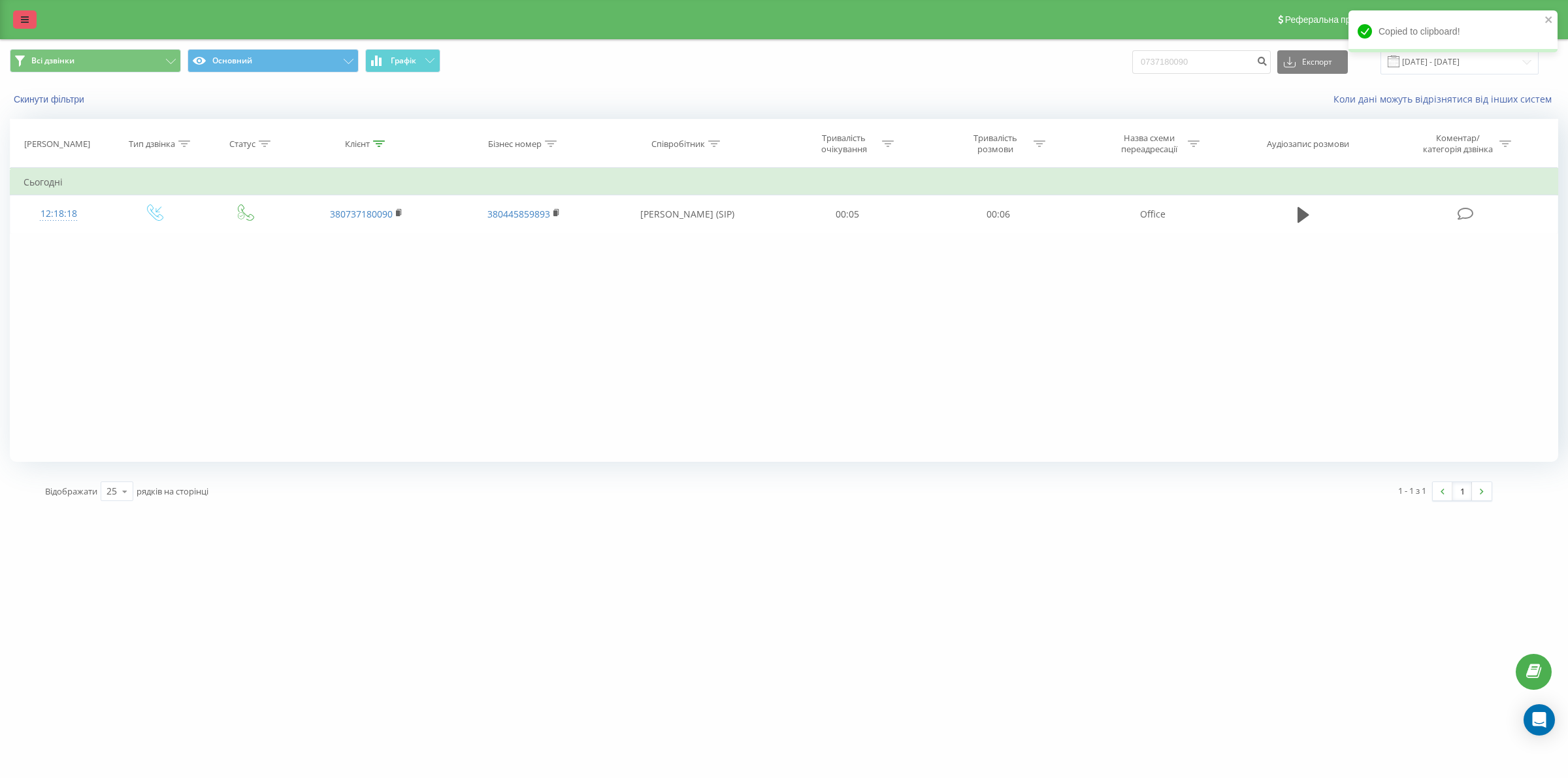
click at [32, 11] on link at bounding box center [24, 20] width 23 height 18
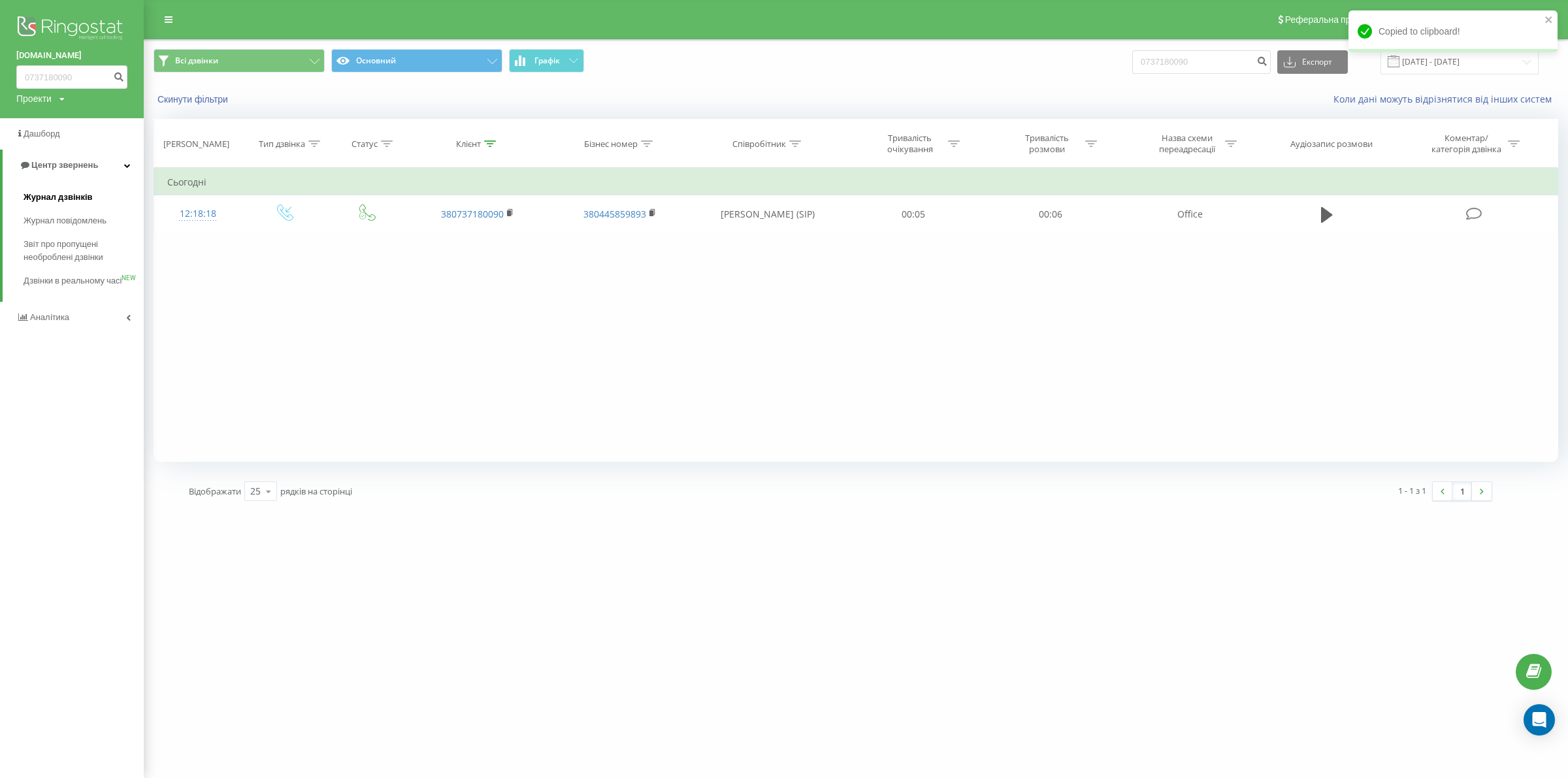
click at [74, 196] on span "Журнал дзвінків" at bounding box center [58, 197] width 69 height 13
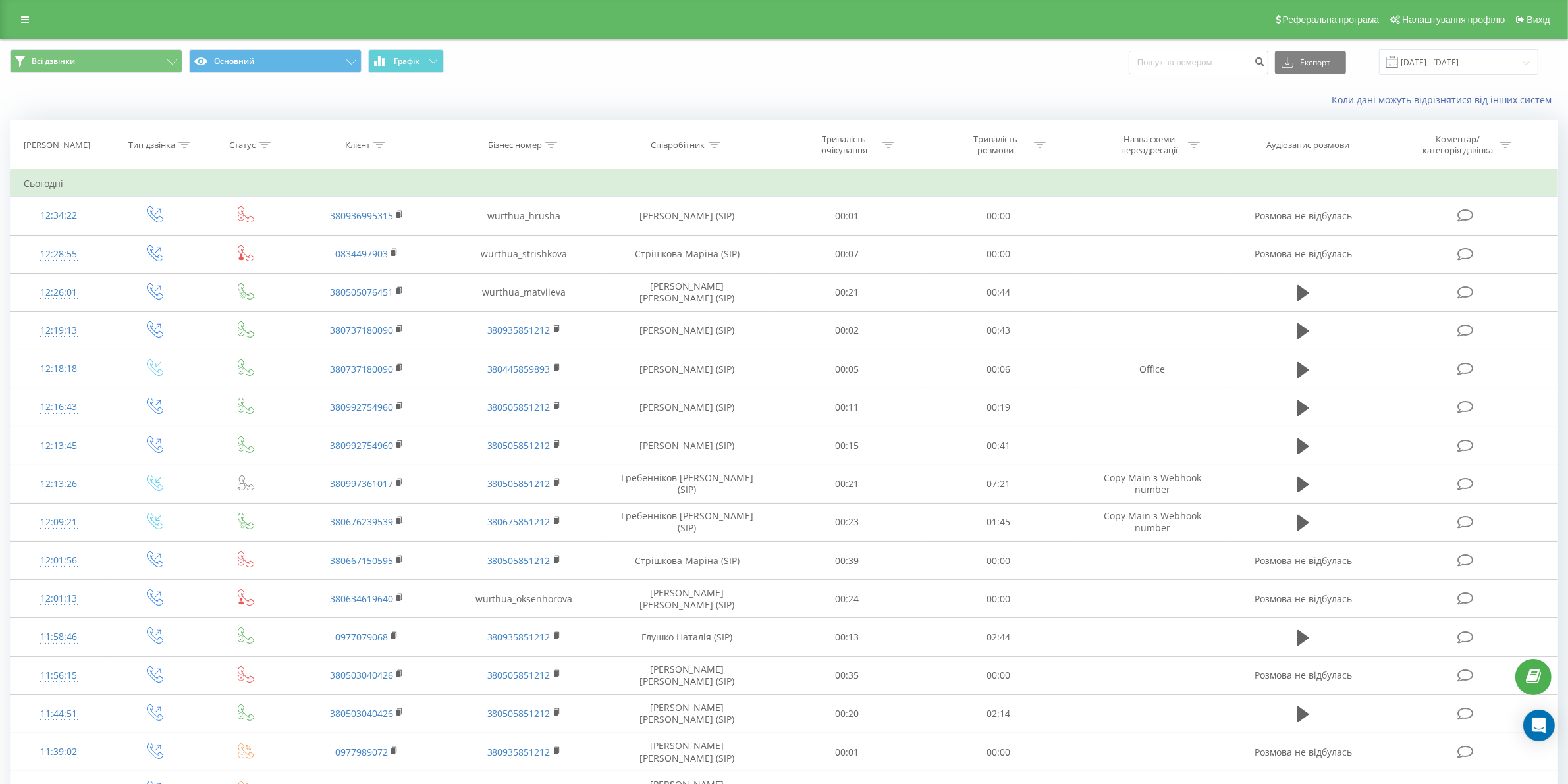
click at [692, 147] on div "Співробітник" at bounding box center [678, 145] width 54 height 11
click at [686, 230] on input "text" at bounding box center [687, 240] width 116 height 23
type input "сіліпіна"
click at [701, 270] on span "OK" at bounding box center [715, 265] width 37 height 20
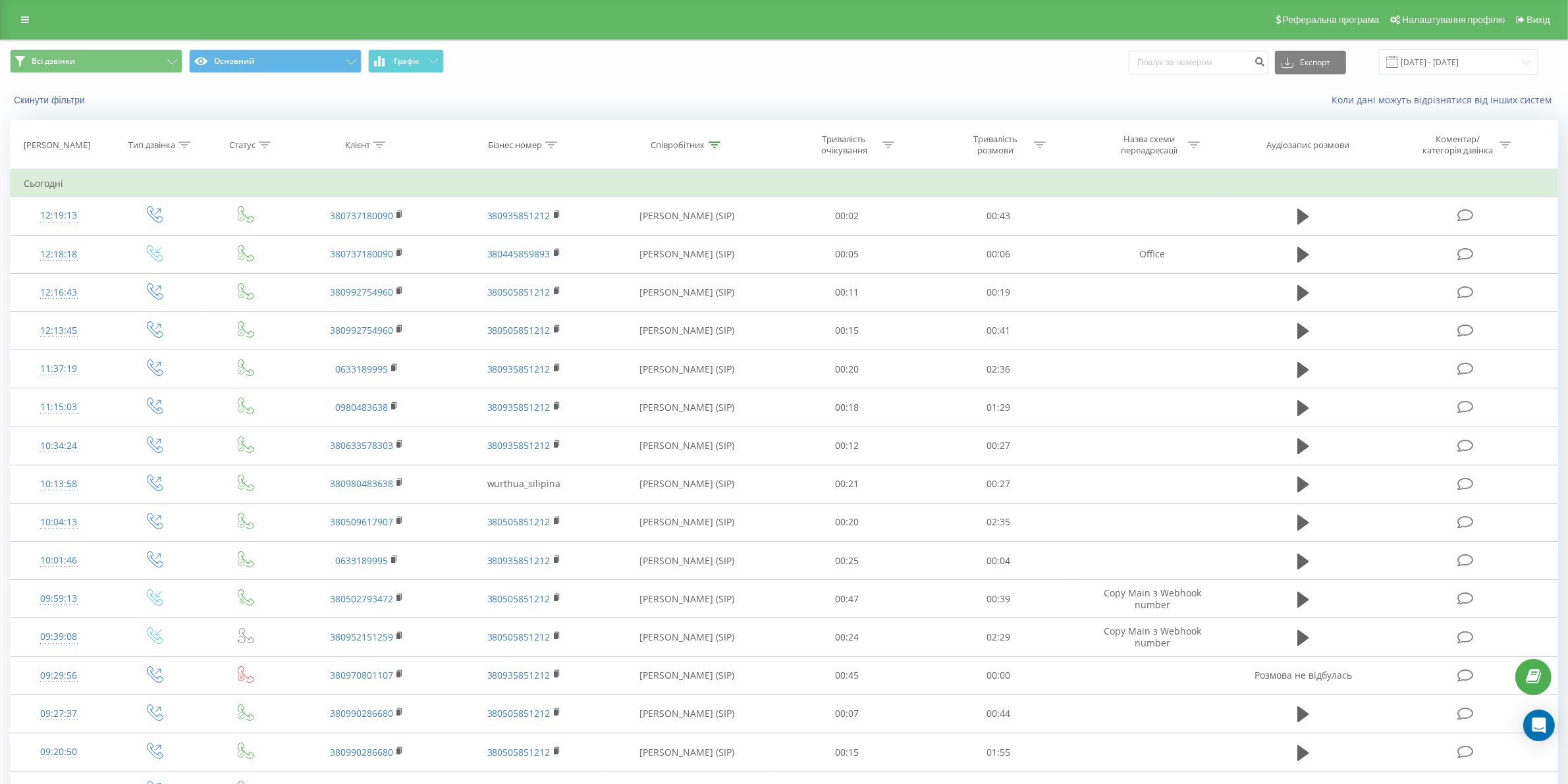
click at [1022, 143] on div "Тривалість розмови" at bounding box center [995, 145] width 71 height 23
click at [1005, 212] on div at bounding box center [990, 209] width 93 height 13
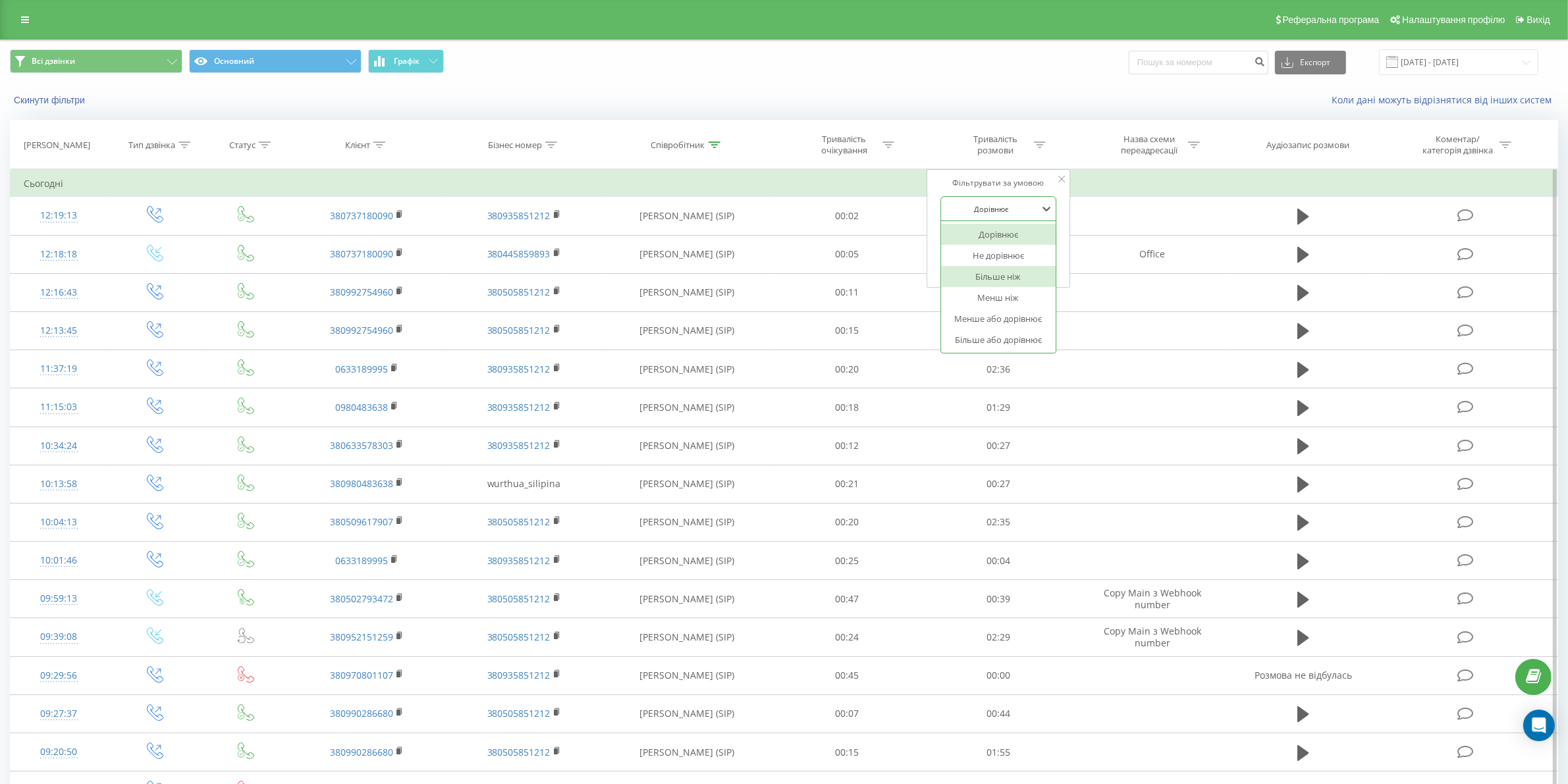
click at [995, 282] on div "Більше ніж" at bounding box center [998, 277] width 114 height 21
drag, startPoint x: 1005, startPoint y: 237, endPoint x: 1005, endPoint y: 245, distance: 8.0
click at [1005, 237] on input "text" at bounding box center [998, 240] width 116 height 23
type input "03"
click at [1038, 268] on span "OK" at bounding box center [1027, 265] width 37 height 20
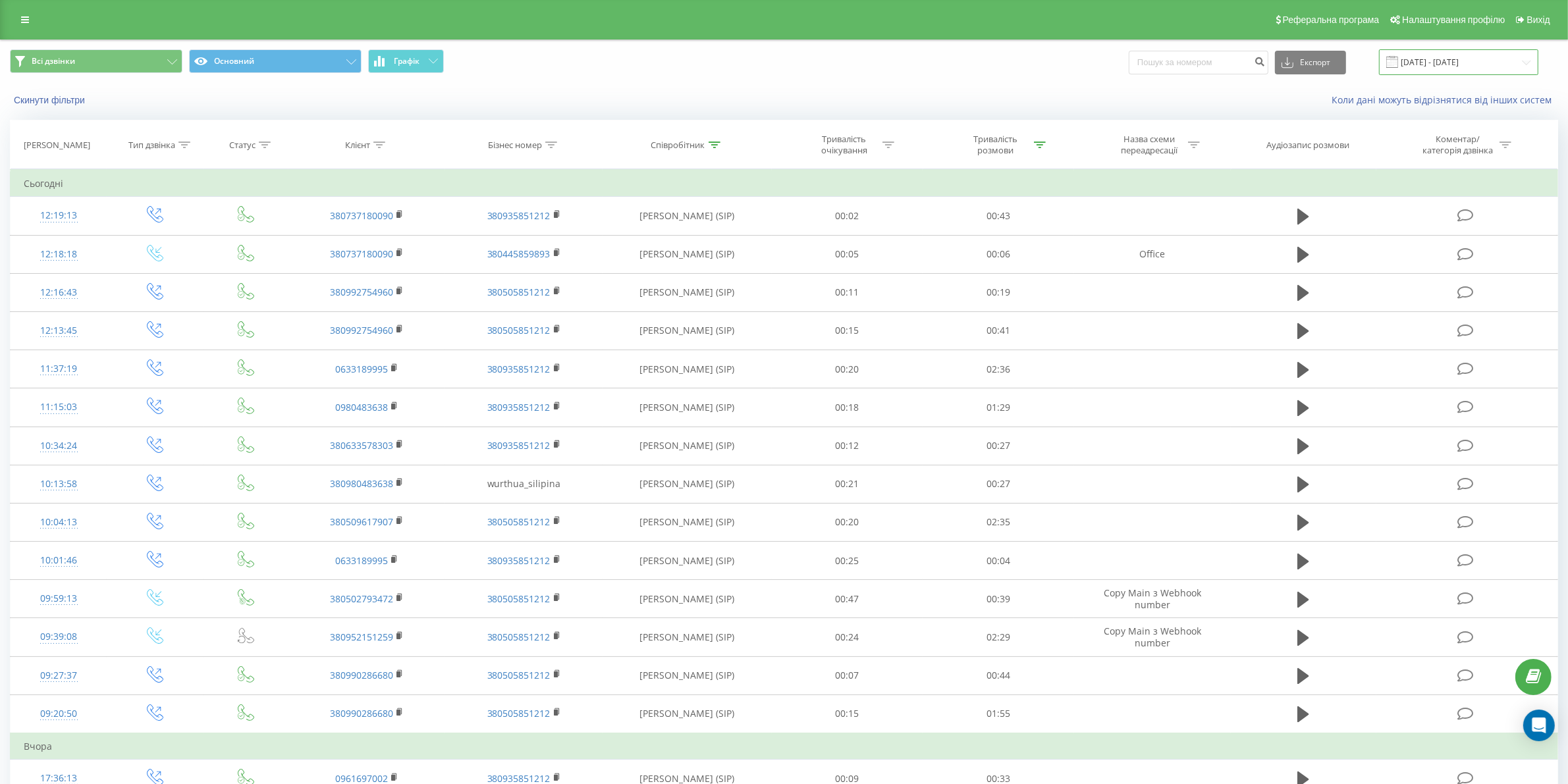
click at [1488, 60] on input "[DATE] - [DATE]" at bounding box center [1459, 62] width 159 height 26
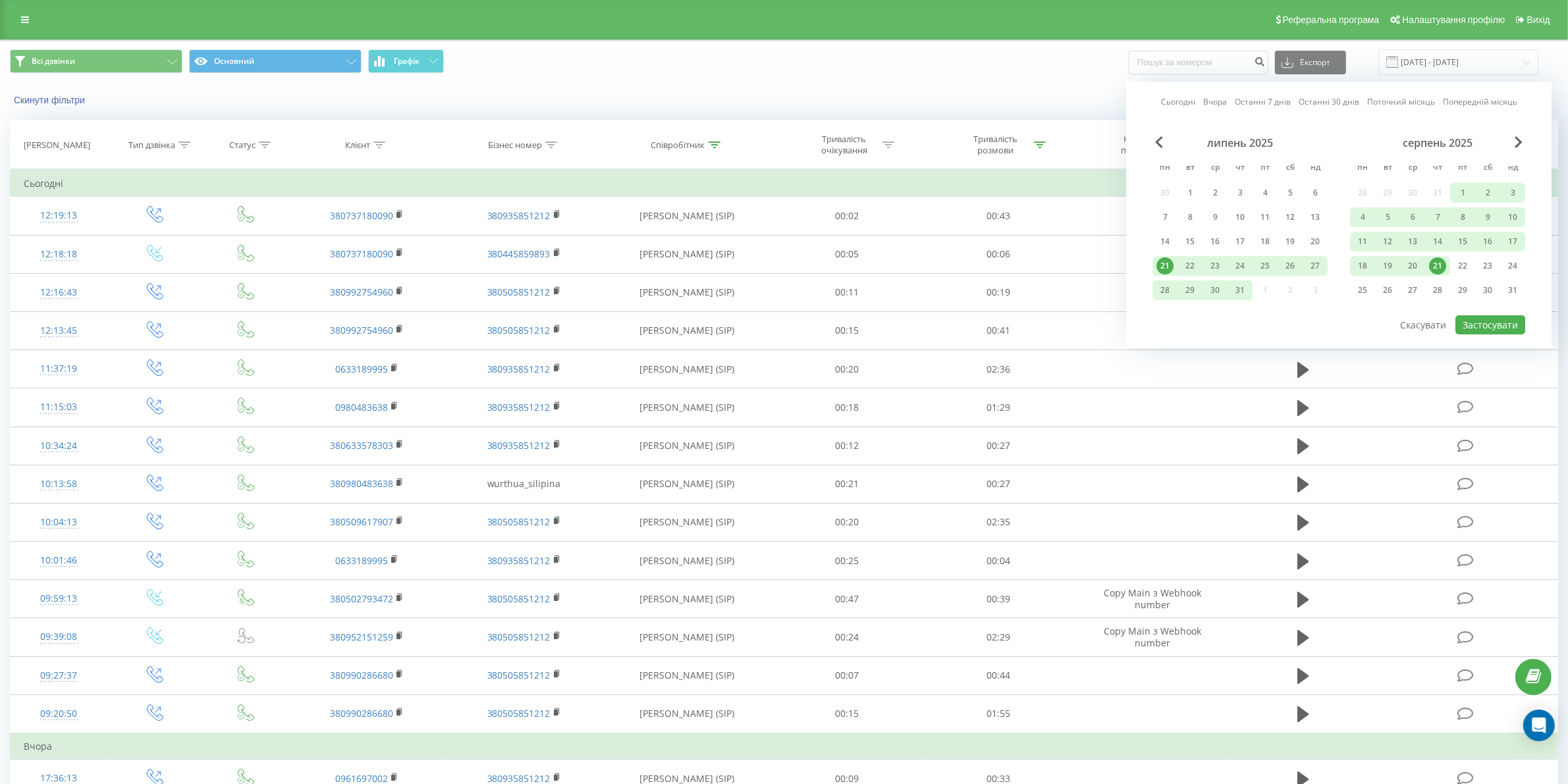
click at [1436, 261] on div "21" at bounding box center [1438, 266] width 17 height 17
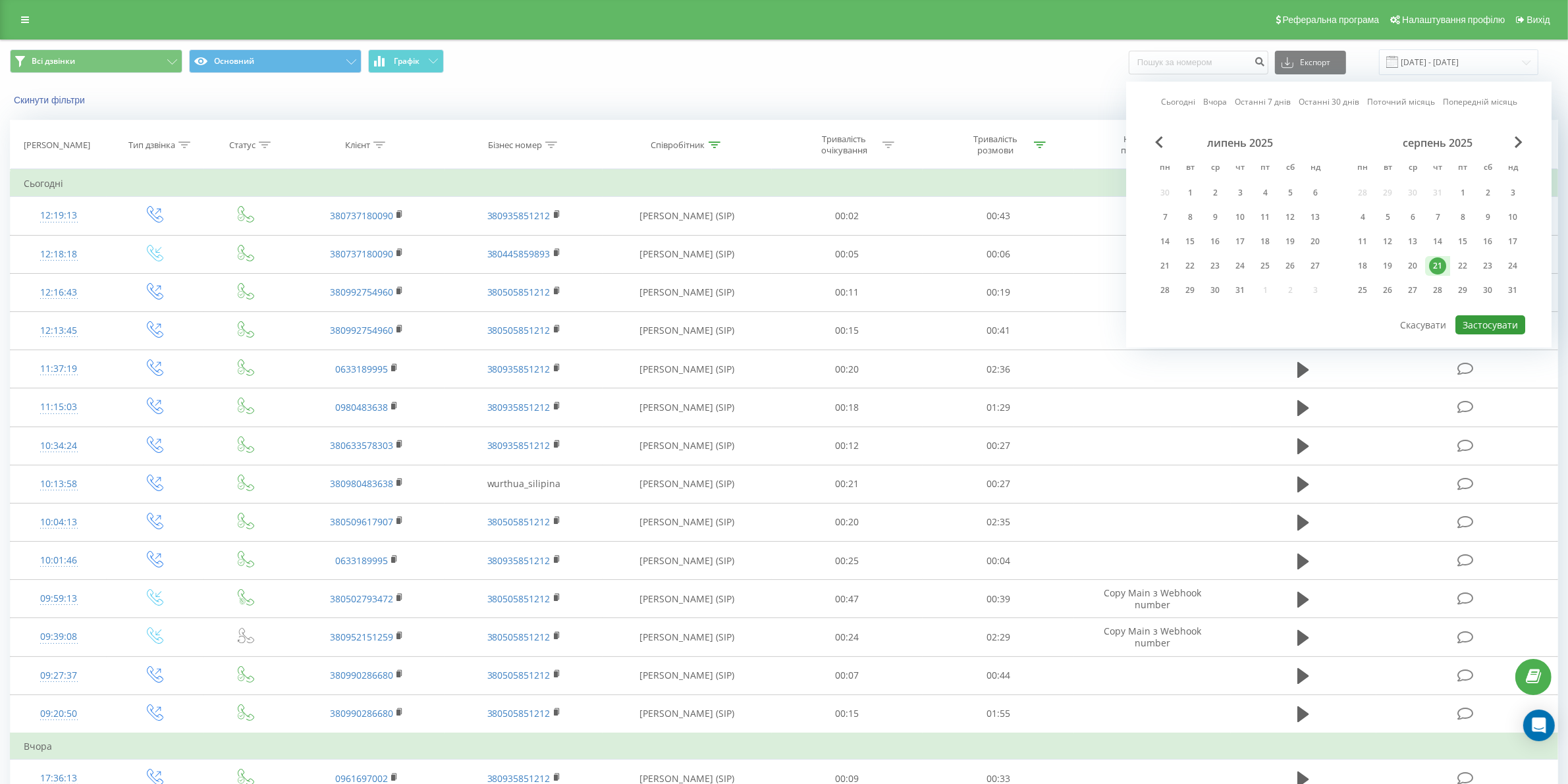
click at [1460, 317] on button "Застосувати" at bounding box center [1490, 325] width 70 height 19
type input "21.08.2025 - 21.08.2025"
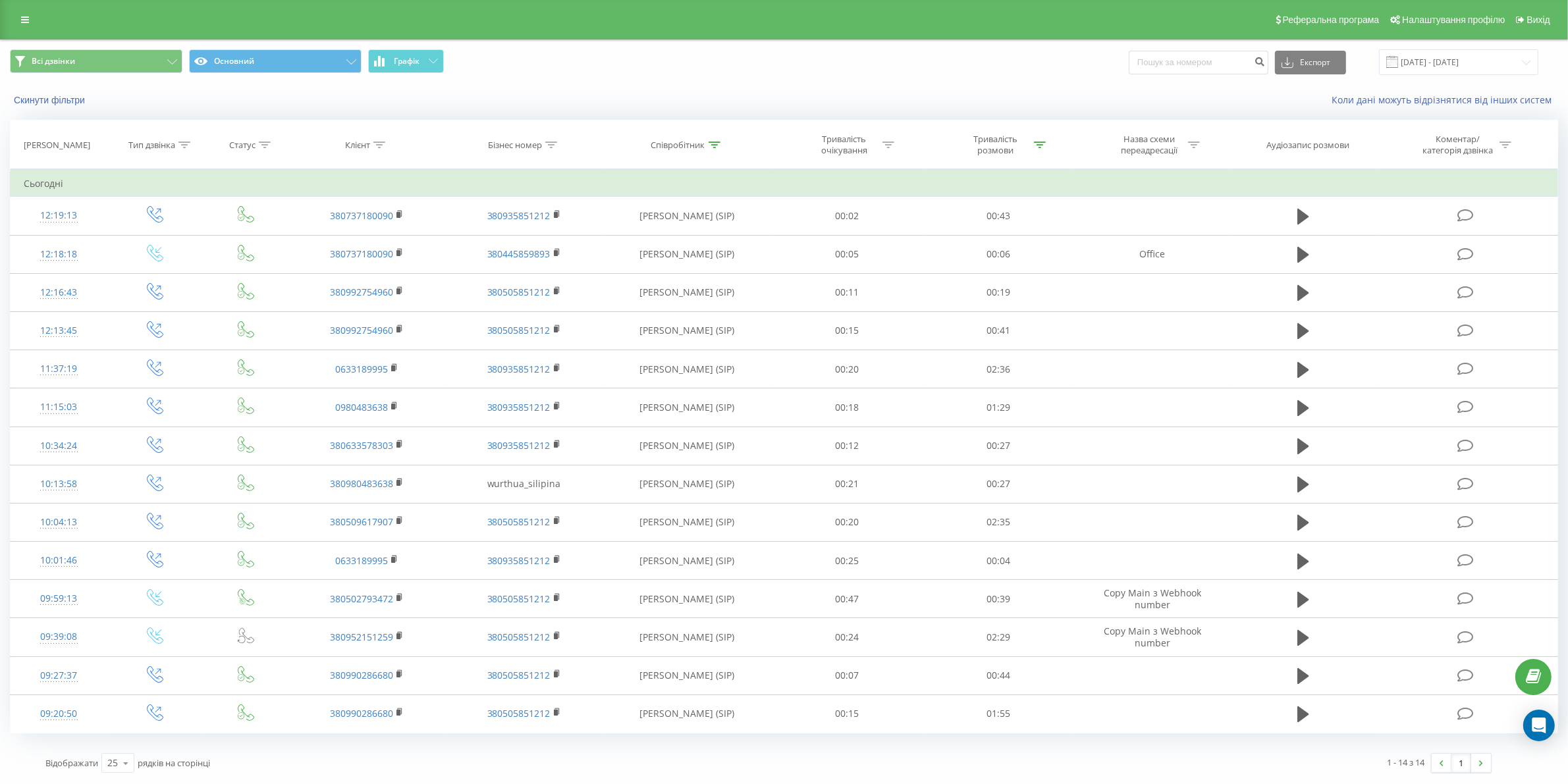
click at [699, 153] on th "Співробітник" at bounding box center [687, 145] width 169 height 49
click at [707, 143] on div "Співробітник" at bounding box center [685, 145] width 69 height 11
drag, startPoint x: 690, startPoint y: 234, endPoint x: 616, endPoint y: 234, distance: 74.0
click at [616, 234] on div "Фільтрувати за умовою Містить сіліпіна Скасувати OK" at bounding box center [687, 228] width 143 height 118
type input "стрішков"
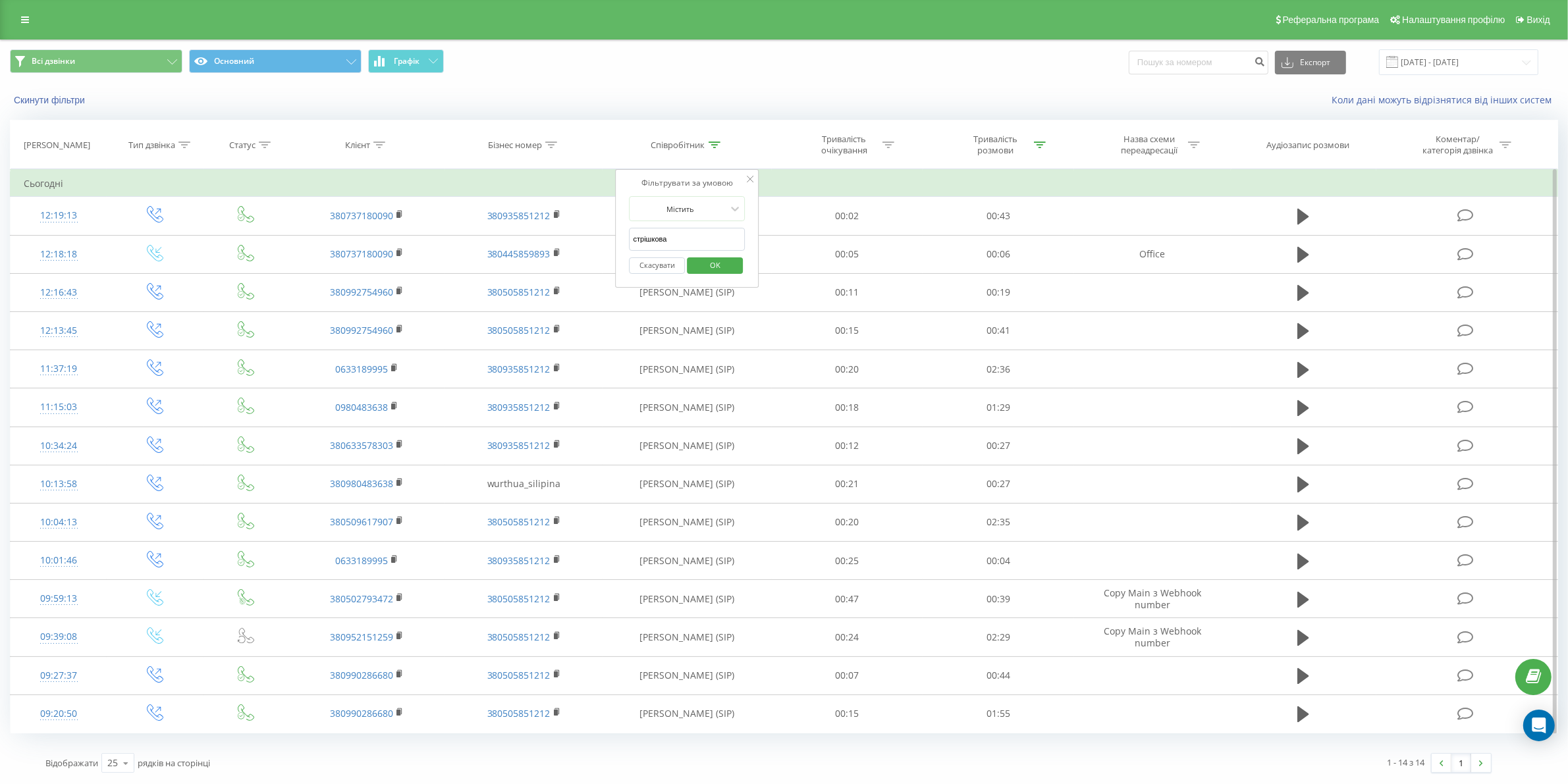
click button "OK" at bounding box center [715, 266] width 56 height 17
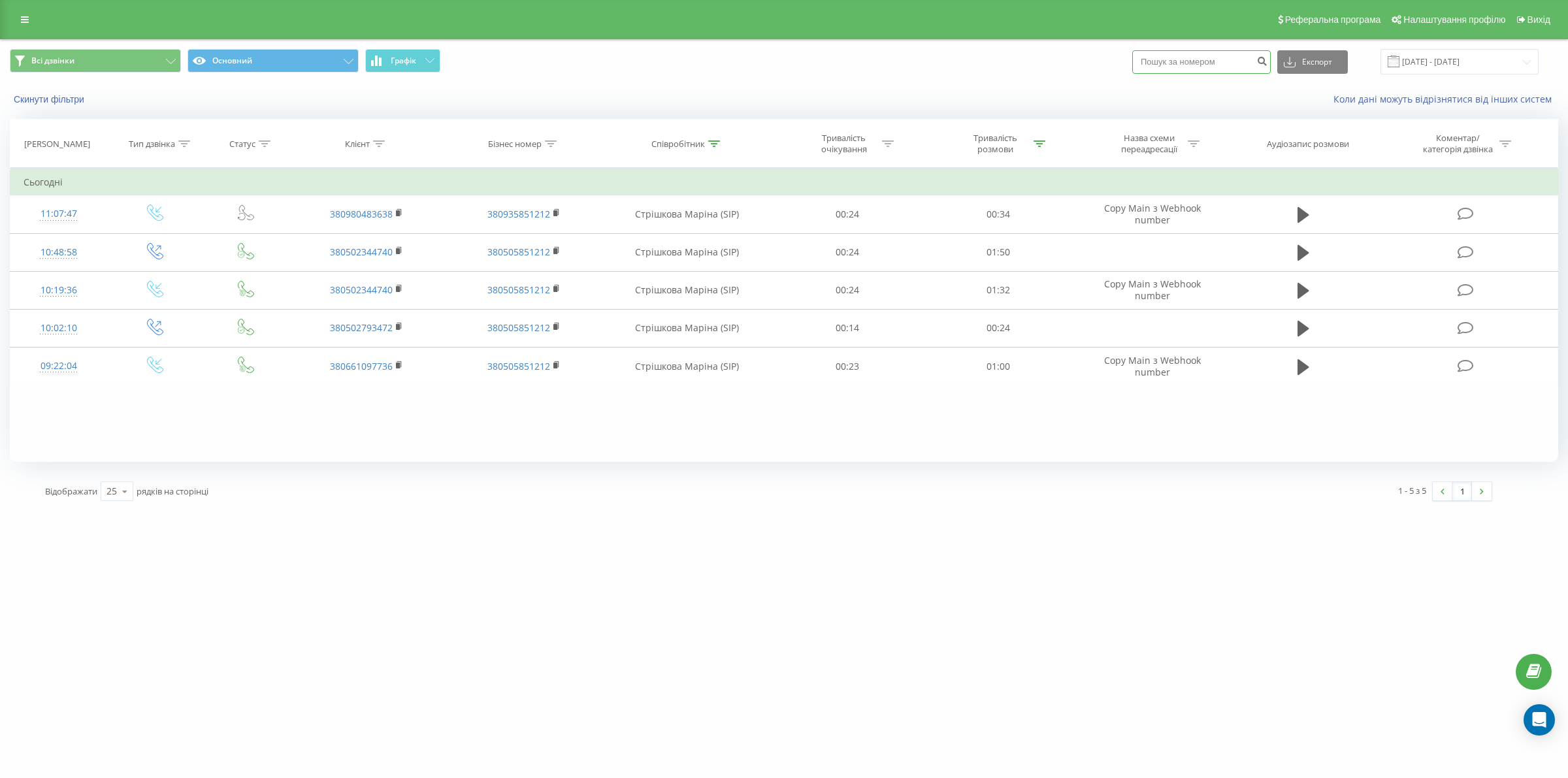
click at [1192, 57] on input at bounding box center [1201, 62] width 138 height 23
paste input "380630414195"
click at [1170, 60] on input "380630414195" at bounding box center [1201, 62] width 138 height 23
type input "0630414195"
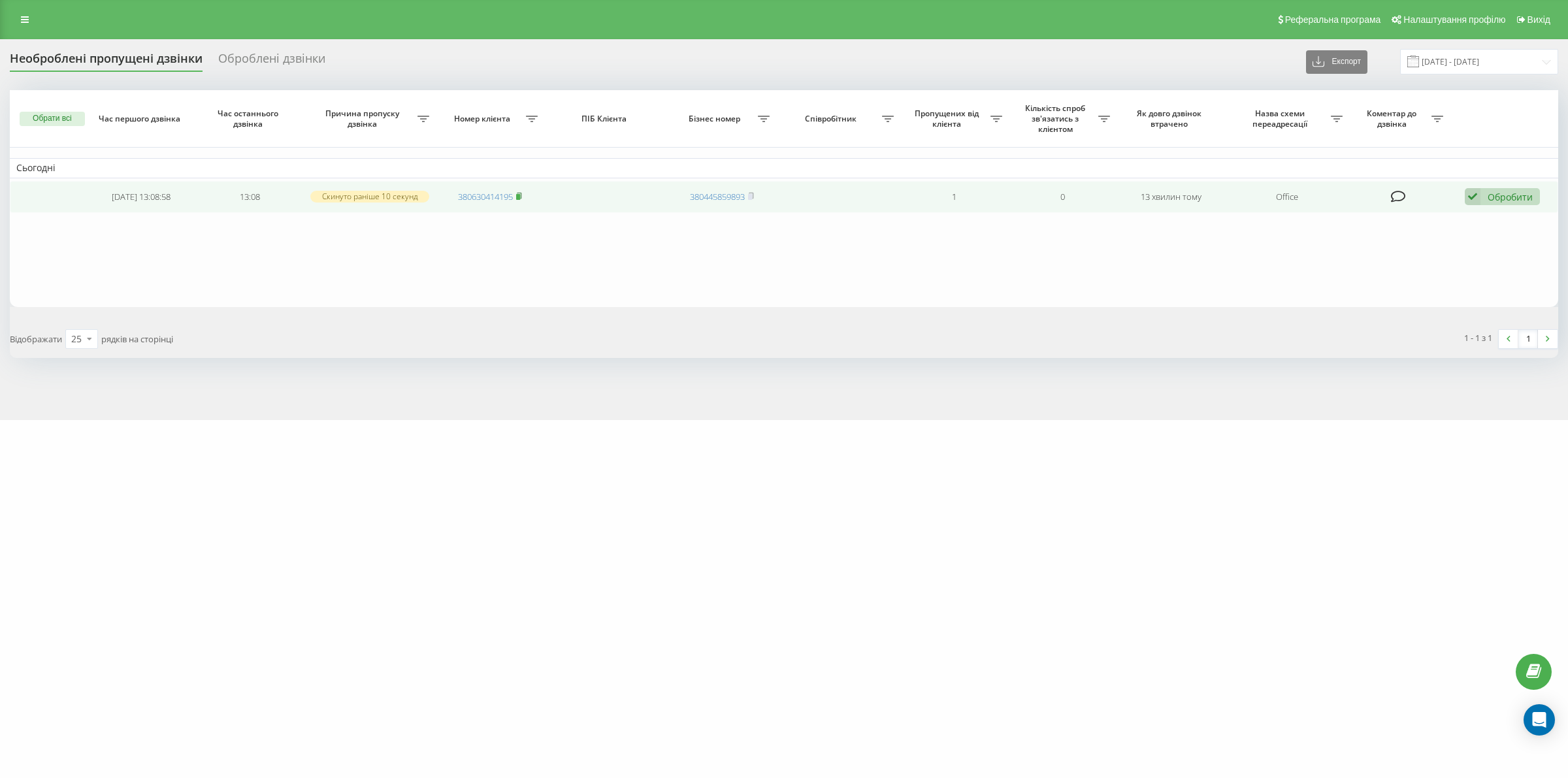
click at [521, 196] on icon at bounding box center [519, 195] width 5 height 6
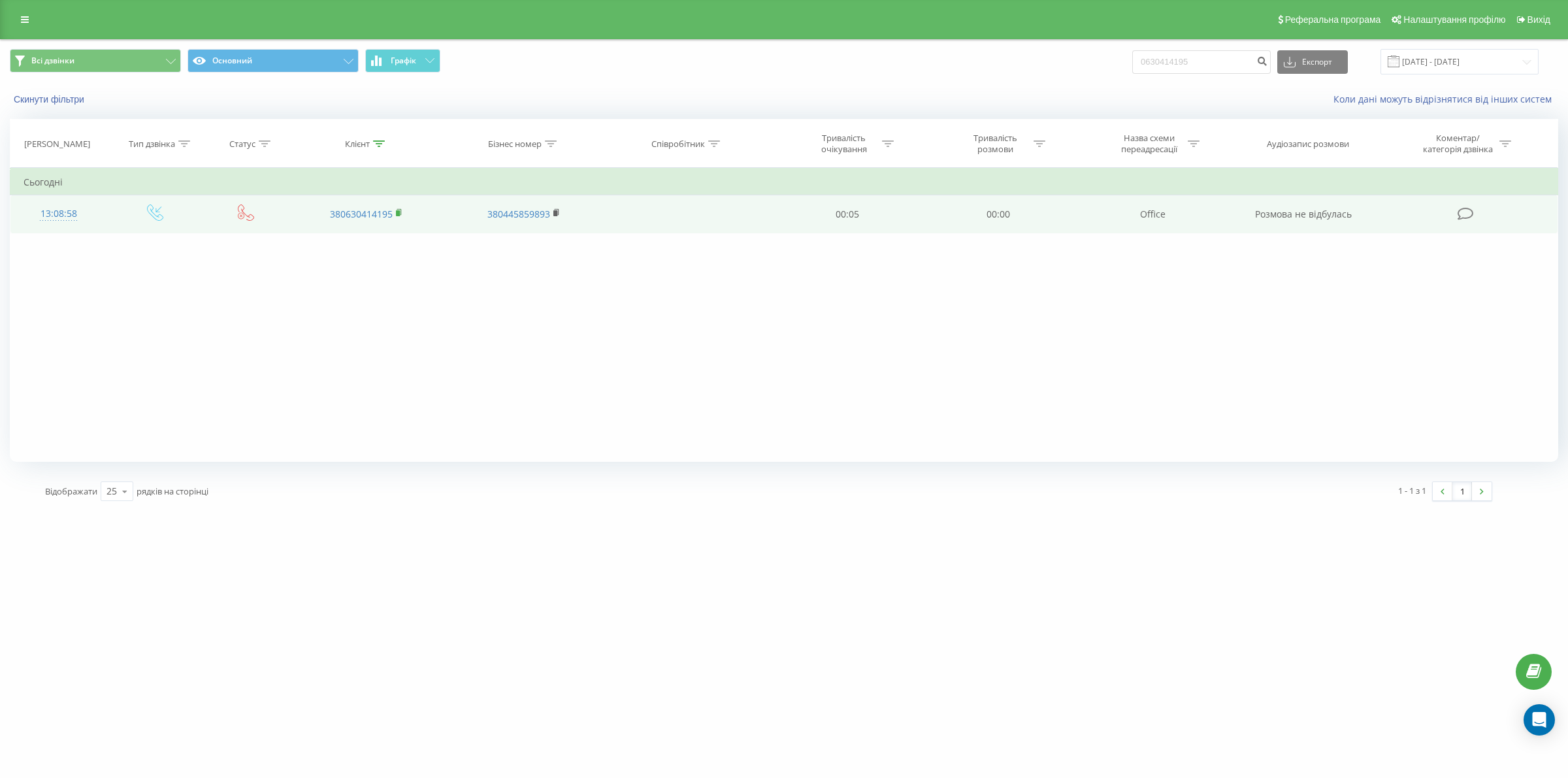
click at [399, 213] on rect at bounding box center [397, 214] width 4 height 6
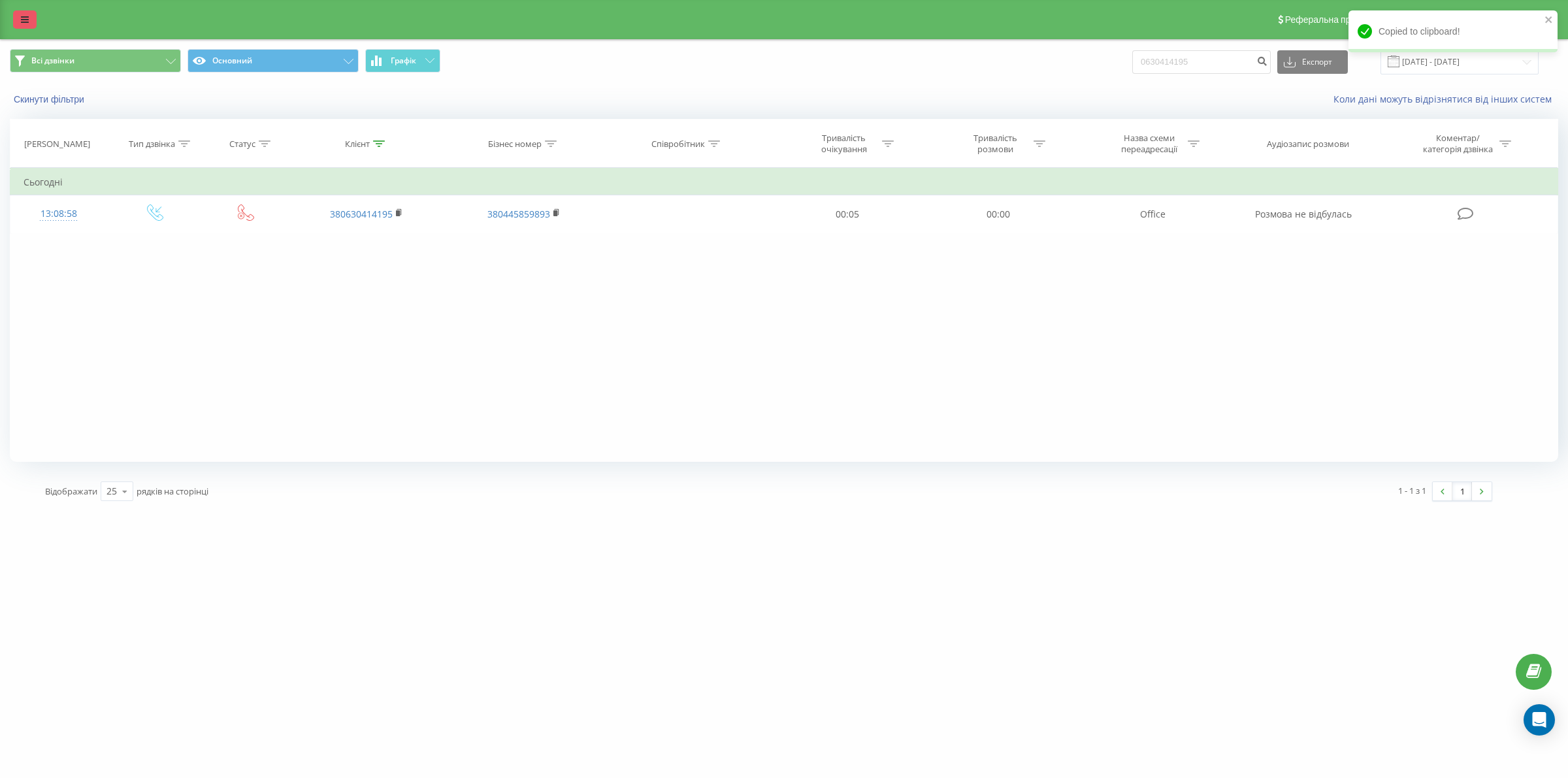
click at [15, 12] on link at bounding box center [24, 20] width 23 height 18
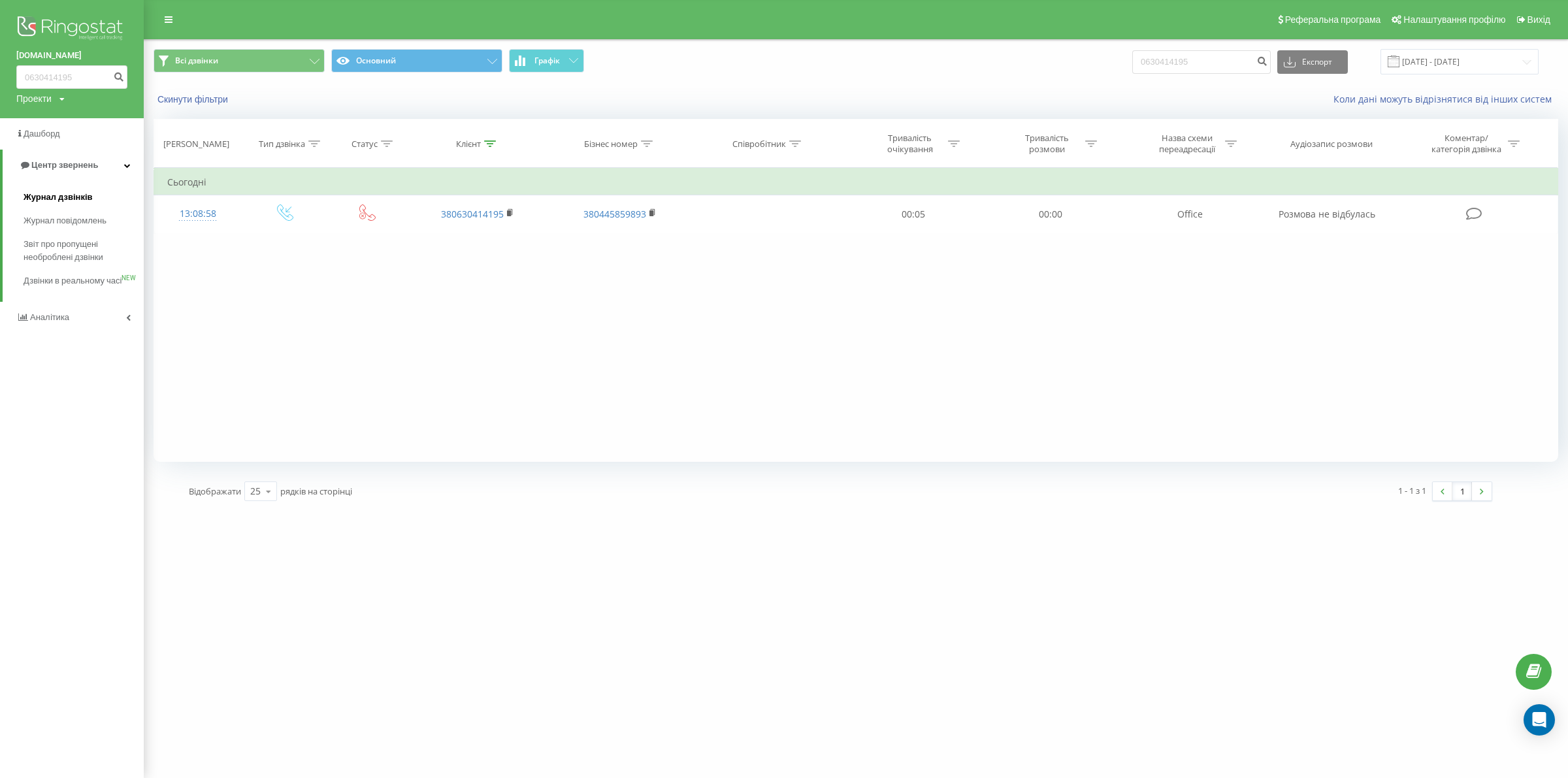
click at [73, 195] on span "Журнал дзвінків" at bounding box center [58, 197] width 69 height 13
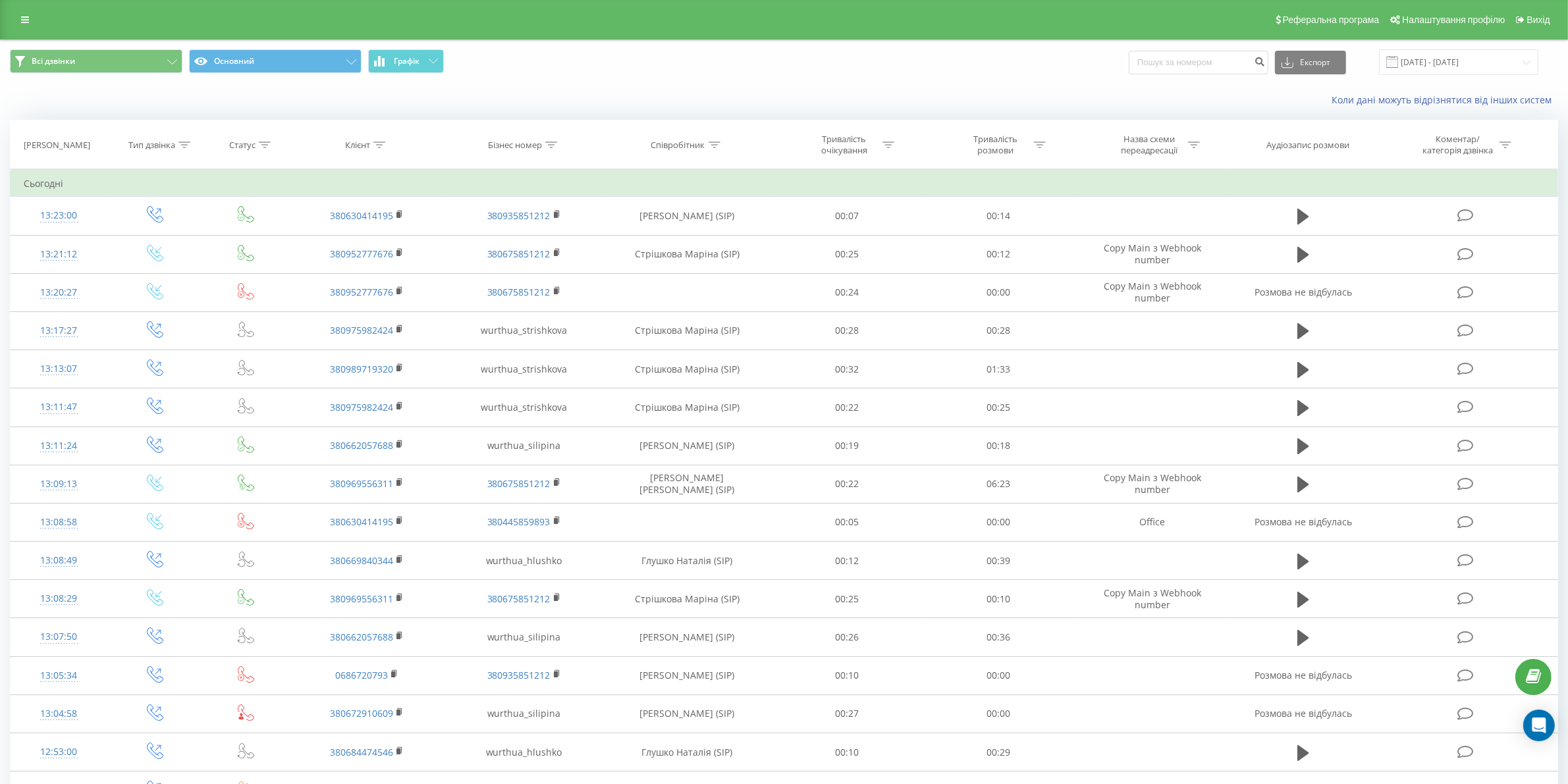
click at [673, 149] on div "Співробітник" at bounding box center [678, 145] width 54 height 11
click at [686, 234] on input "text" at bounding box center [687, 240] width 116 height 23
type input "сіліпіна"
click at [718, 270] on span "OK" at bounding box center [715, 265] width 37 height 20
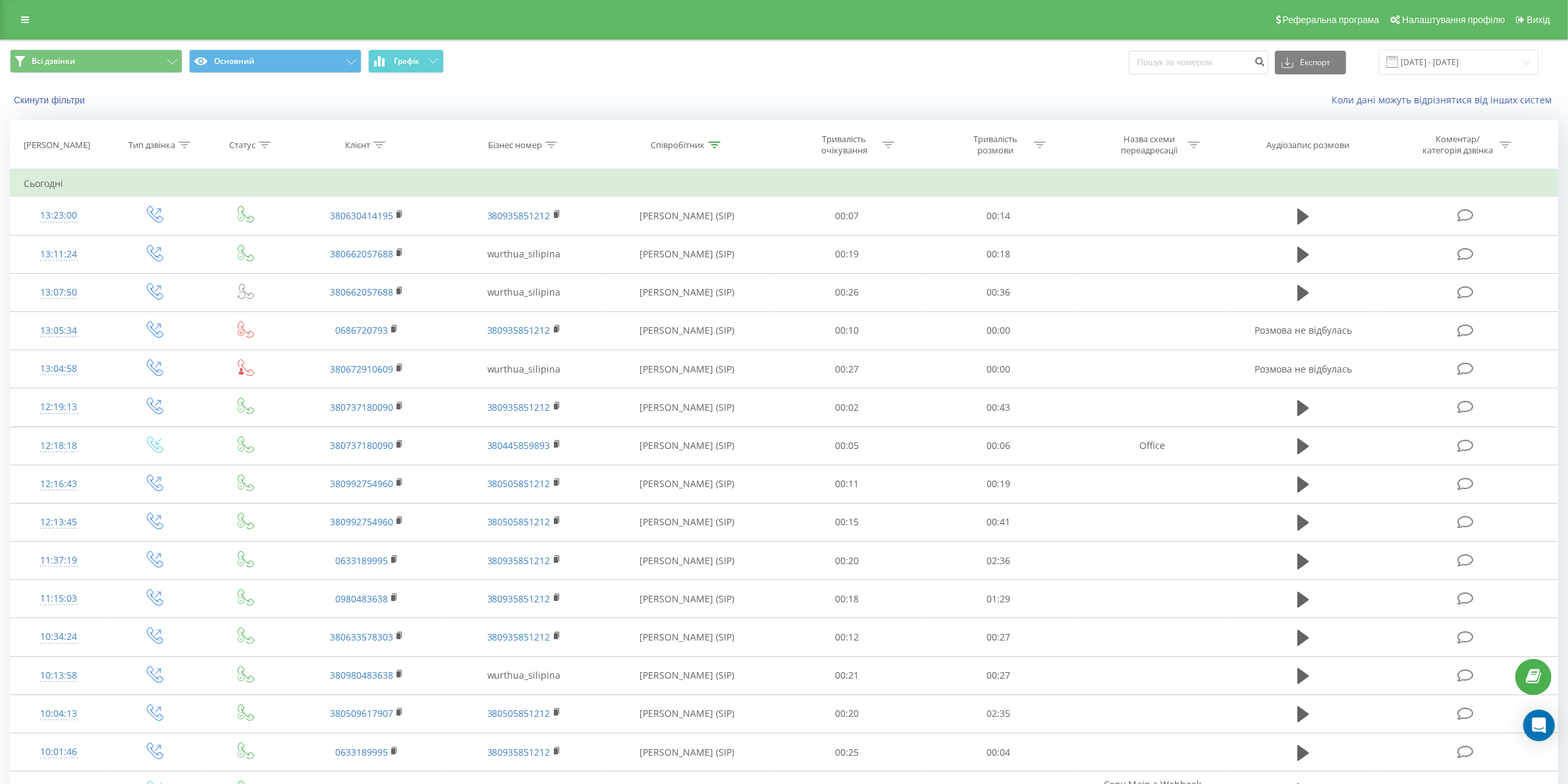
click at [1021, 145] on div "Тривалість розмови" at bounding box center [995, 145] width 71 height 23
click at [1021, 218] on div "Дорівнює" at bounding box center [991, 209] width 96 height 20
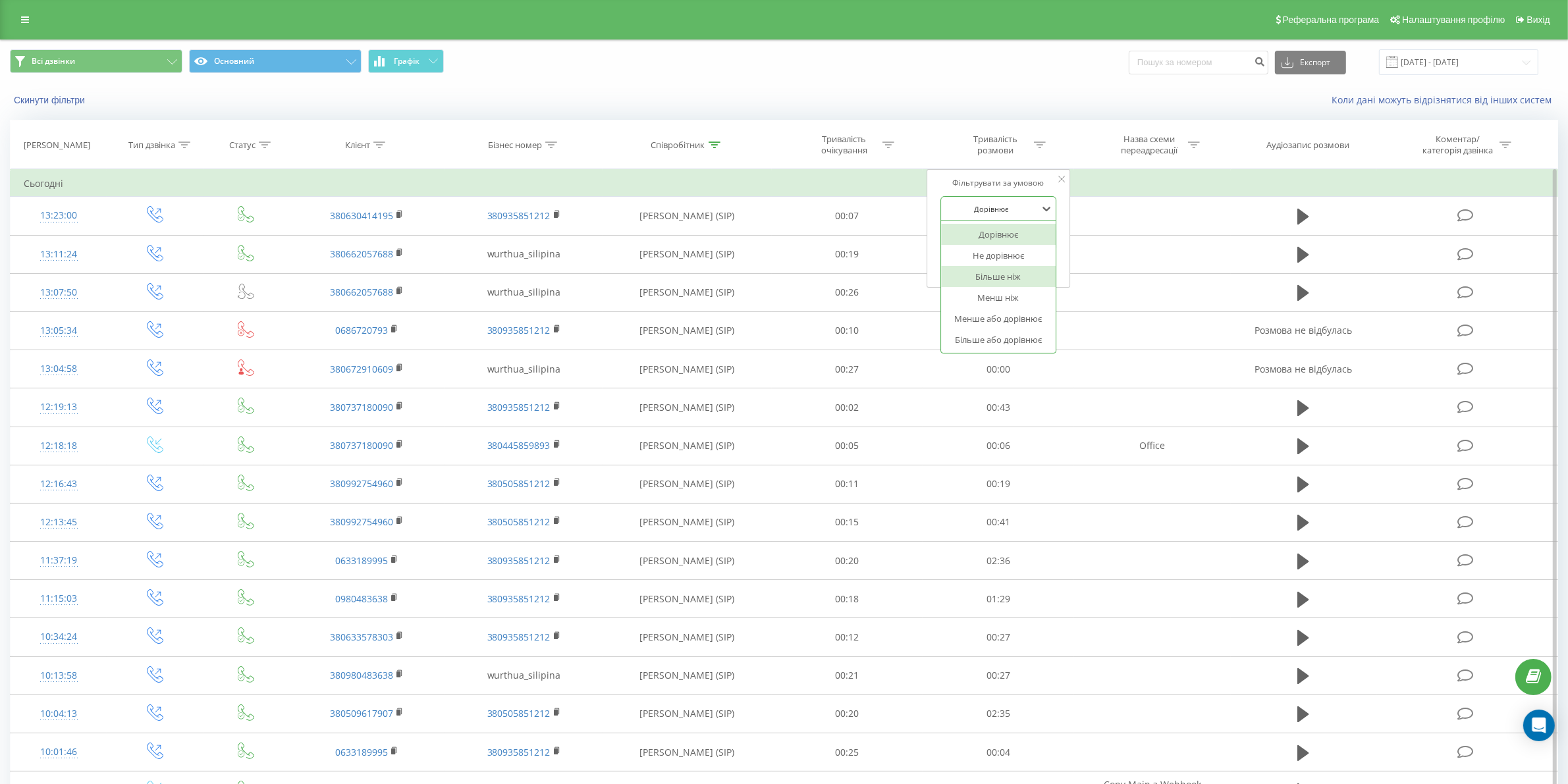
click at [996, 287] on div "Більше ніж" at bounding box center [998, 277] width 114 height 21
click at [1009, 246] on input "text" at bounding box center [998, 240] width 116 height 23
type input "03"
click at [1043, 271] on span "OK" at bounding box center [1027, 265] width 37 height 20
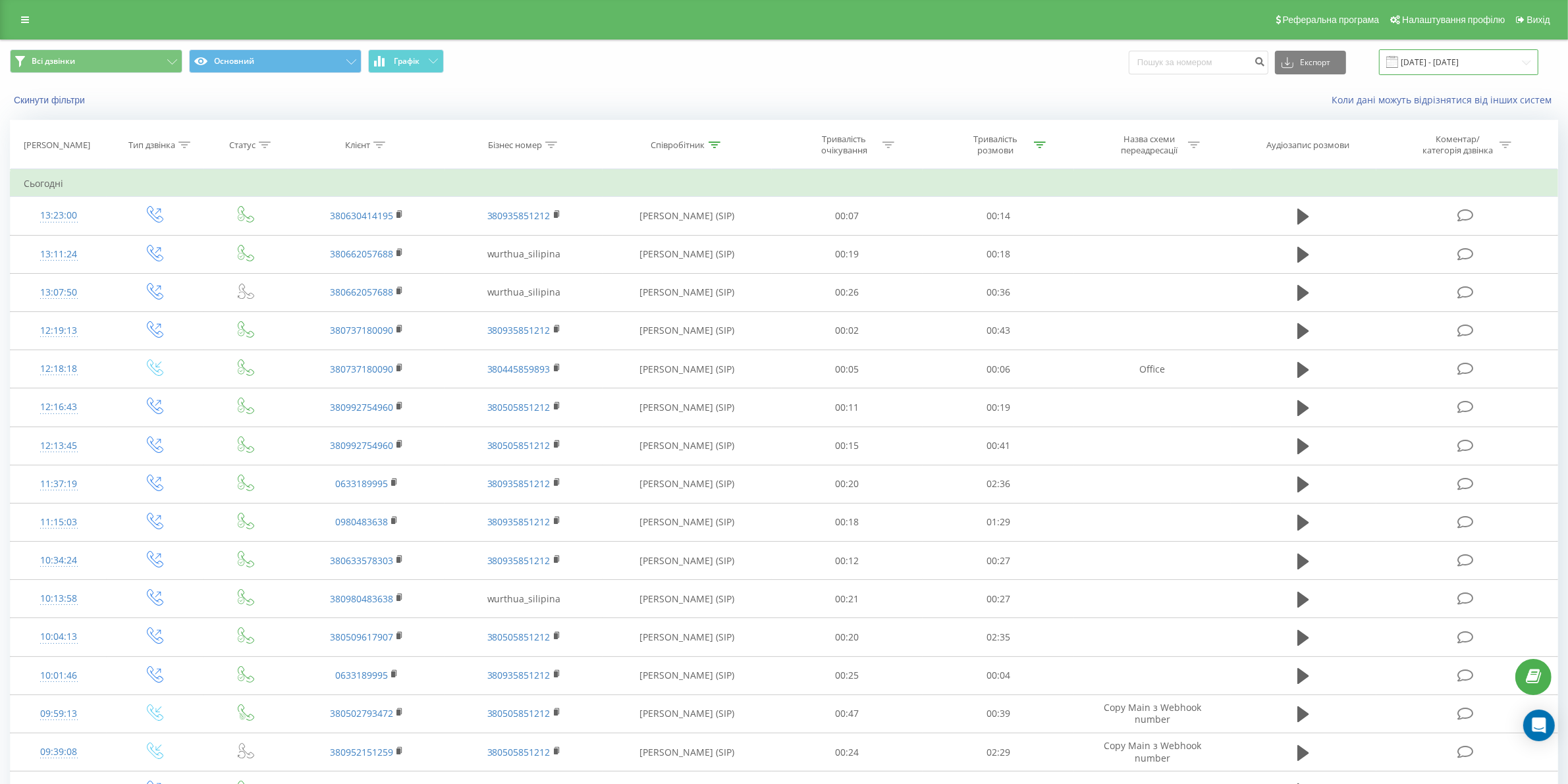
click at [1501, 58] on input "21.07.2025 - 21.08.2025" at bounding box center [1459, 62] width 159 height 26
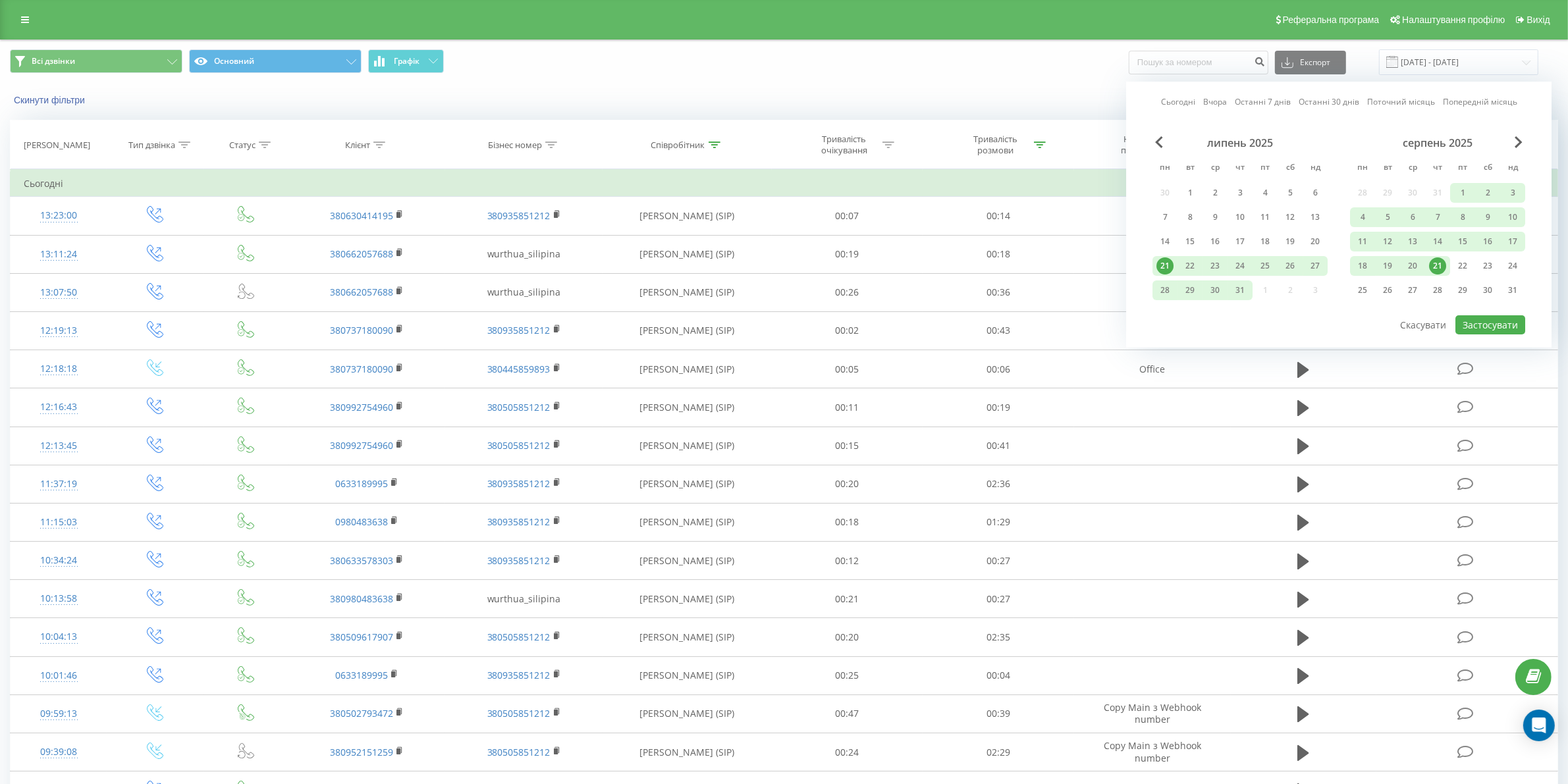
click at [1433, 265] on div "21" at bounding box center [1438, 266] width 17 height 17
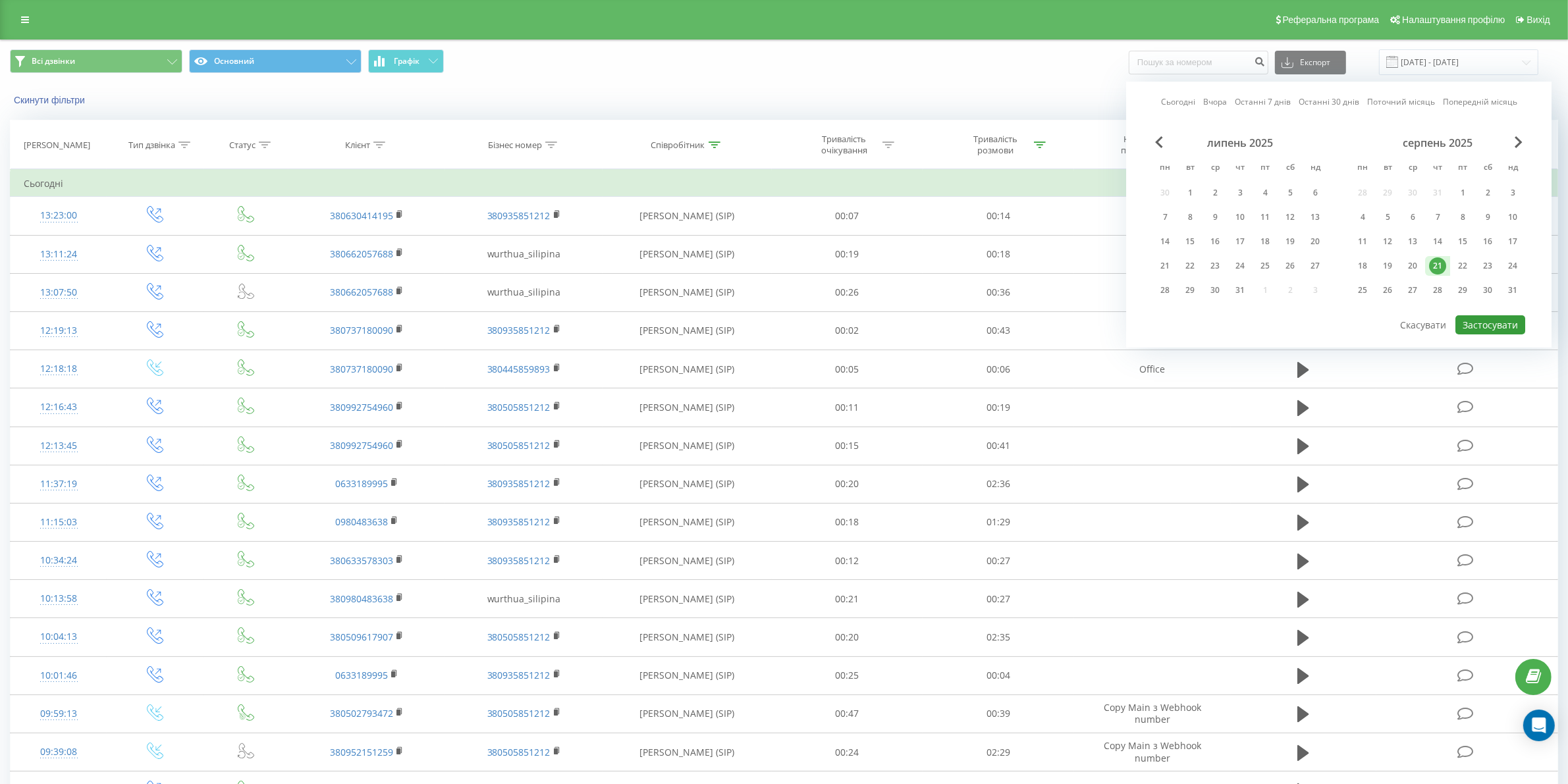
click at [1470, 315] on button "Застосувати" at bounding box center [1490, 325] width 70 height 19
type input "21.08.2025 - 21.08.2025"
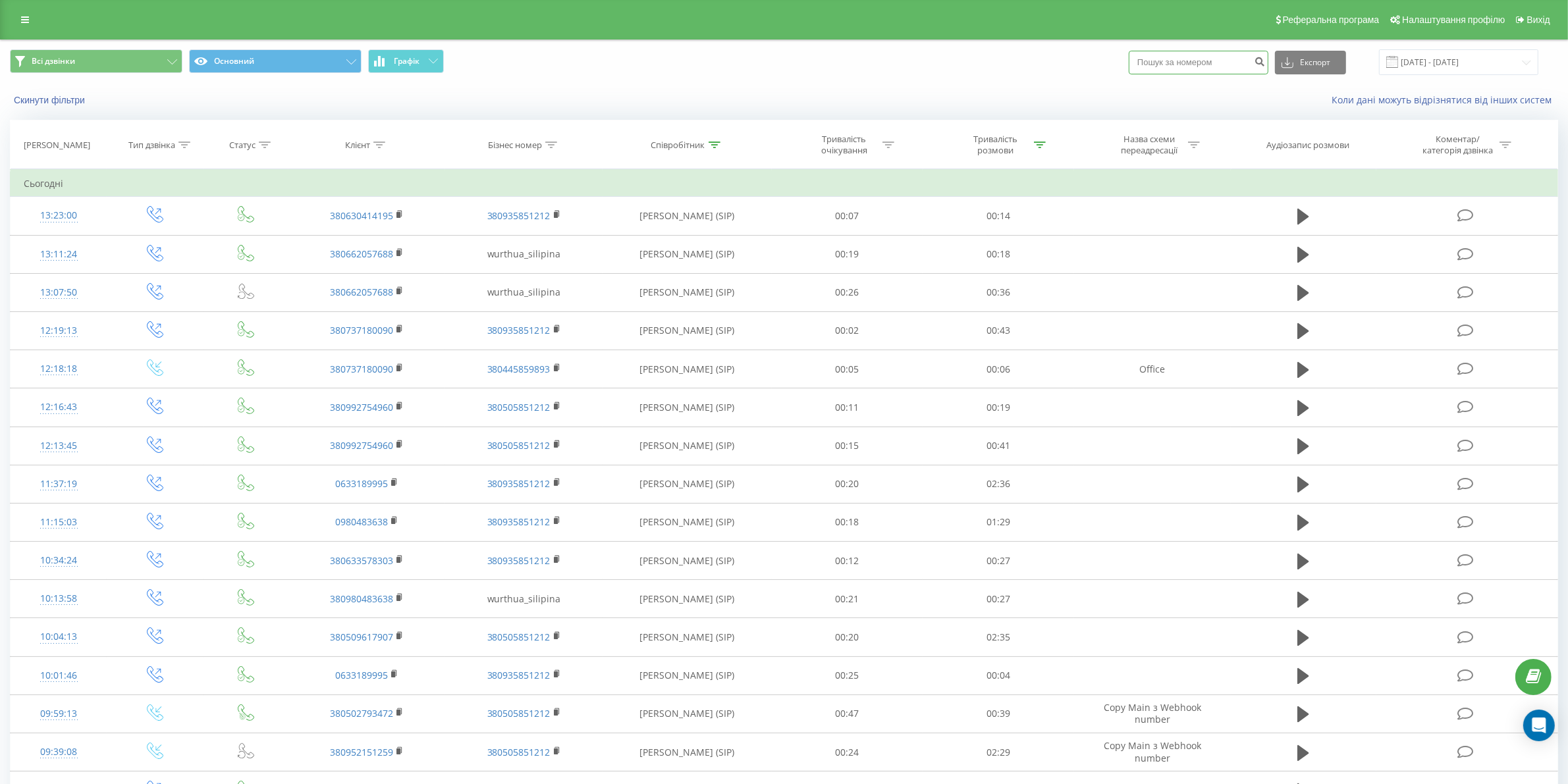
click at [1183, 59] on input at bounding box center [1199, 62] width 140 height 24
paste input "0952777676"
type input "0952777676"
click at [1265, 63] on icon "submit" at bounding box center [1259, 60] width 11 height 8
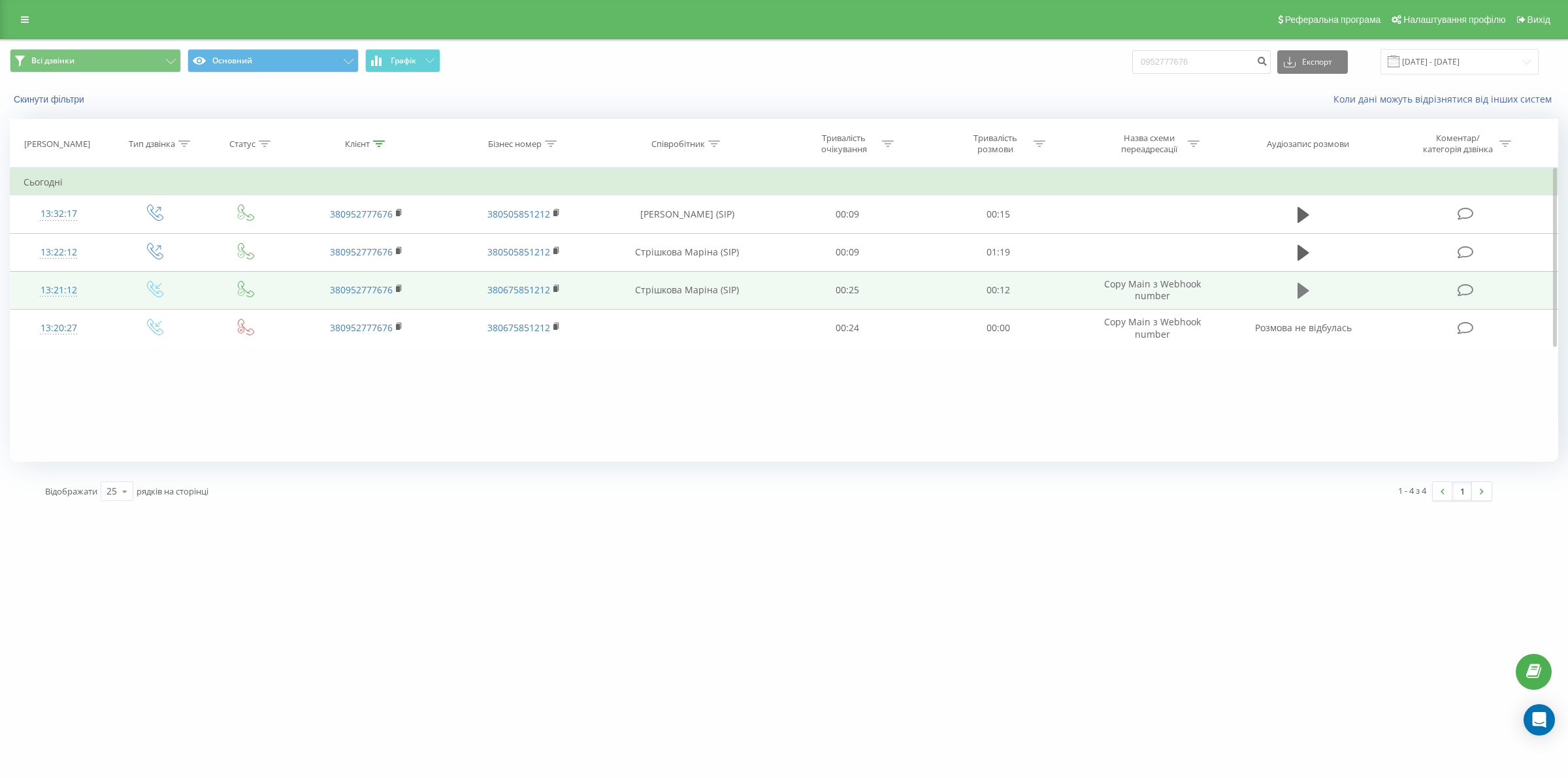
click at [1303, 291] on icon at bounding box center [1303, 290] width 12 height 16
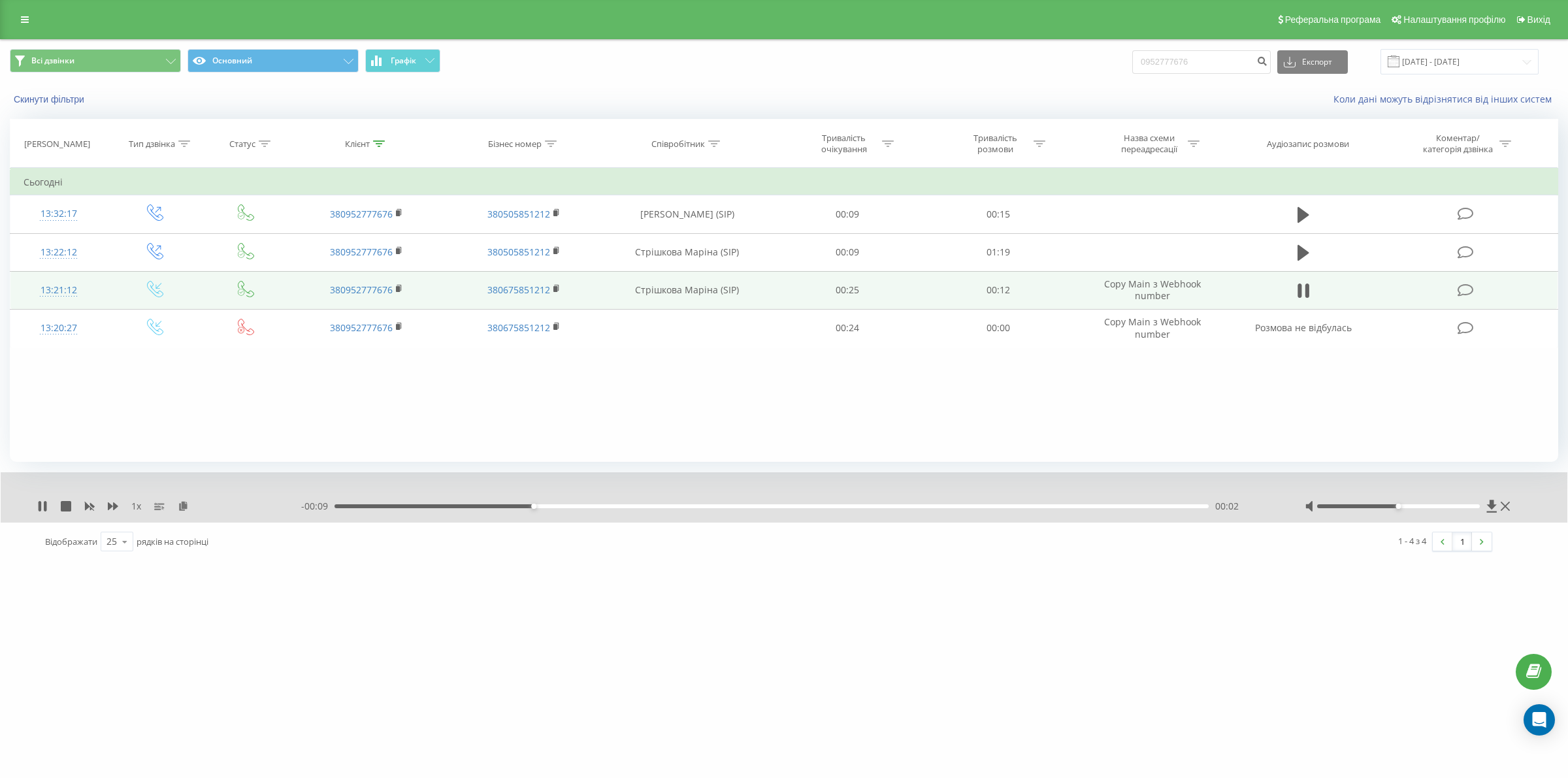
click at [641, 505] on div "00:02" at bounding box center [772, 506] width 874 height 4
drag, startPoint x: 761, startPoint y: 505, endPoint x: 769, endPoint y: 505, distance: 8.0
click at [762, 505] on div "00:06" at bounding box center [772, 506] width 874 height 4
click at [829, 505] on div "00:06" at bounding box center [772, 506] width 874 height 4
click at [916, 504] on div "- 00:05 00:07 00:07" at bounding box center [787, 506] width 972 height 13
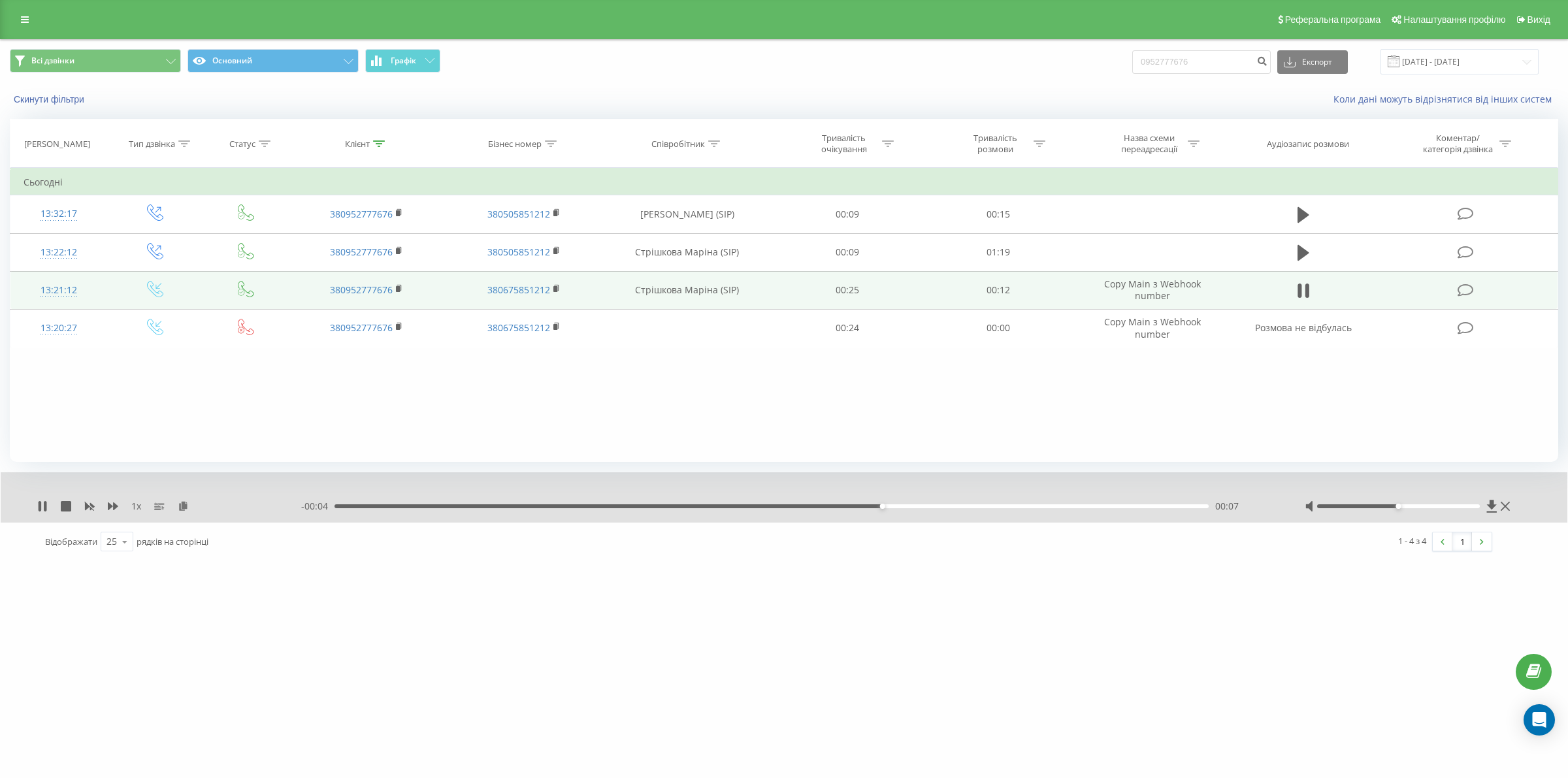
click at [918, 505] on div "00:07" at bounding box center [772, 506] width 874 height 4
drag, startPoint x: 1000, startPoint y: 506, endPoint x: 1030, endPoint y: 506, distance: 30.0
click at [1002, 506] on div "00:08" at bounding box center [772, 506] width 874 height 4
drag, startPoint x: 1128, startPoint y: 505, endPoint x: 1136, endPoint y: 505, distance: 8.0
click at [1129, 505] on div "00:10" at bounding box center [772, 506] width 874 height 4
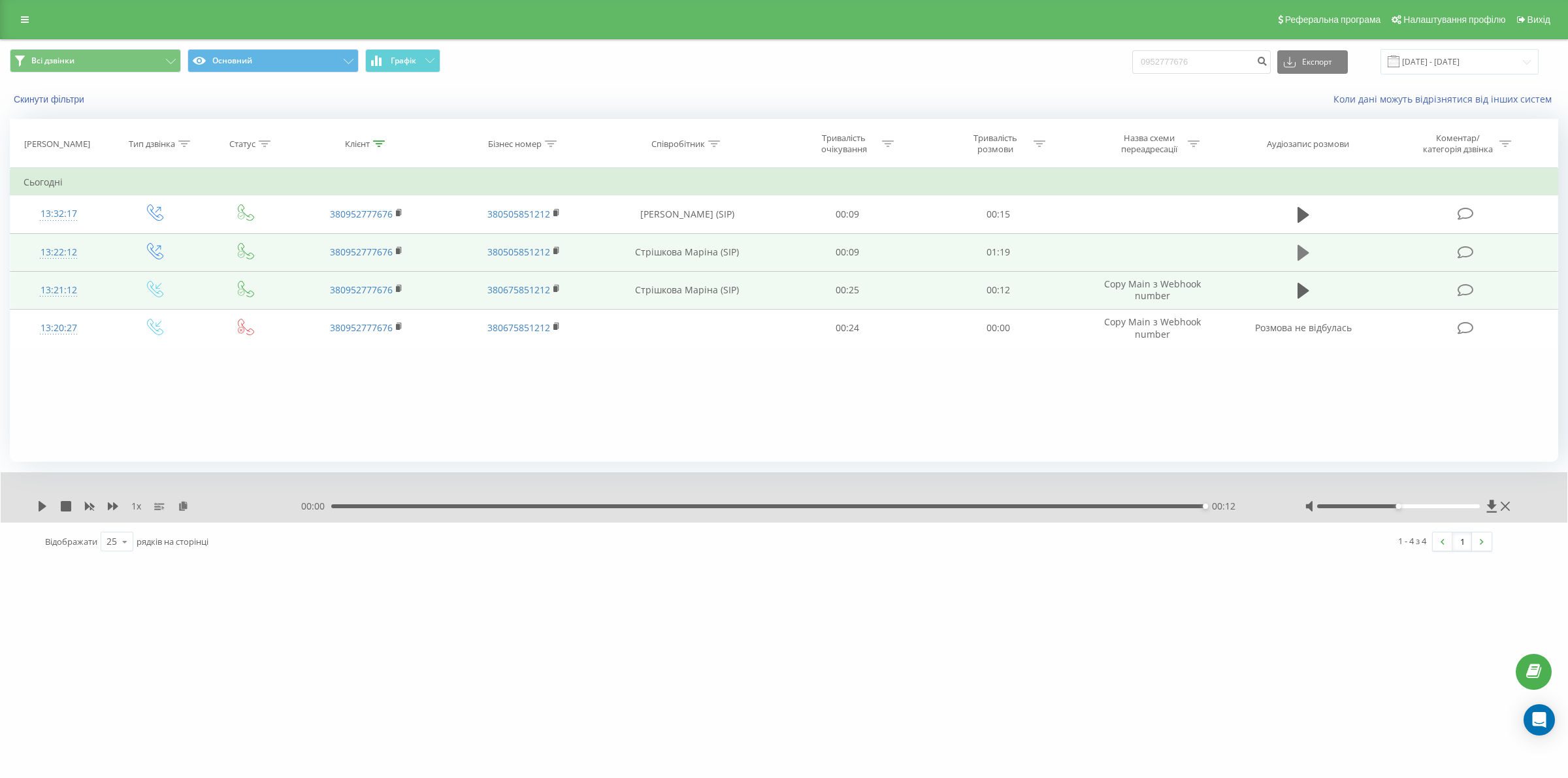
click at [1306, 255] on icon at bounding box center [1303, 253] width 12 height 16
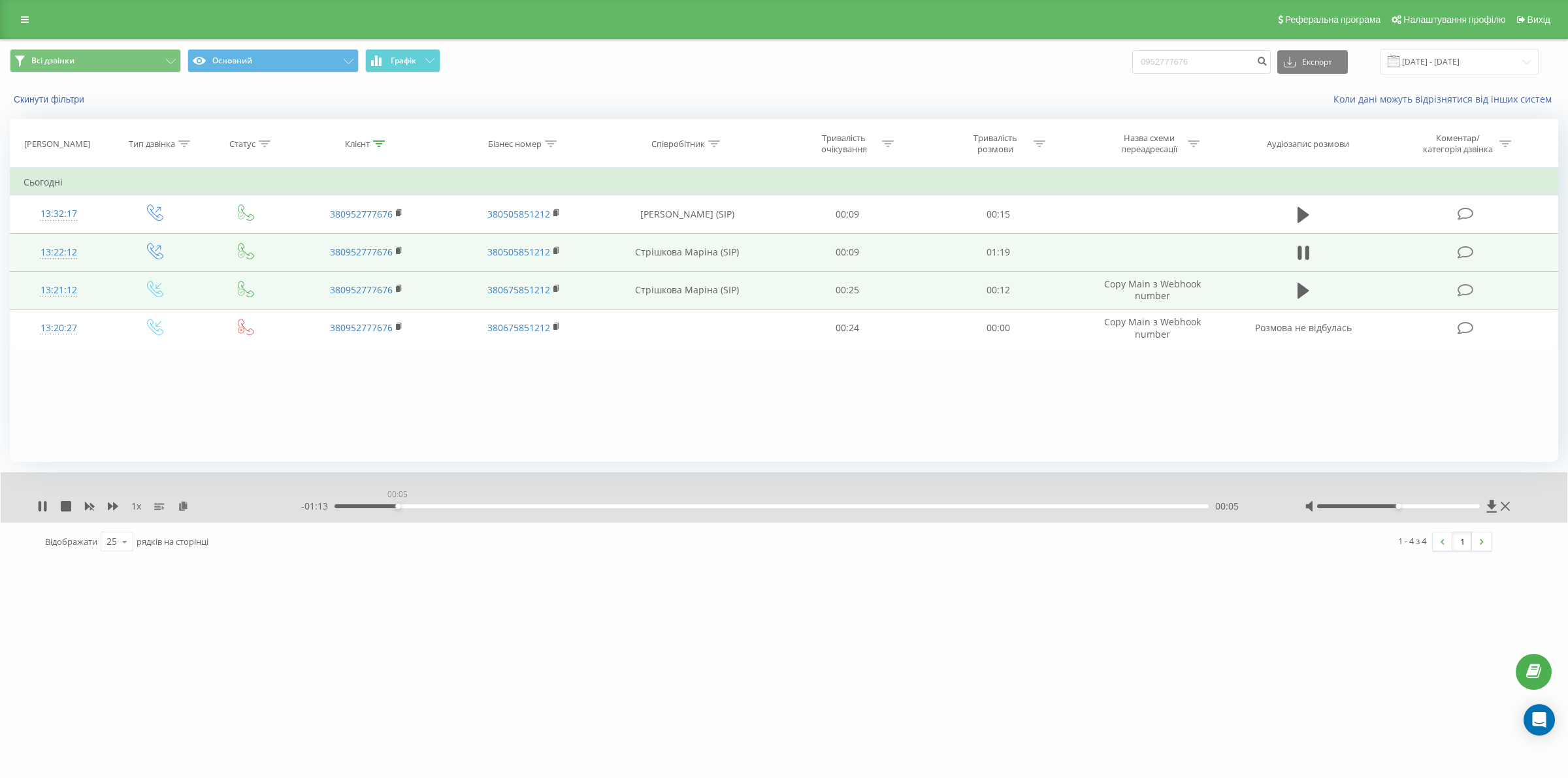
click at [399, 505] on div "00:05" at bounding box center [772, 506] width 874 height 4
click at [508, 508] on div "00:15" at bounding box center [772, 506] width 874 height 4
click at [611, 505] on div "00:20" at bounding box center [772, 506] width 874 height 4
click at [675, 505] on div "00:27" at bounding box center [772, 506] width 874 height 4
drag, startPoint x: 775, startPoint y: 506, endPoint x: 794, endPoint y: 506, distance: 19.0
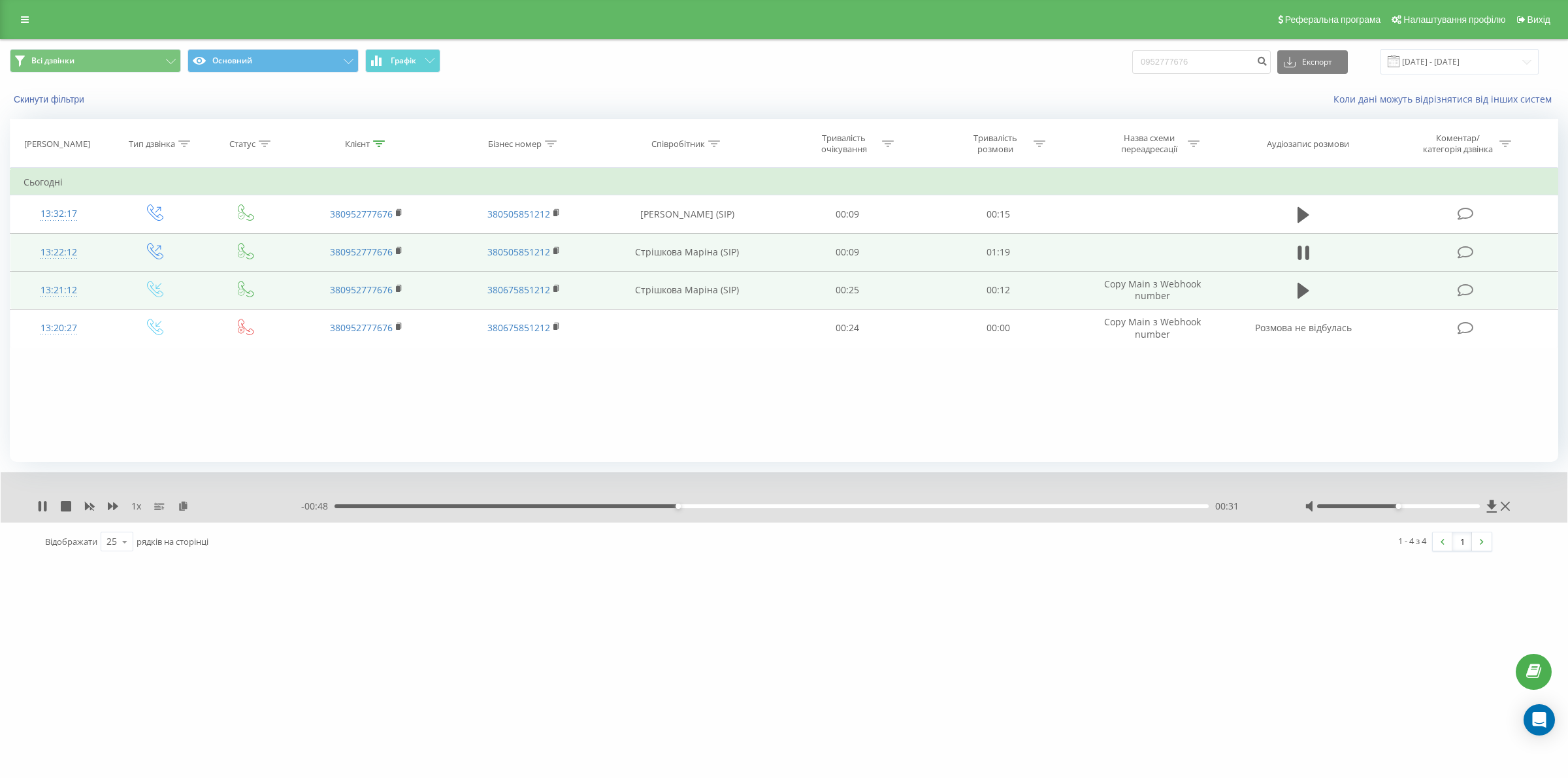
click at [778, 506] on div "00:31" at bounding box center [772, 506] width 874 height 4
click at [937, 508] on div "00:54" at bounding box center [772, 506] width 874 height 4
click at [1066, 504] on div "- 00:23 00:56 00:56" at bounding box center [787, 506] width 972 height 13
click at [1061, 506] on div "00:57" at bounding box center [772, 506] width 874 height 4
click at [47, 505] on icon at bounding box center [44, 506] width 2 height 11
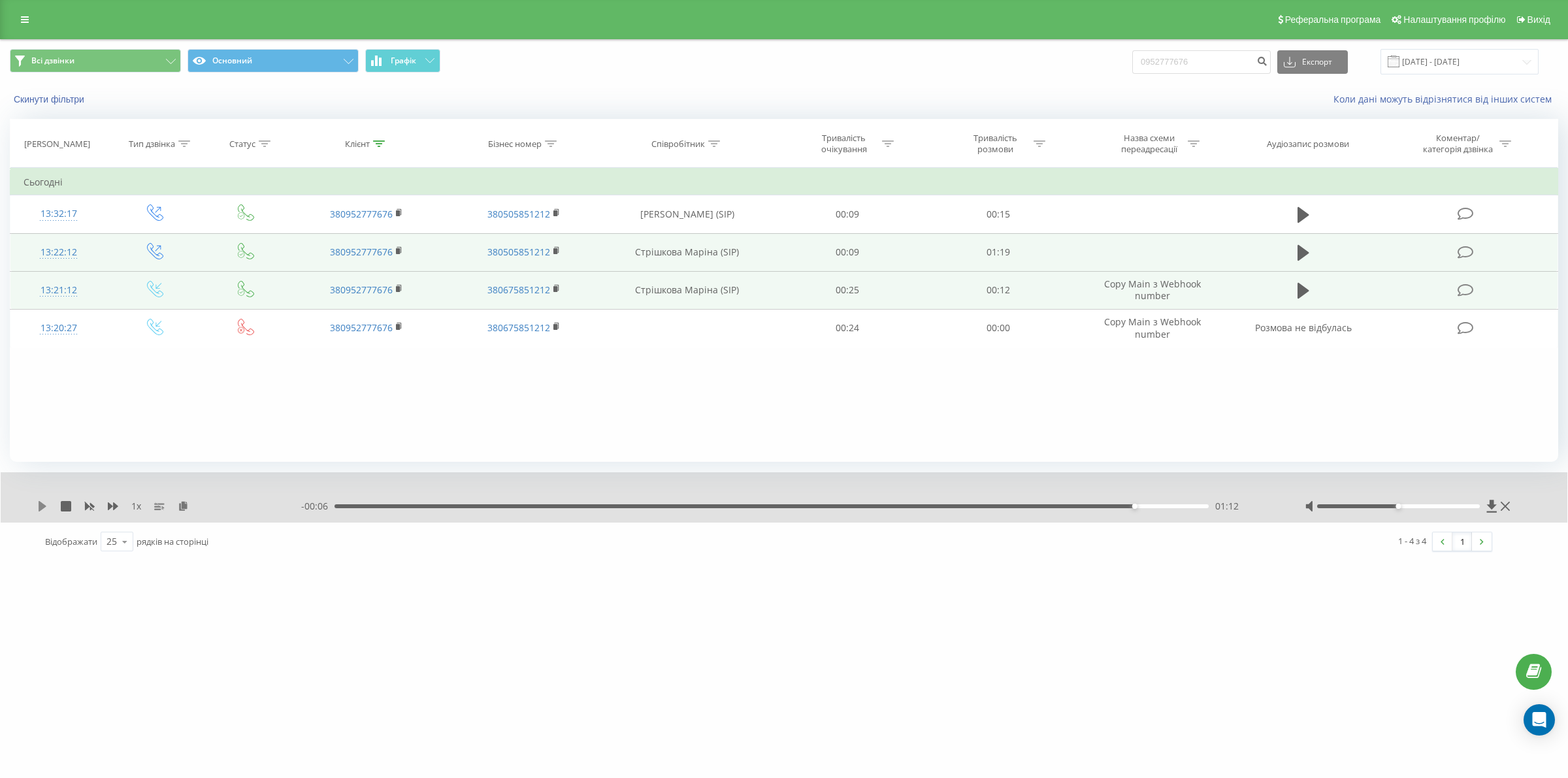
click at [38, 505] on icon at bounding box center [43, 506] width 11 height 11
click at [38, 505] on icon at bounding box center [39, 506] width 2 height 11
